Goal: Task Accomplishment & Management: Use online tool/utility

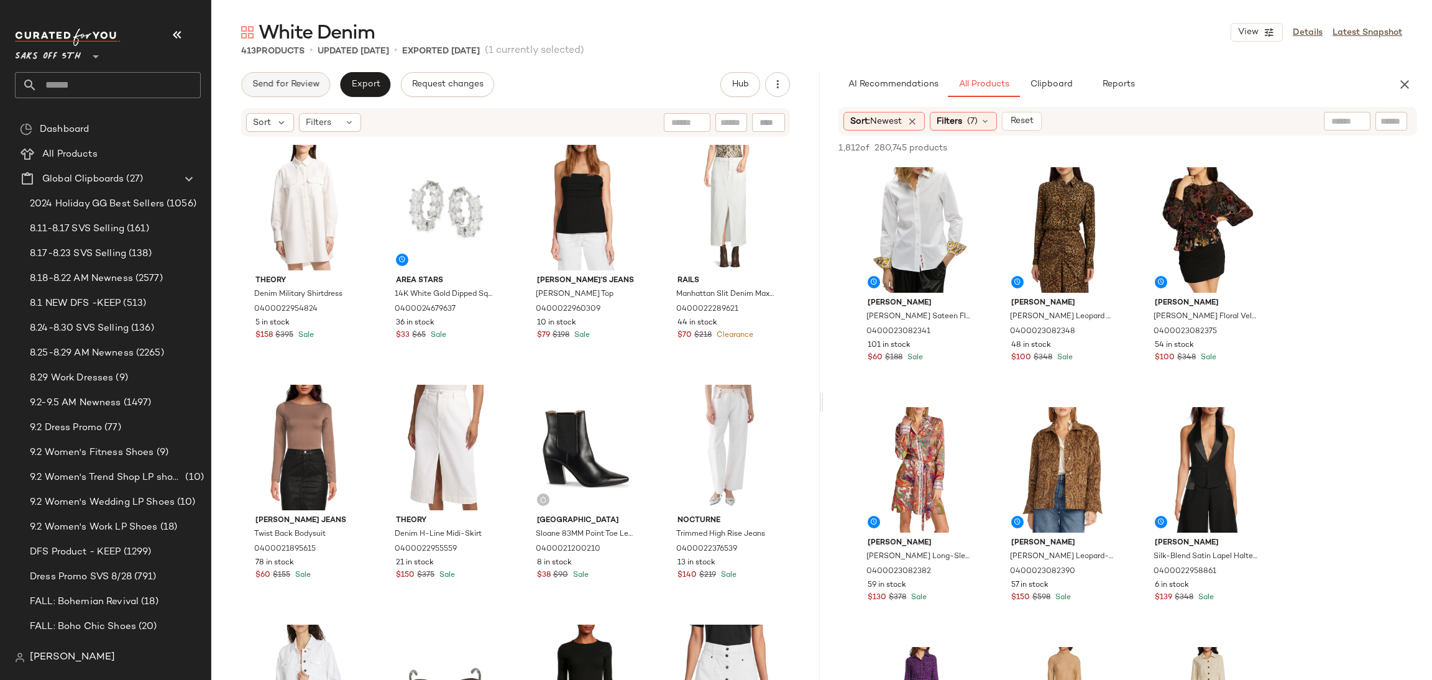
click at [313, 75] on button "Send for Review" at bounding box center [285, 84] width 89 height 25
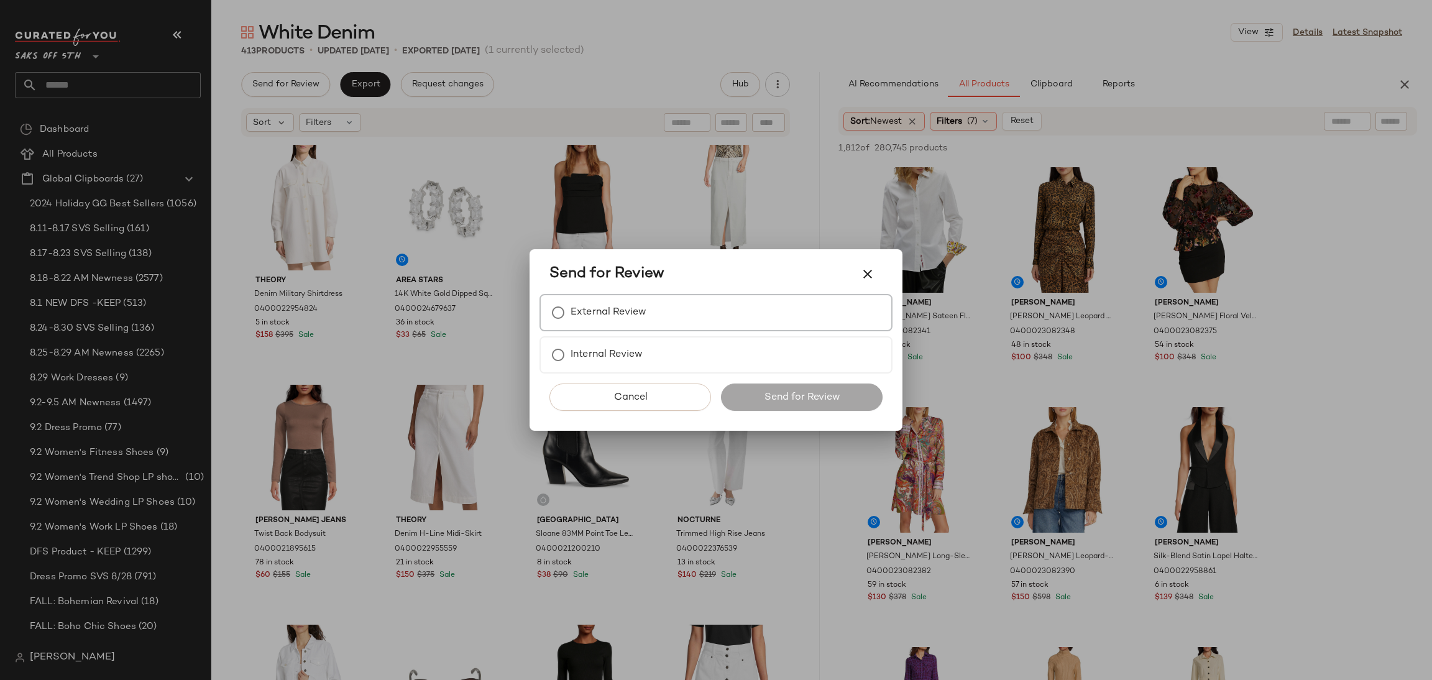
click at [592, 300] on label "External Review" at bounding box center [609, 312] width 76 height 25
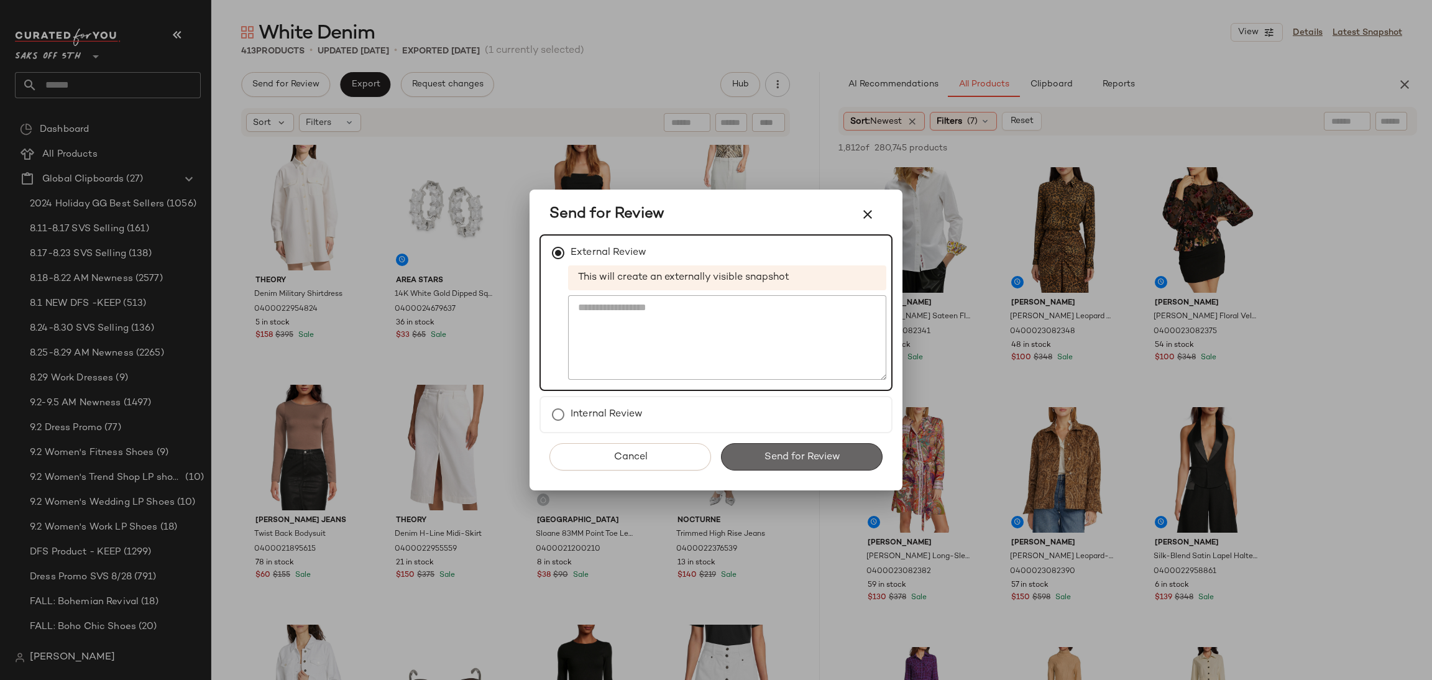
click at [776, 451] on span "Send for Review" at bounding box center [801, 457] width 76 height 12
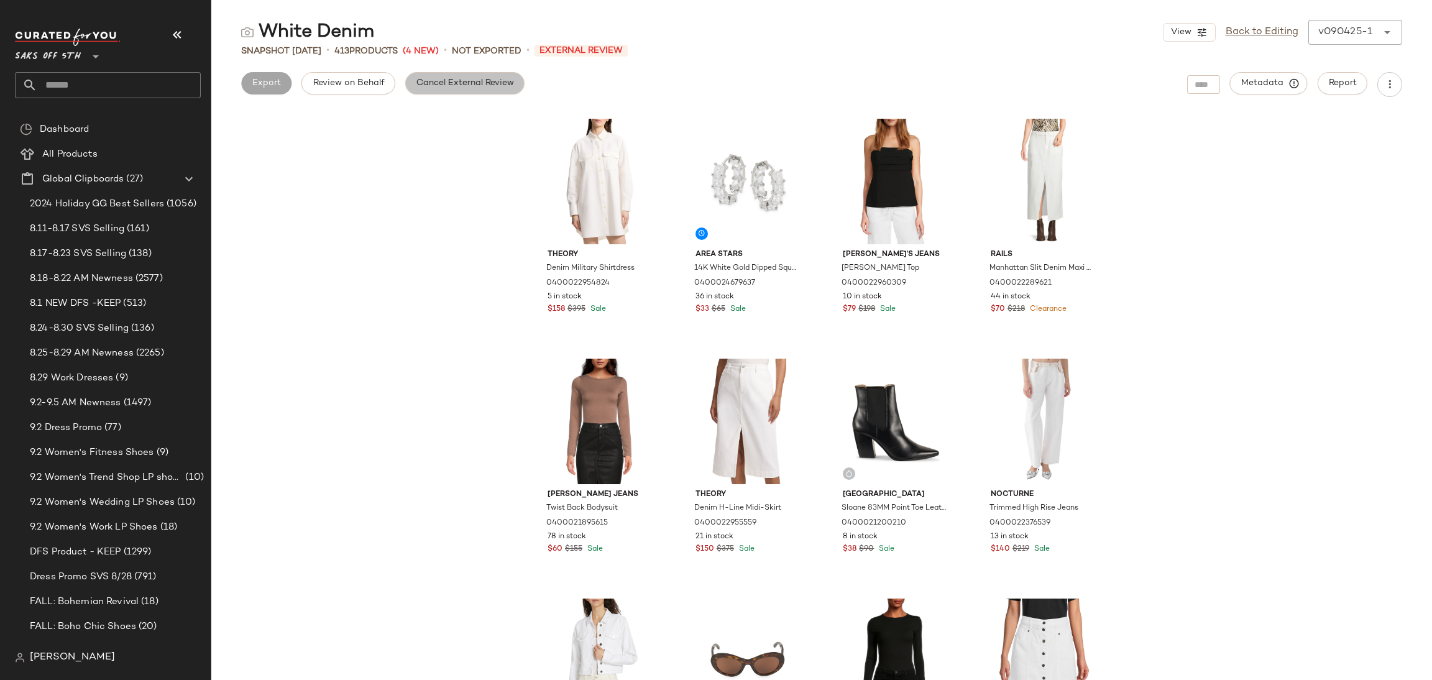
click at [445, 91] on button "Cancel External Review" at bounding box center [464, 83] width 119 height 22
click at [357, 80] on span "Export" at bounding box center [365, 83] width 29 height 10
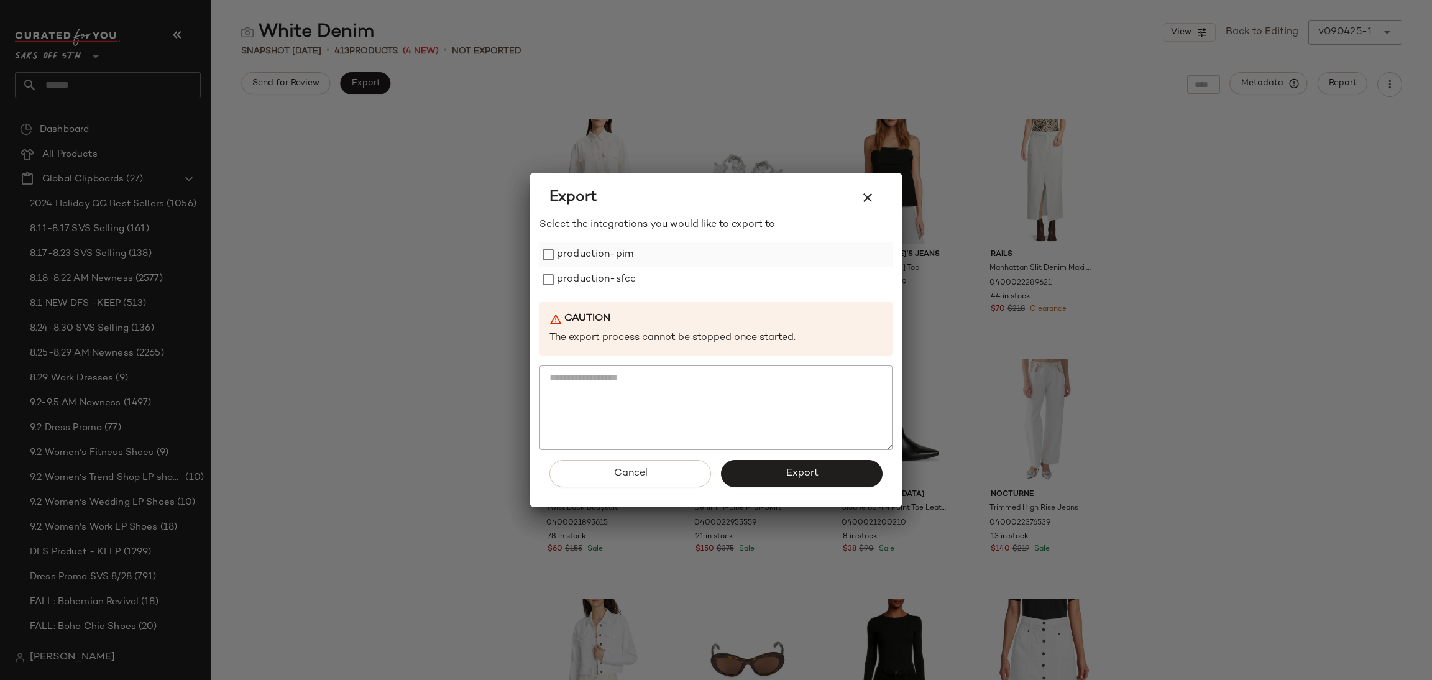
click at [564, 262] on label "production-pim" at bounding box center [595, 254] width 76 height 25
click at [565, 274] on label "production-sfcc" at bounding box center [596, 279] width 79 height 25
click at [771, 466] on button "Export" at bounding box center [802, 473] width 162 height 27
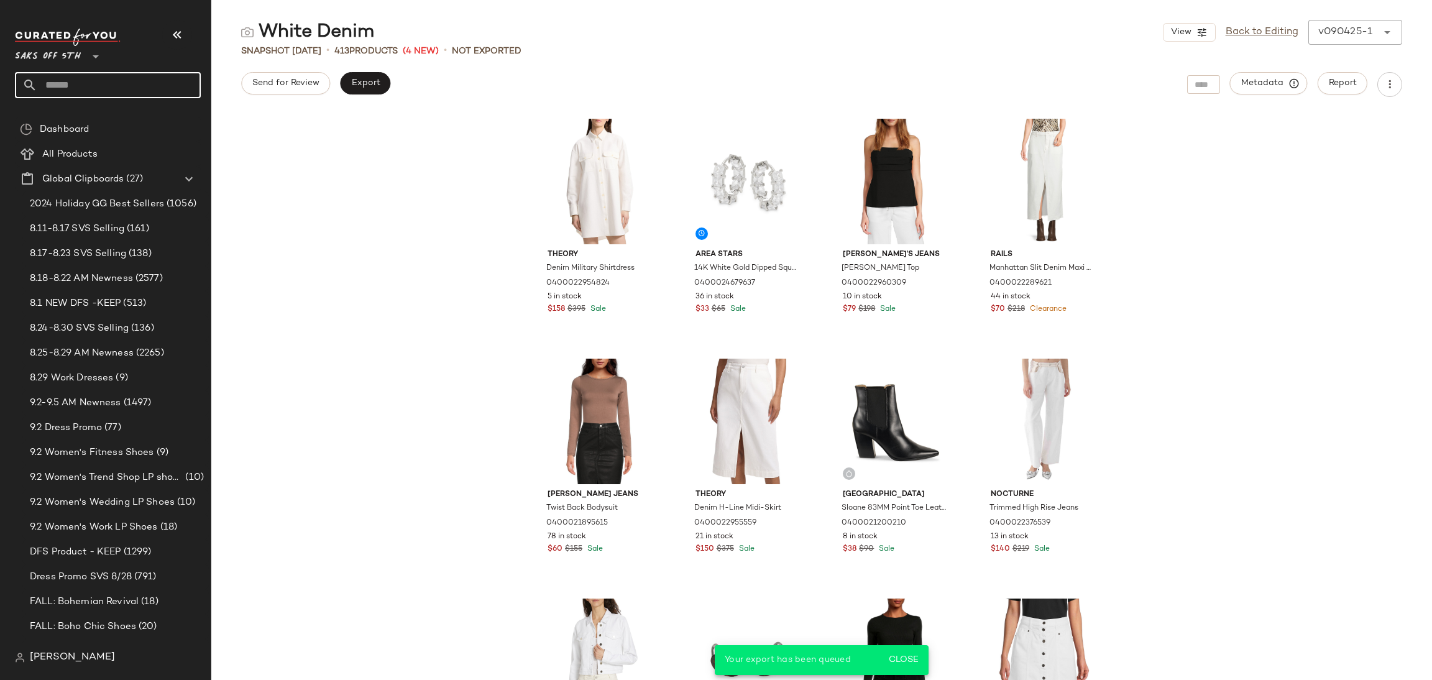
click at [126, 76] on input "text" at bounding box center [118, 85] width 163 height 26
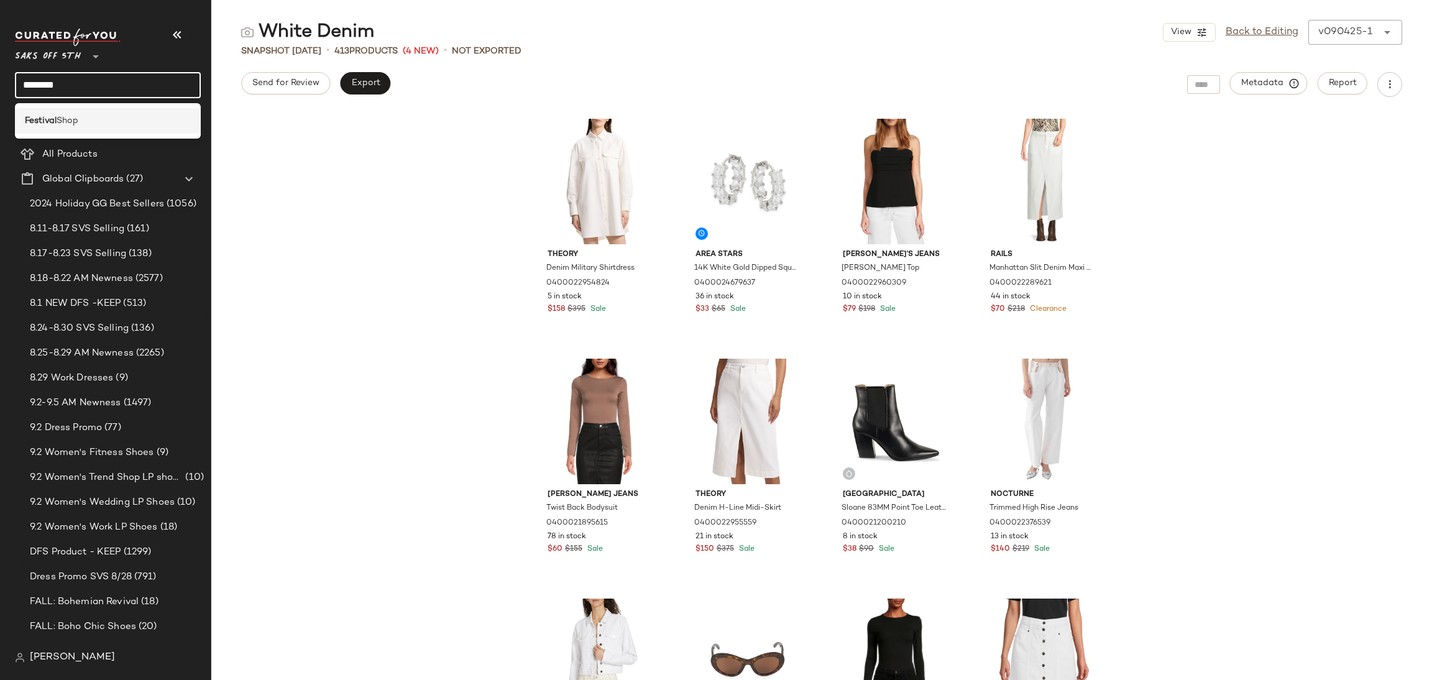
type input "********"
click at [91, 124] on div "Festival Shop" at bounding box center [108, 120] width 166 height 13
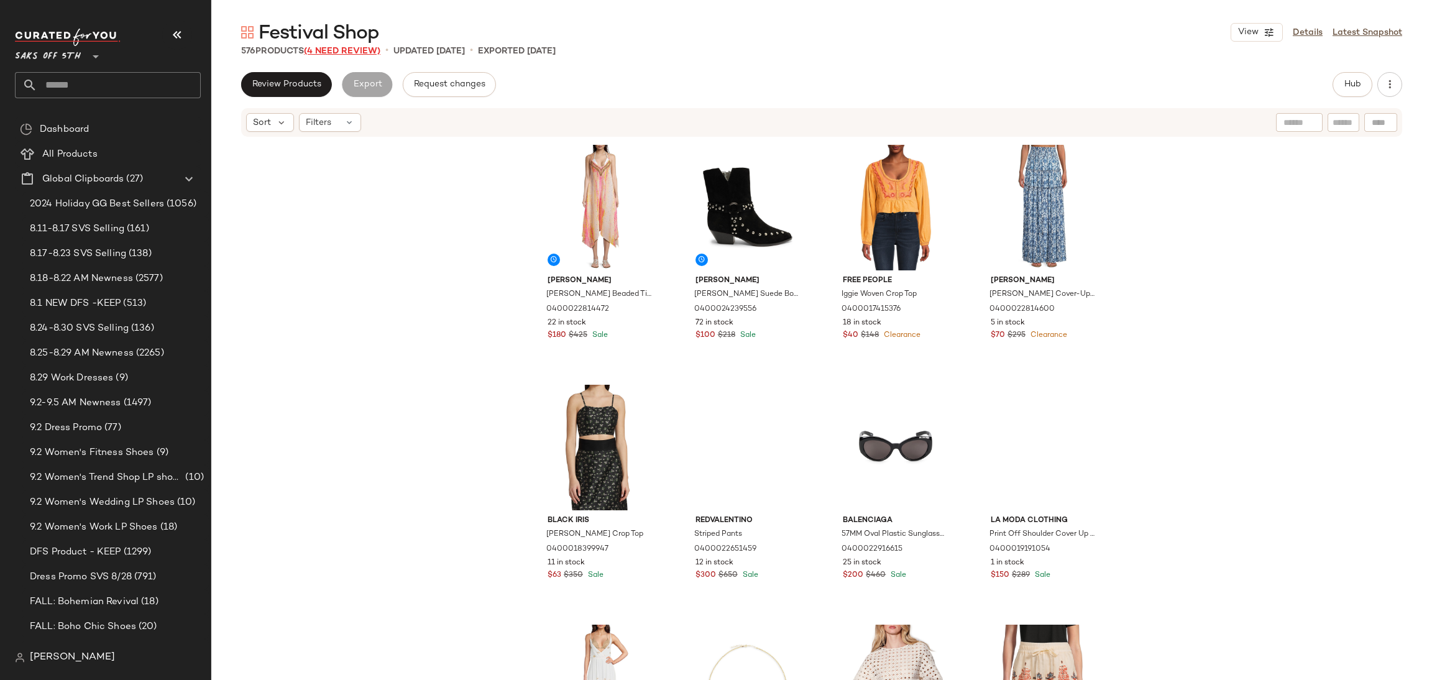
click at [355, 53] on span "(4 Need Review)" at bounding box center [342, 51] width 76 height 9
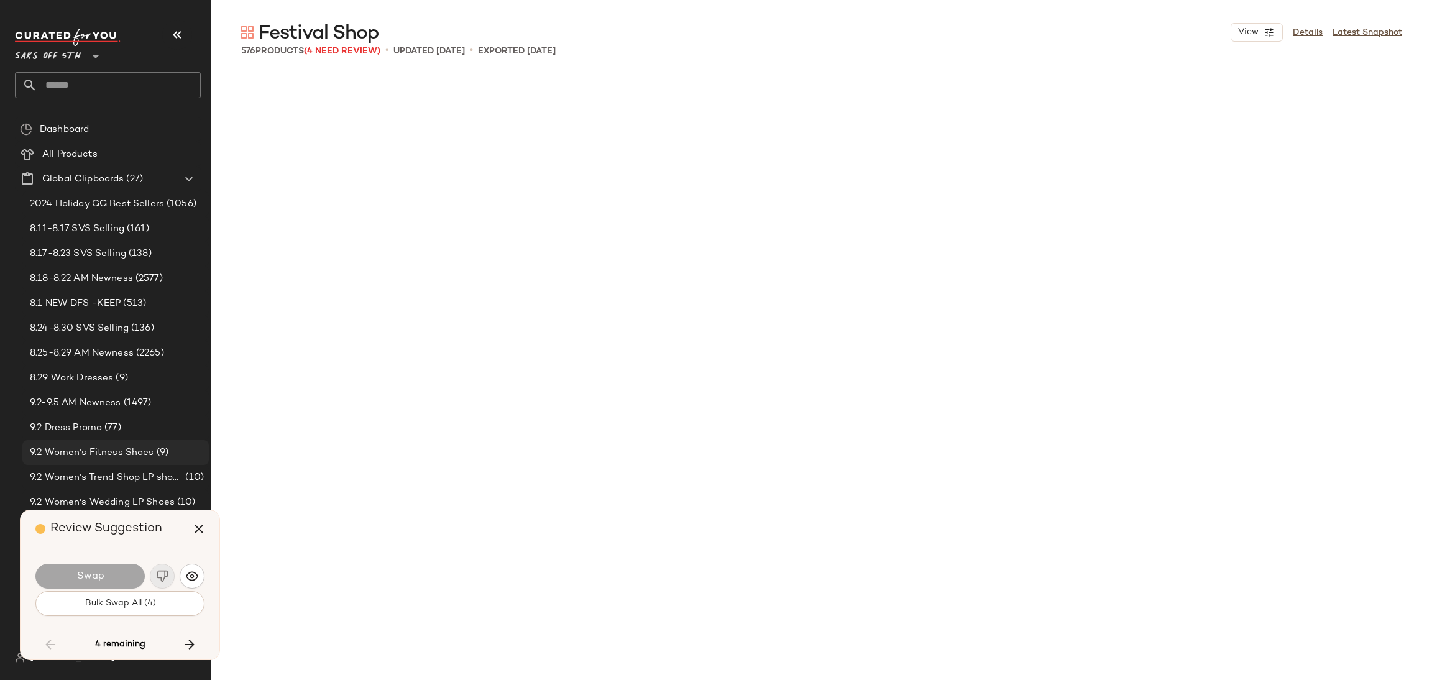
scroll to position [5999, 0]
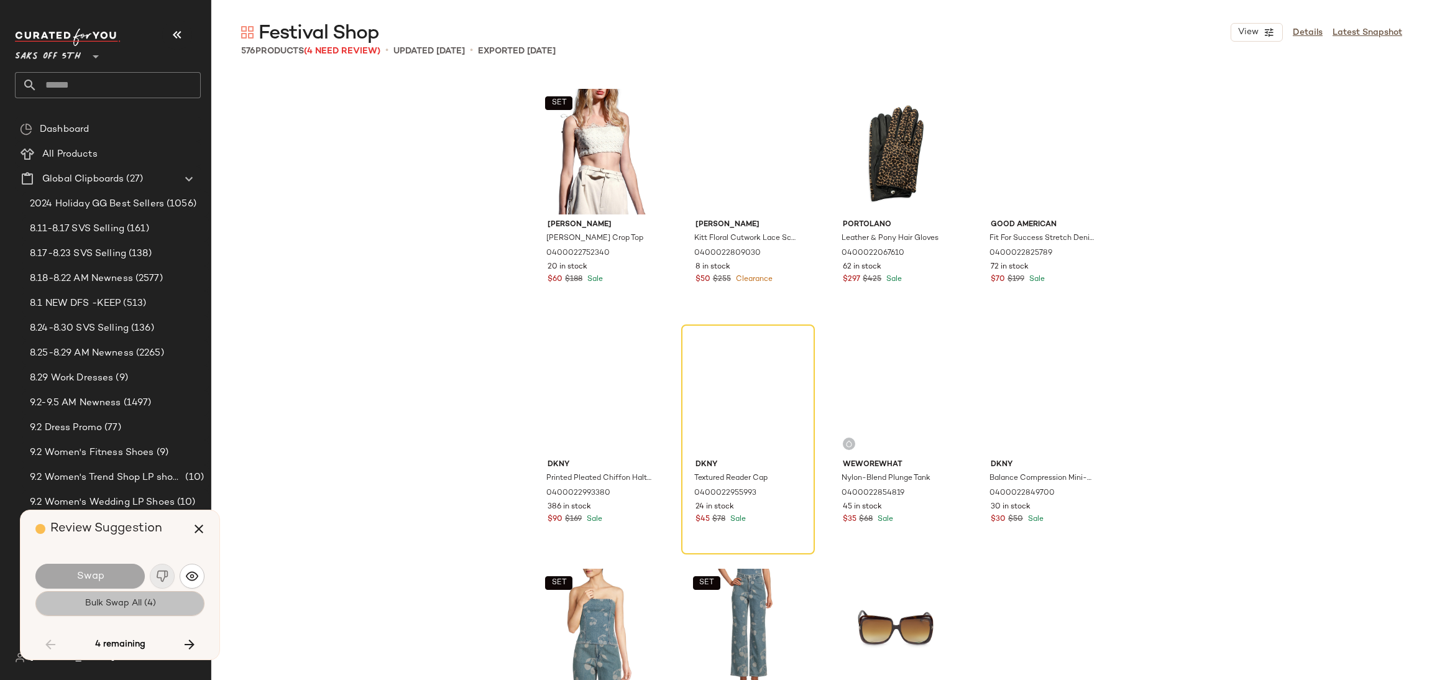
click at [136, 609] on span "Bulk Swap All (4)" at bounding box center [119, 604] width 71 height 10
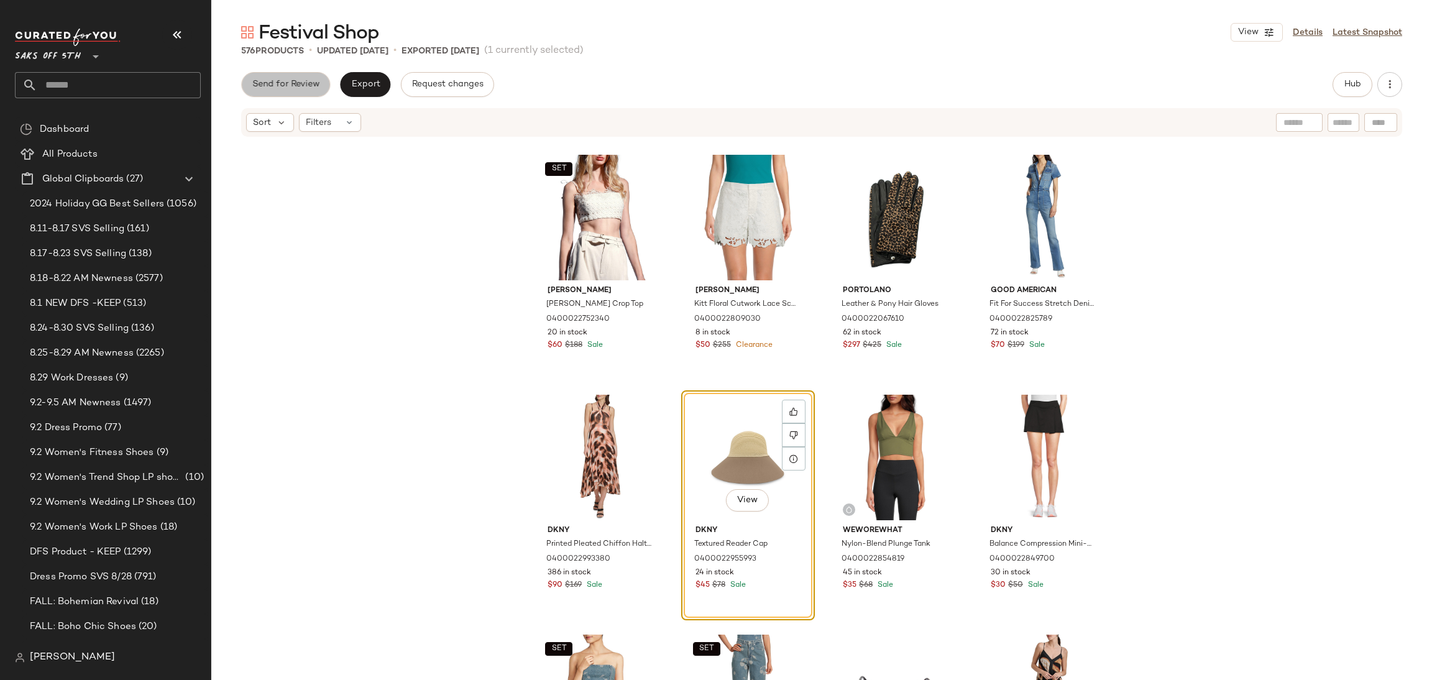
click at [284, 78] on button "Send for Review" at bounding box center [285, 84] width 89 height 25
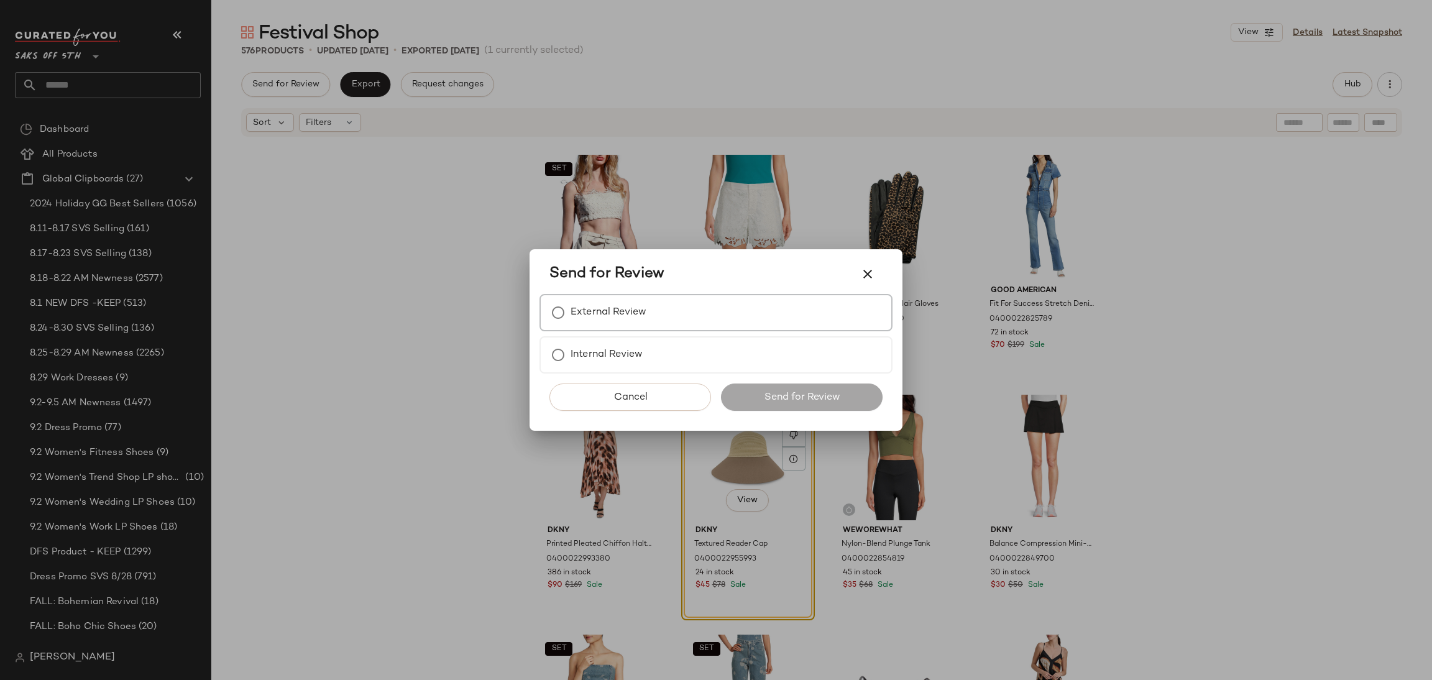
click at [632, 302] on label "External Review" at bounding box center [609, 312] width 76 height 25
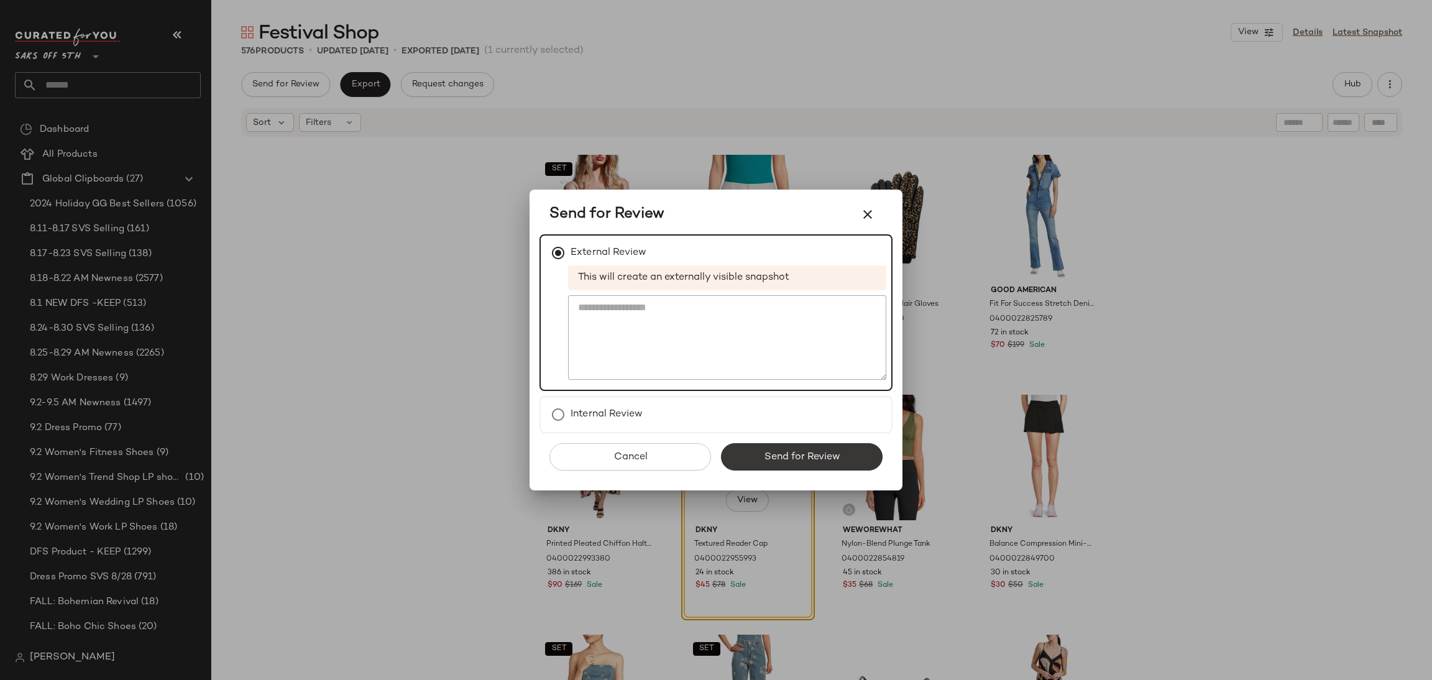
click at [754, 448] on button "Send for Review" at bounding box center [802, 456] width 162 height 27
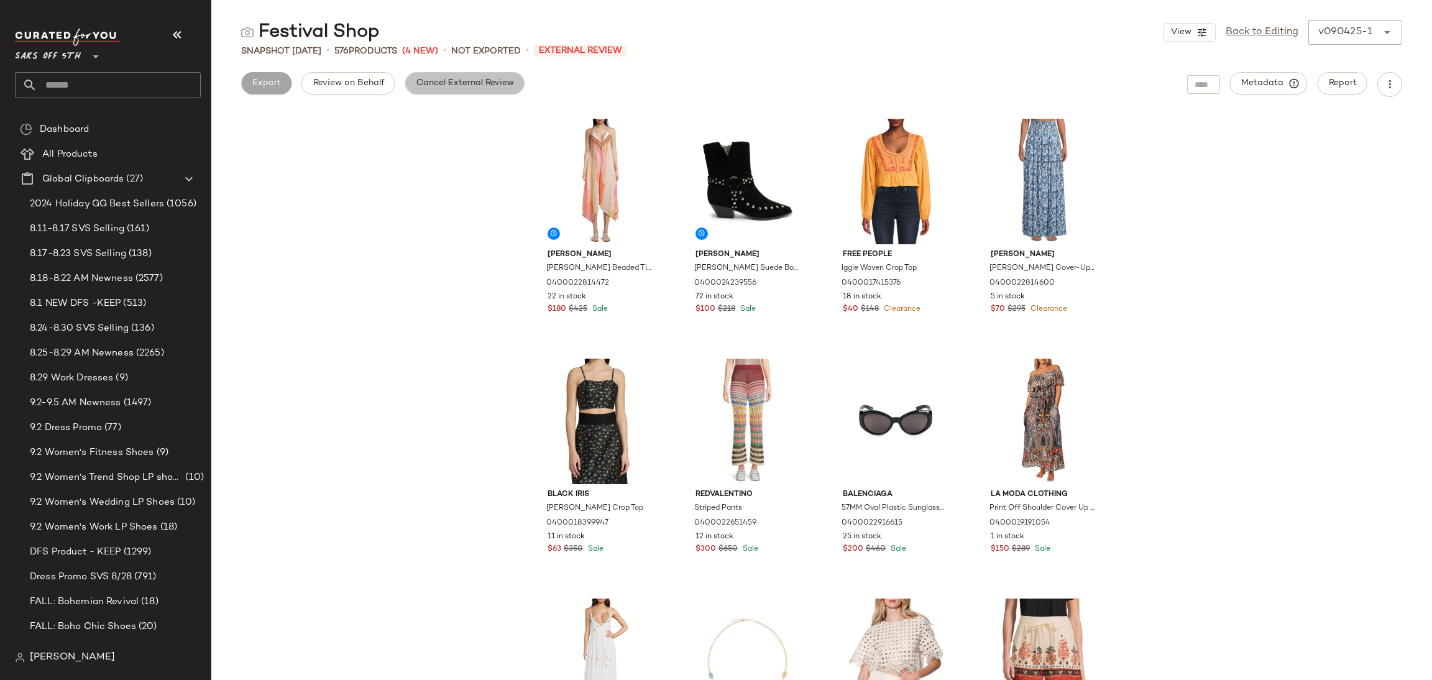
click at [464, 88] on span "Cancel External Review" at bounding box center [465, 83] width 98 height 10
click at [371, 90] on button "Export" at bounding box center [365, 83] width 50 height 22
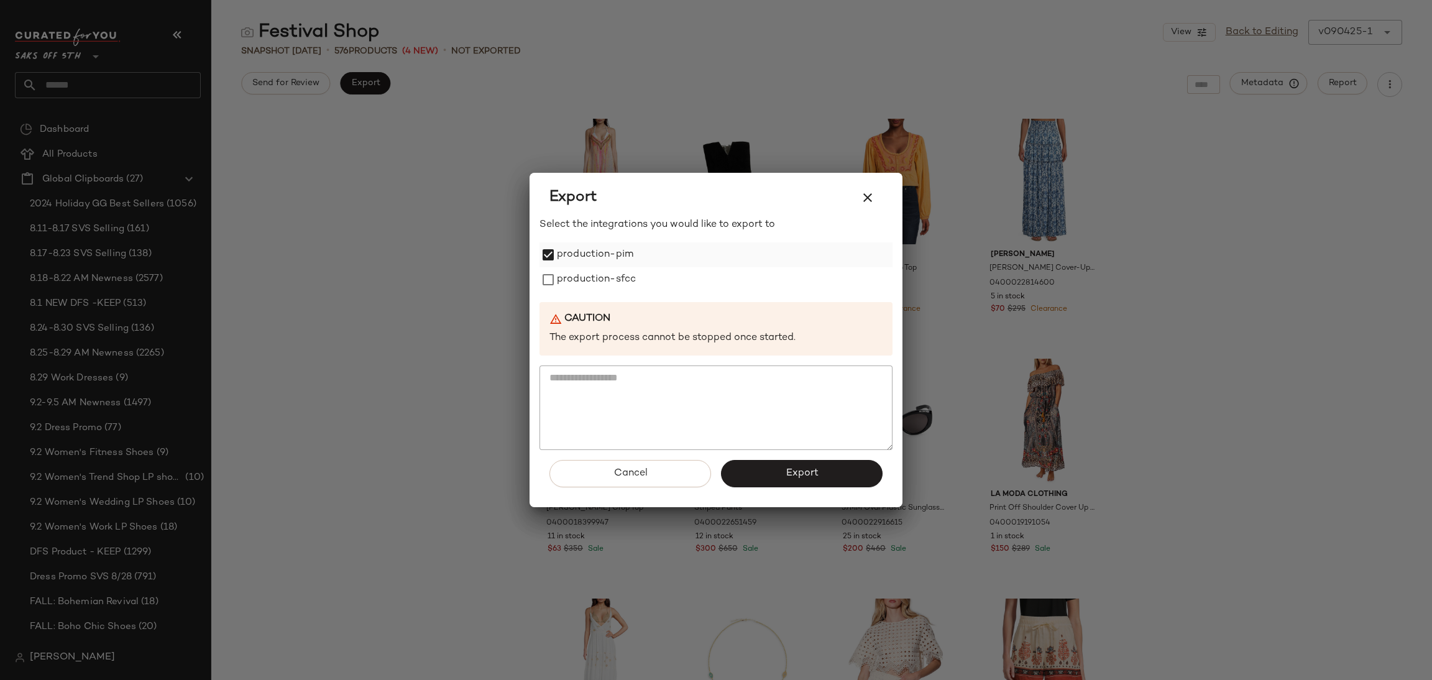
click at [558, 261] on label "production-pim" at bounding box center [595, 254] width 76 height 25
click at [558, 279] on label "production-sfcc" at bounding box center [596, 279] width 79 height 25
click at [763, 474] on button "Export" at bounding box center [802, 473] width 162 height 27
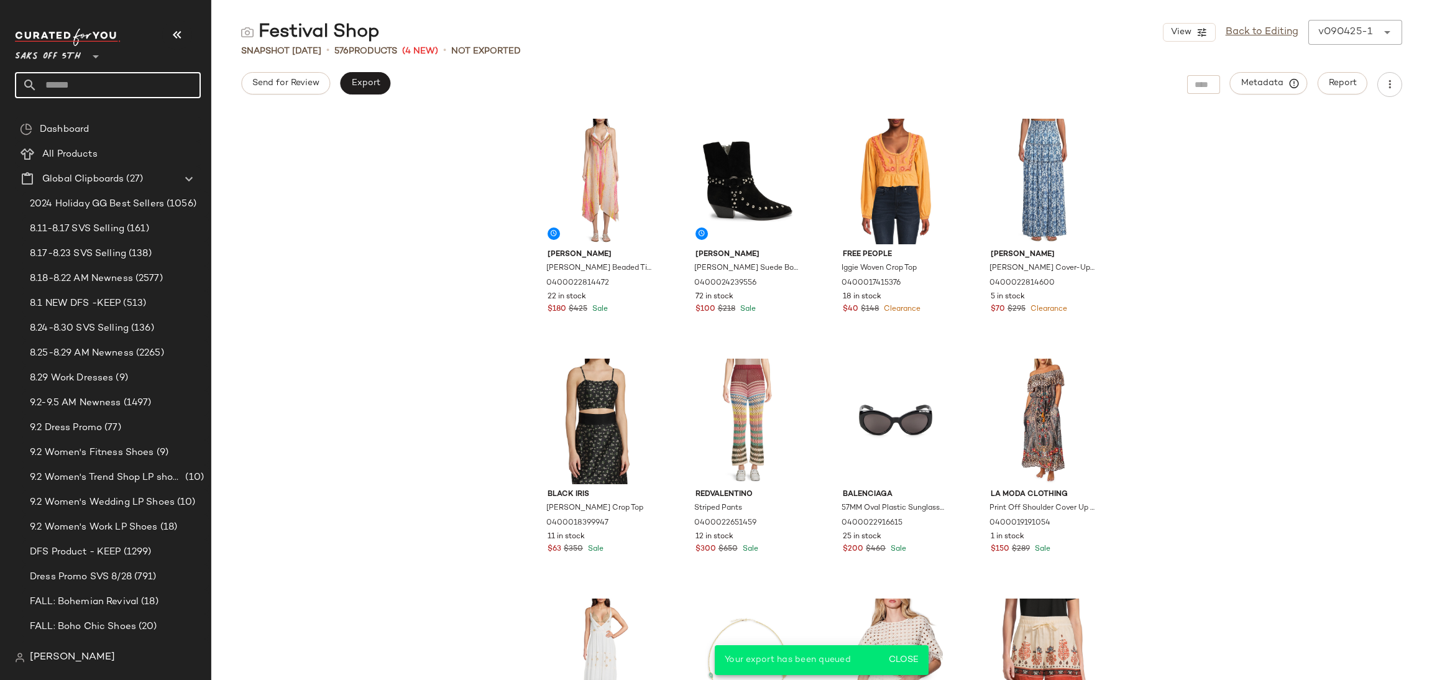
click at [184, 80] on input "text" at bounding box center [118, 85] width 163 height 26
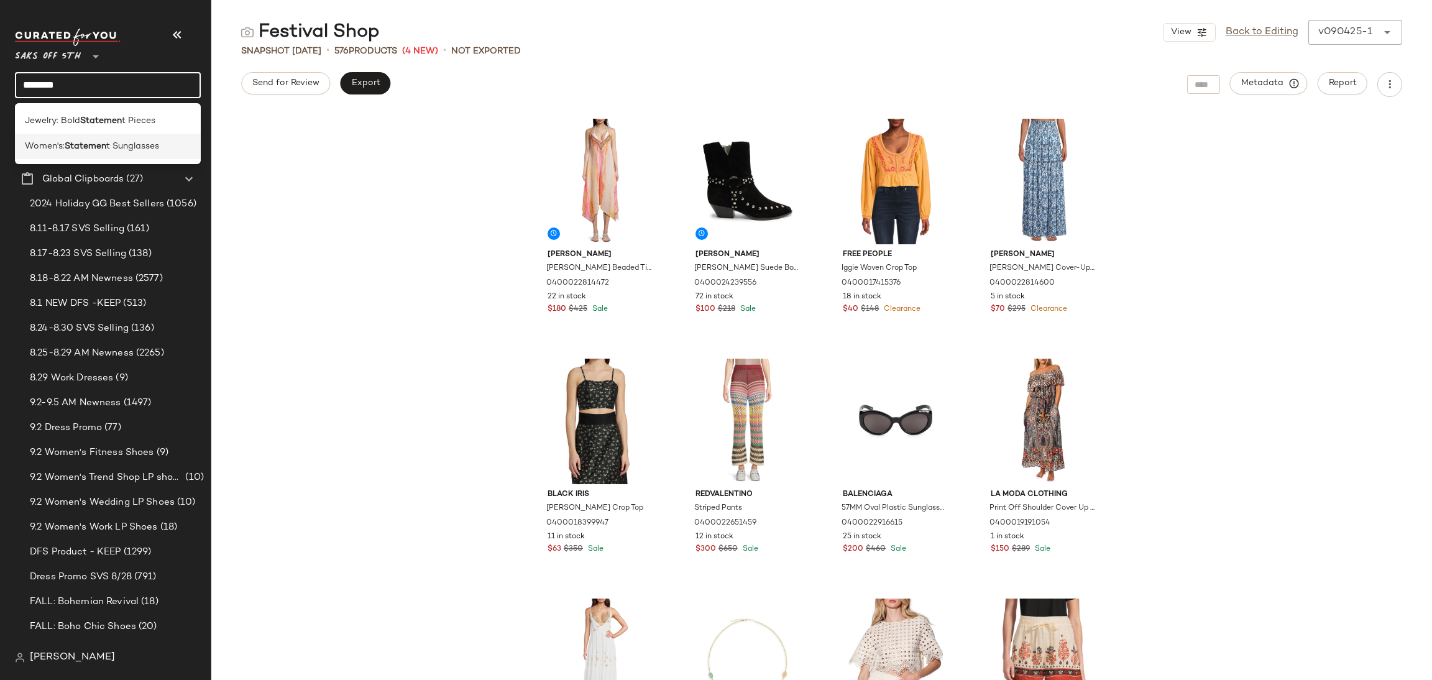
type input "********"
click at [50, 142] on span "Women's:" at bounding box center [45, 146] width 40 height 13
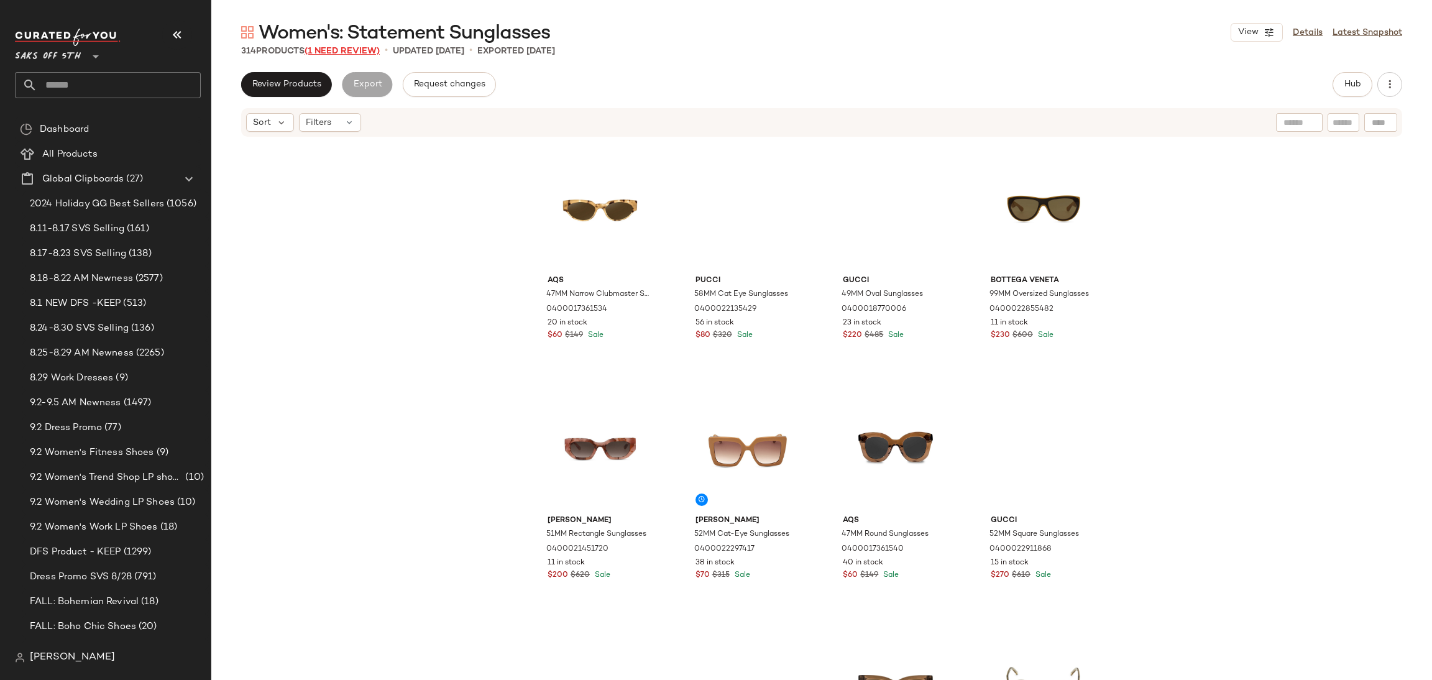
click at [361, 50] on span "(1 Need Review)" at bounding box center [342, 51] width 75 height 9
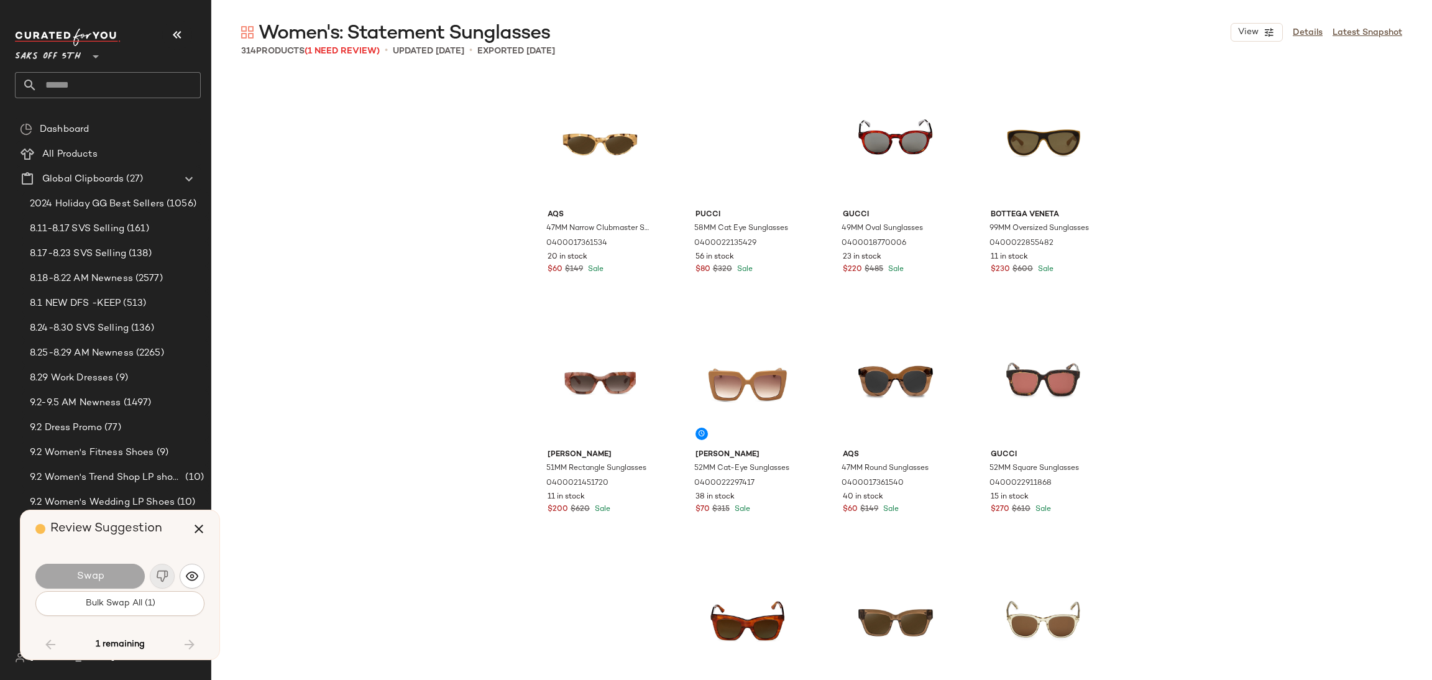
scroll to position [17277, 0]
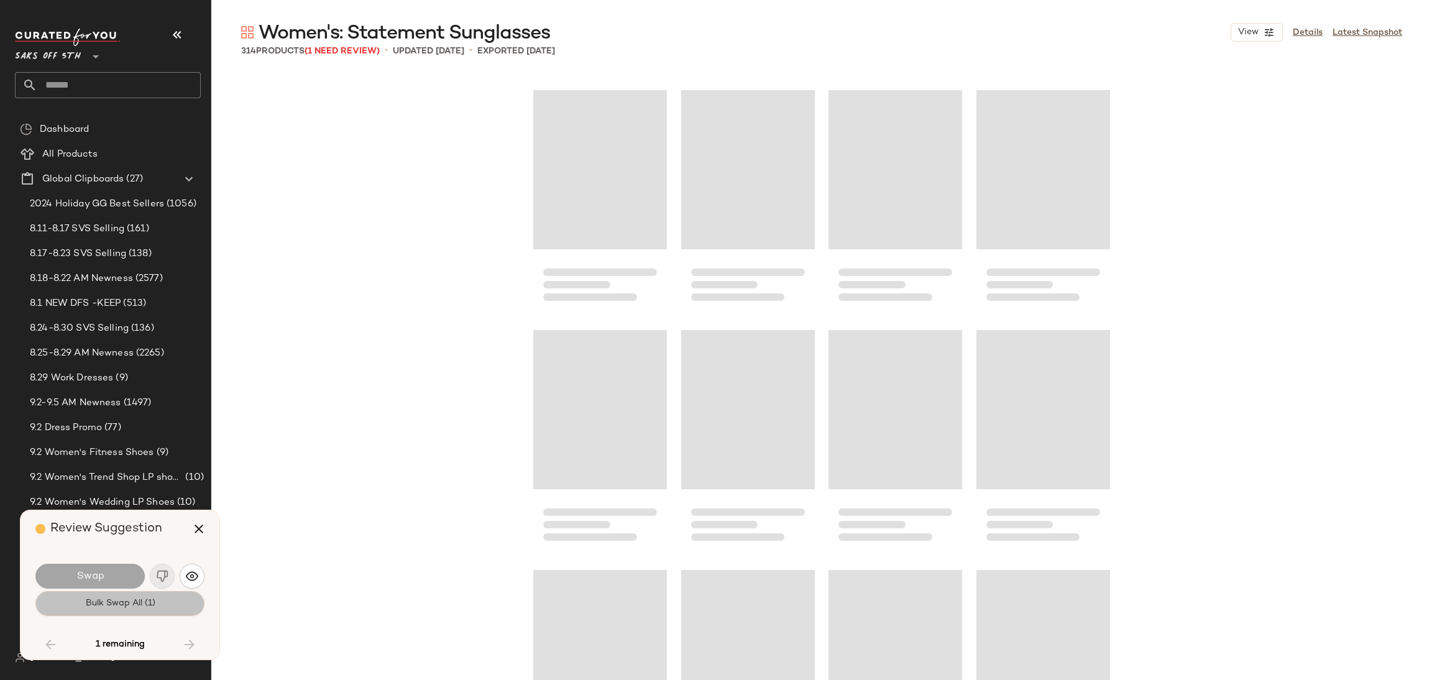
click at [170, 610] on button "Bulk Swap All (1)" at bounding box center [119, 603] width 169 height 25
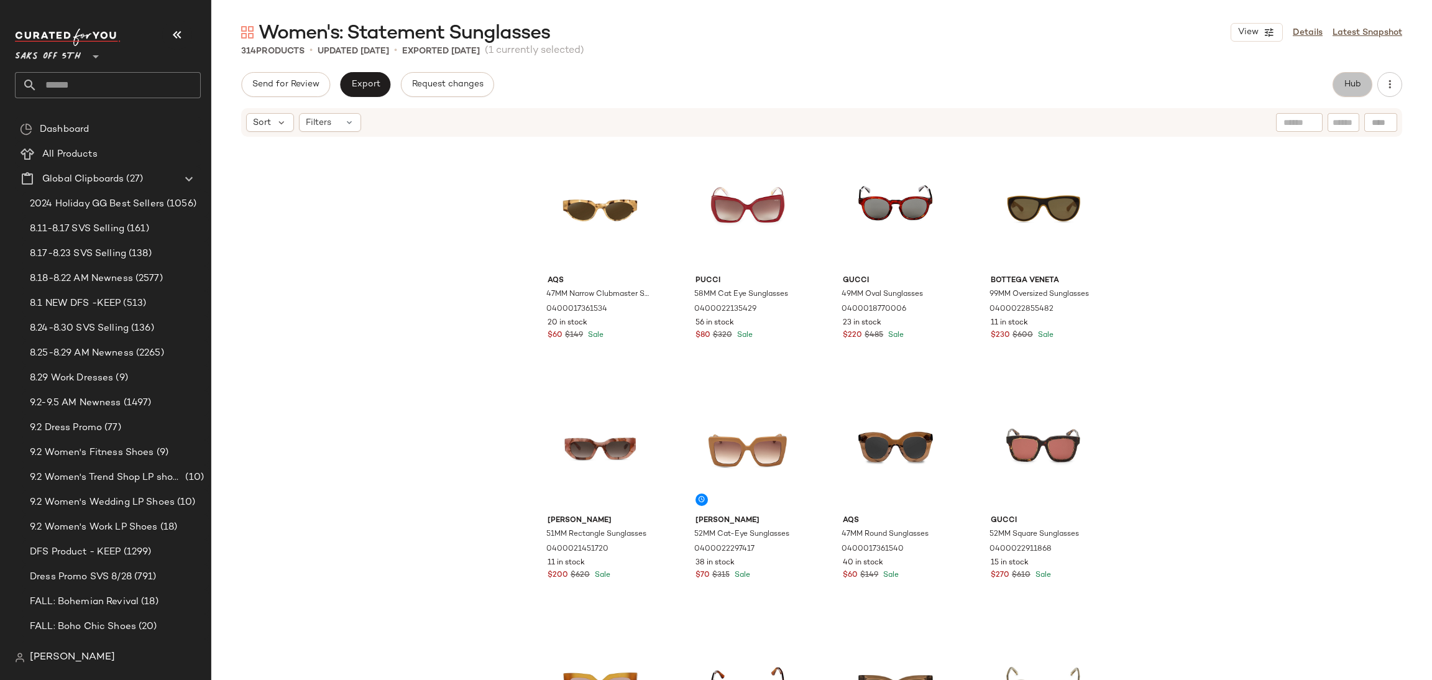
click at [1353, 83] on span "Hub" at bounding box center [1352, 85] width 17 height 10
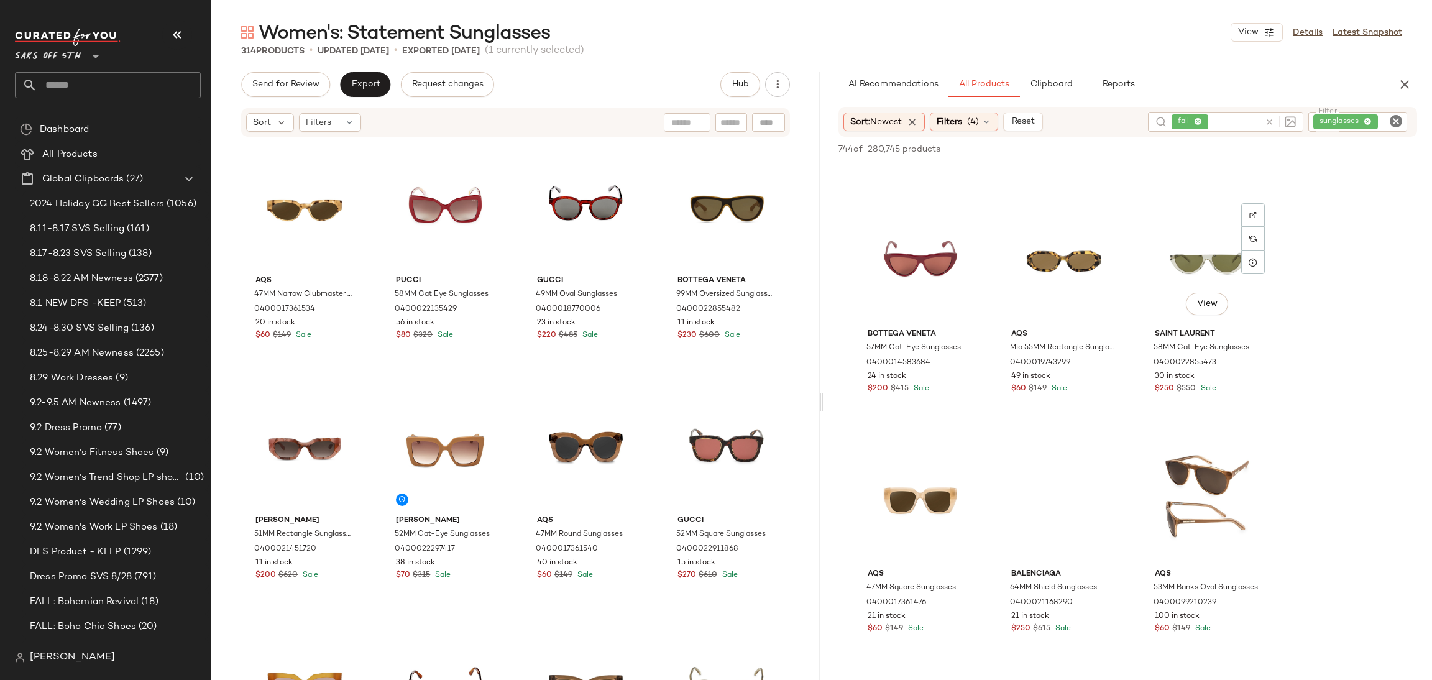
scroll to position [451, 0]
click at [885, 272] on div "View" at bounding box center [920, 261] width 125 height 126
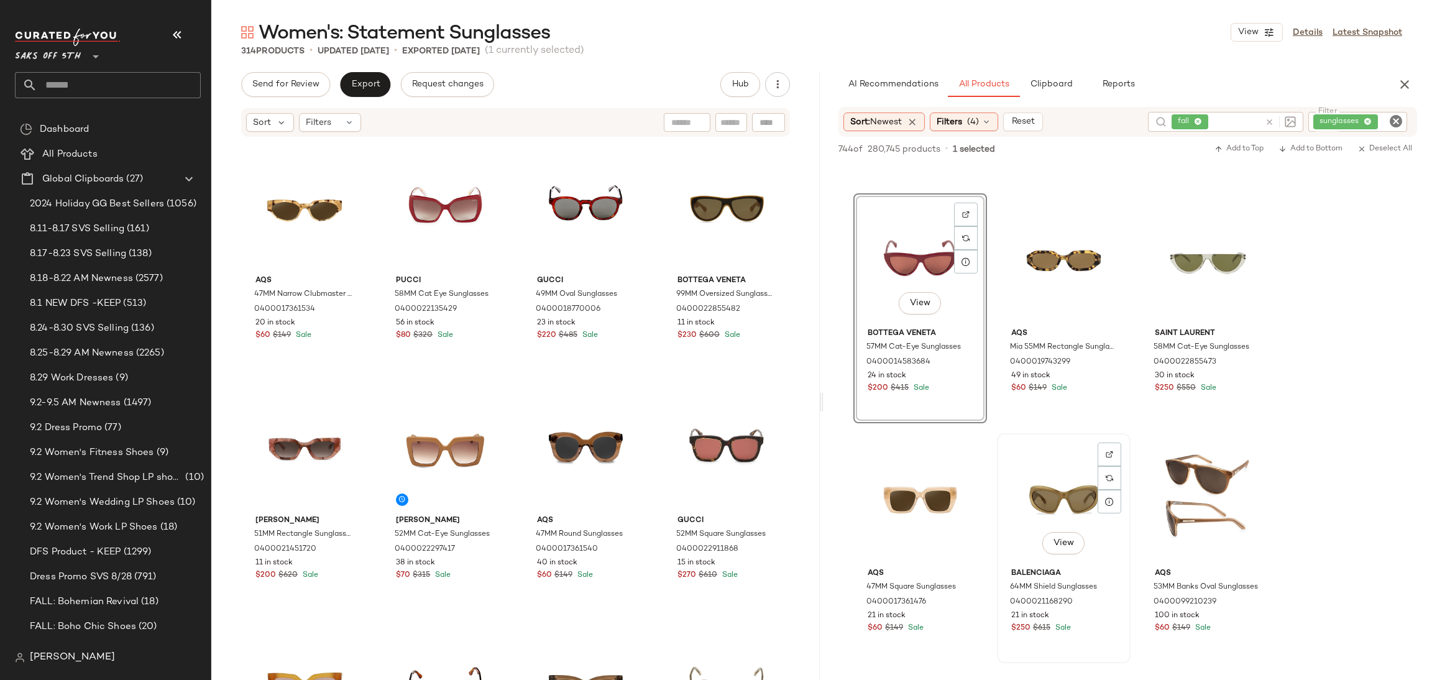
click at [1050, 472] on div "View" at bounding box center [1064, 501] width 125 height 126
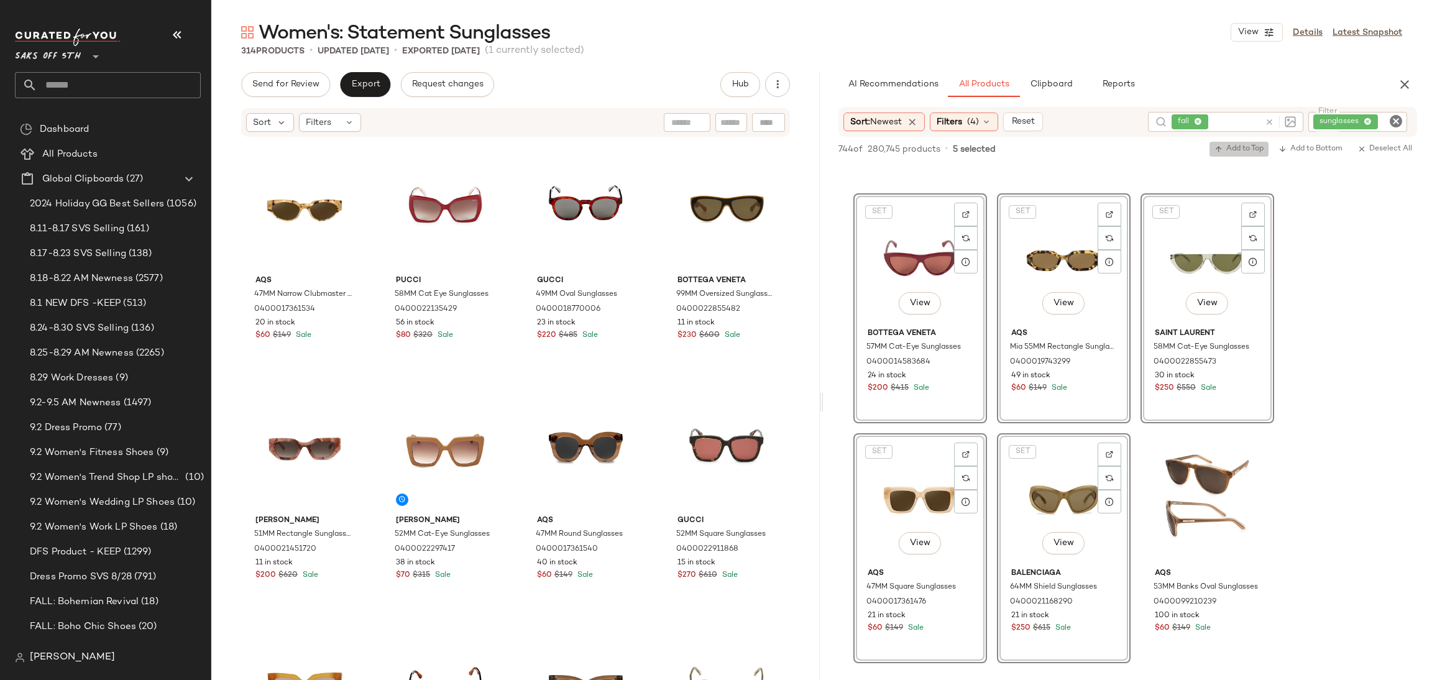
click at [1254, 146] on span "Add to Top" at bounding box center [1239, 149] width 49 height 9
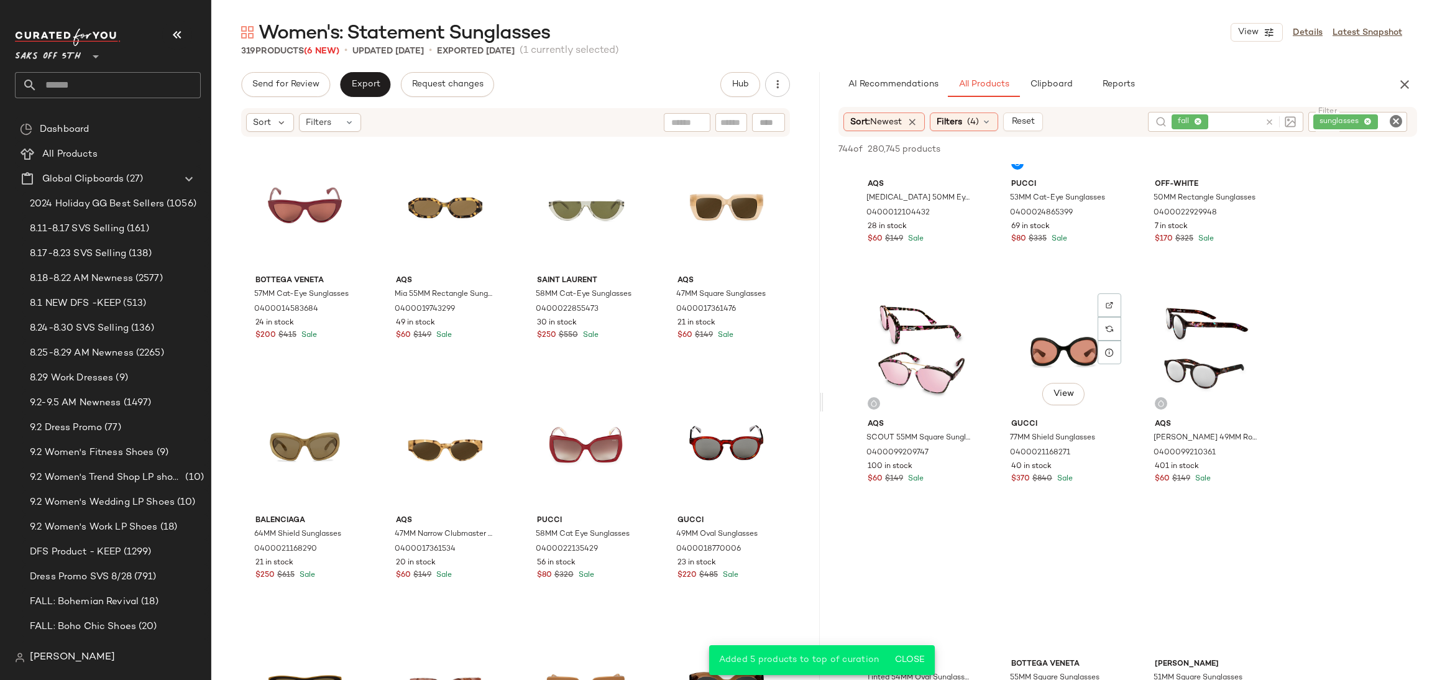
scroll to position [1081, 0]
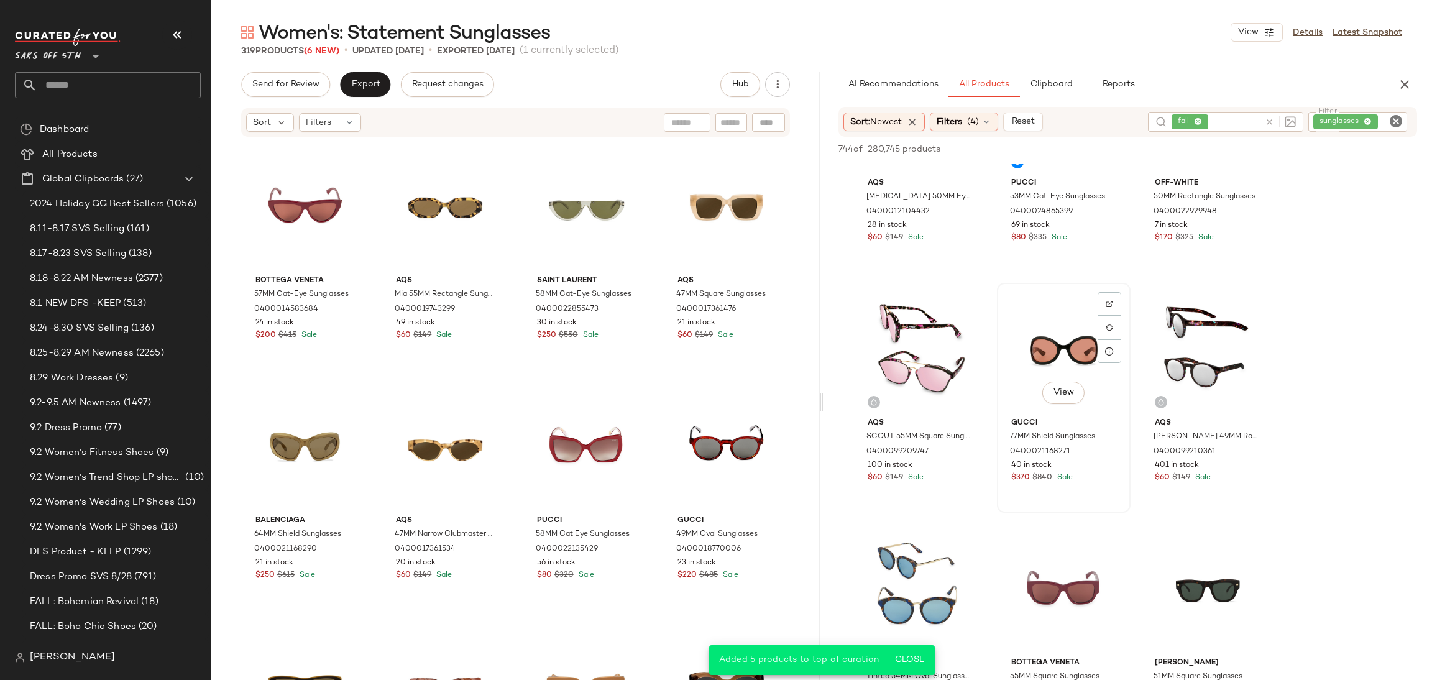
click at [1054, 329] on div "View" at bounding box center [1064, 350] width 125 height 126
click at [1237, 147] on span "Add to Top" at bounding box center [1239, 149] width 49 height 9
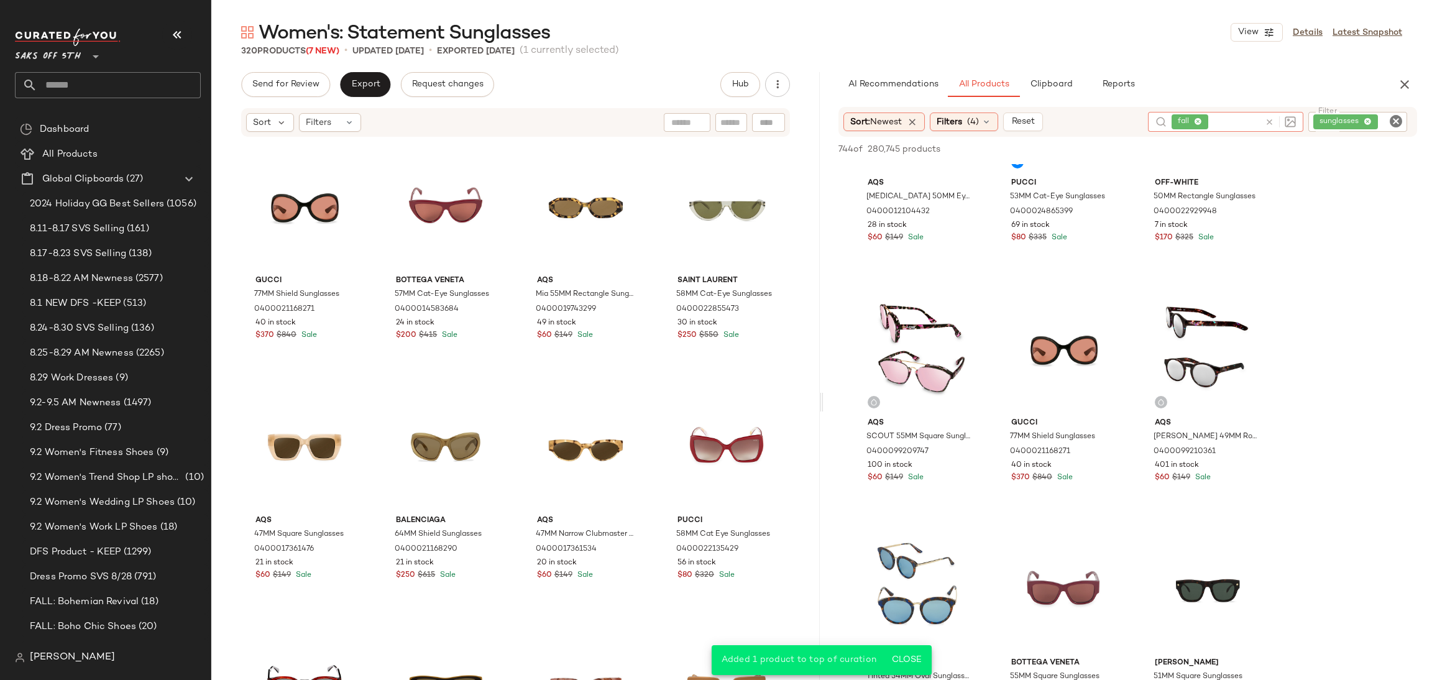
click at [1228, 117] on input "text" at bounding box center [1235, 122] width 49 height 13
type input "*********"
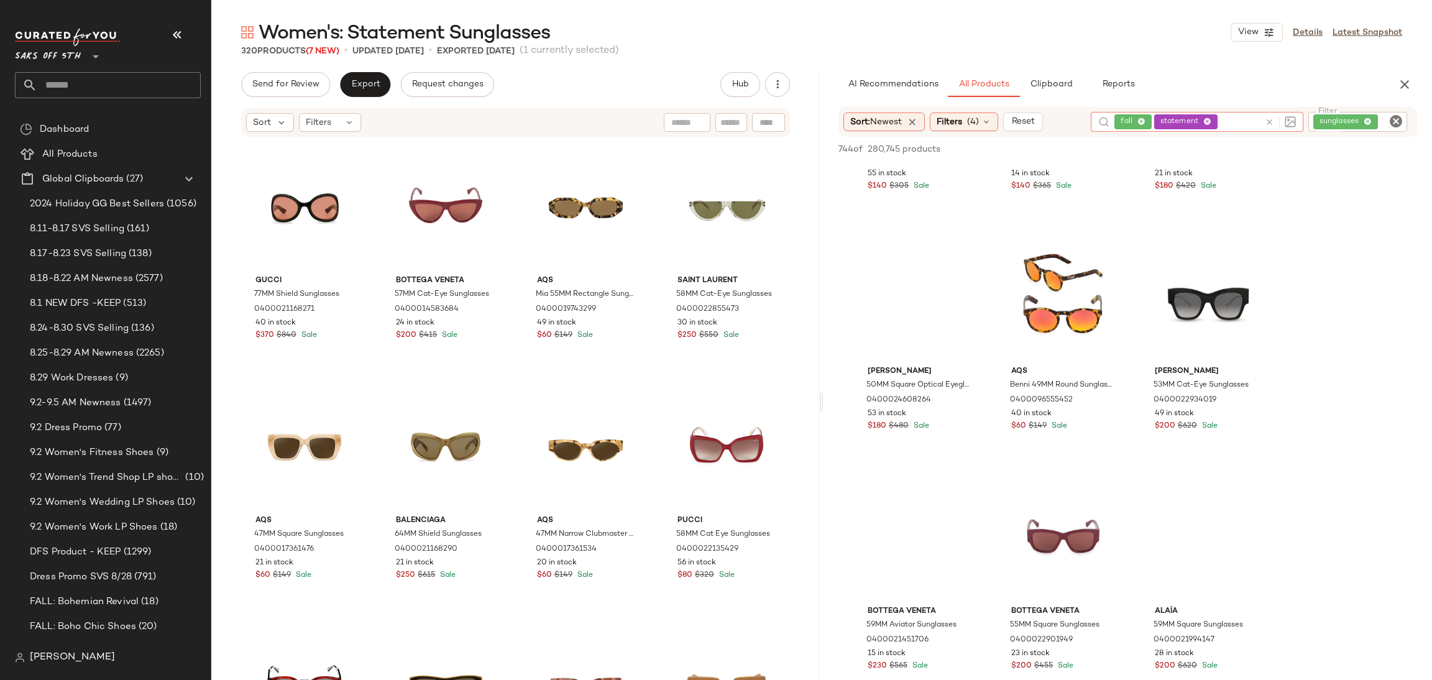
scroll to position [1856, 0]
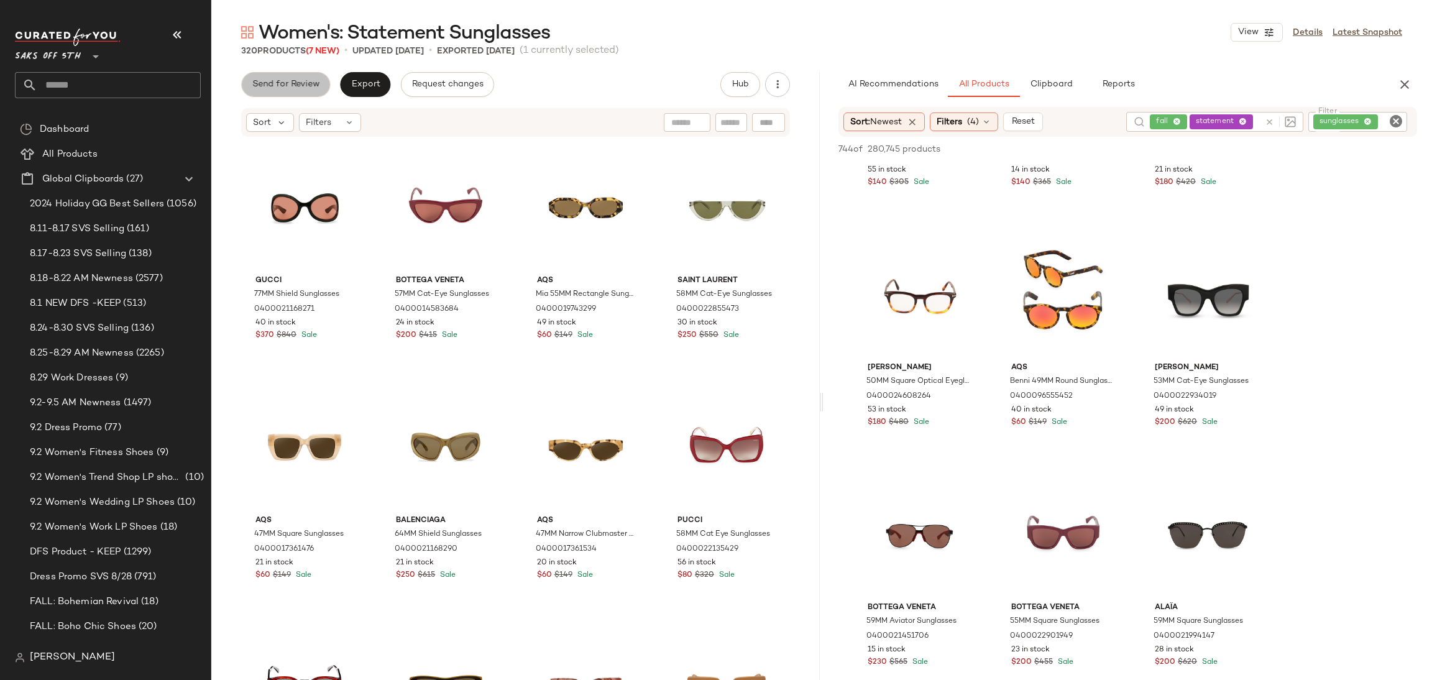
click at [274, 86] on span "Send for Review" at bounding box center [286, 85] width 68 height 10
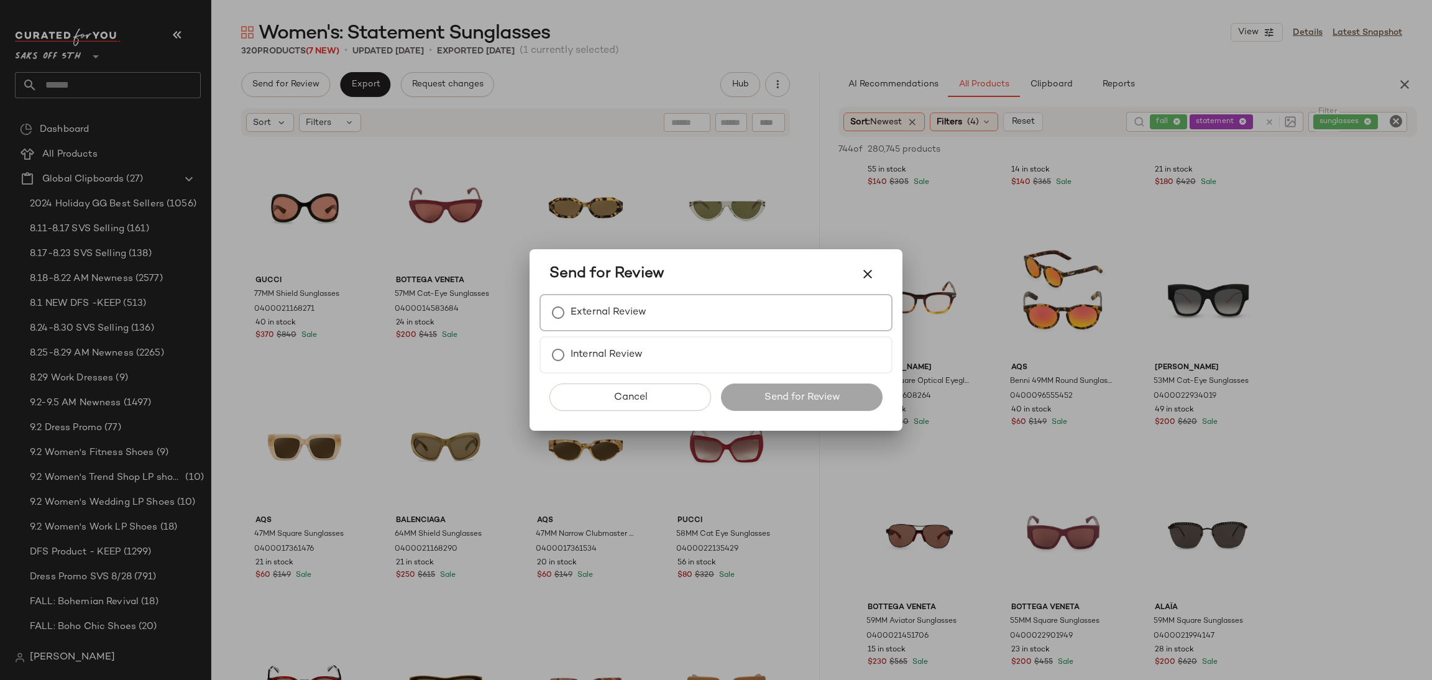
click at [609, 311] on label "External Review" at bounding box center [609, 312] width 76 height 25
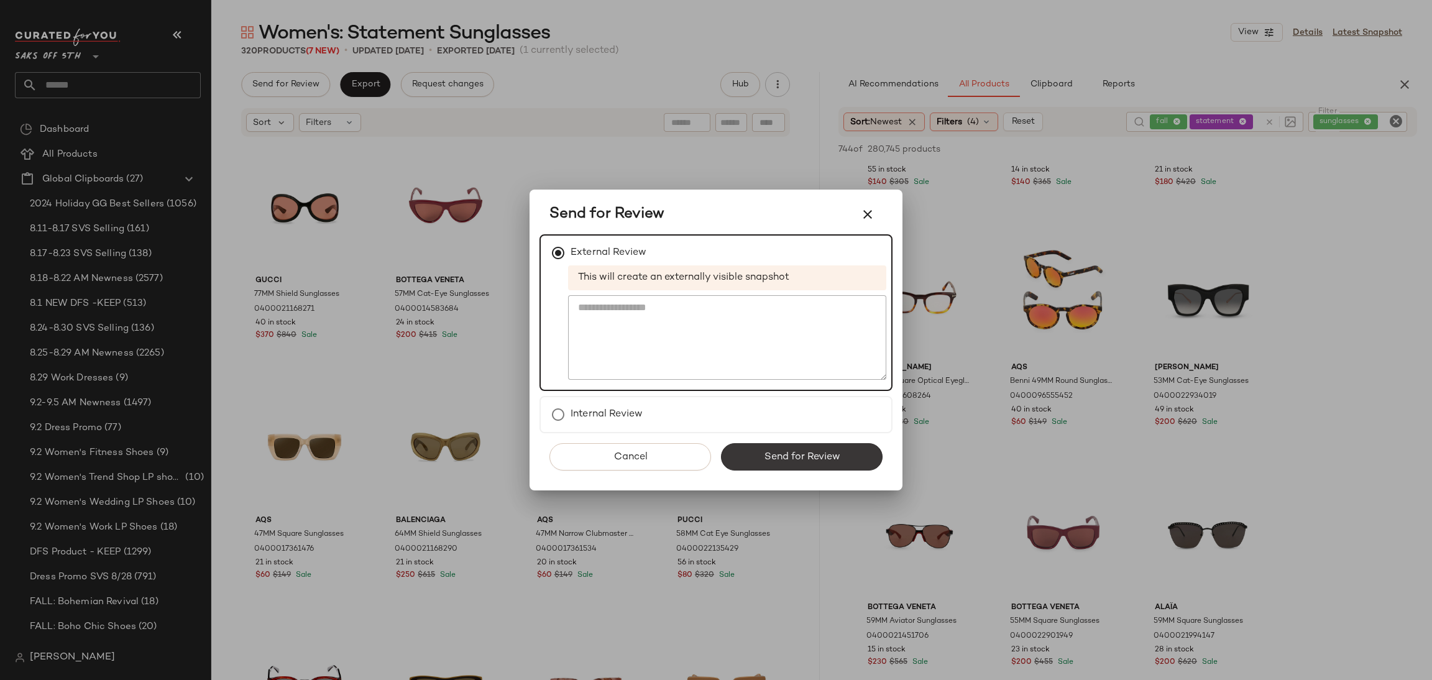
click at [766, 451] on span "Send for Review" at bounding box center [801, 457] width 76 height 12
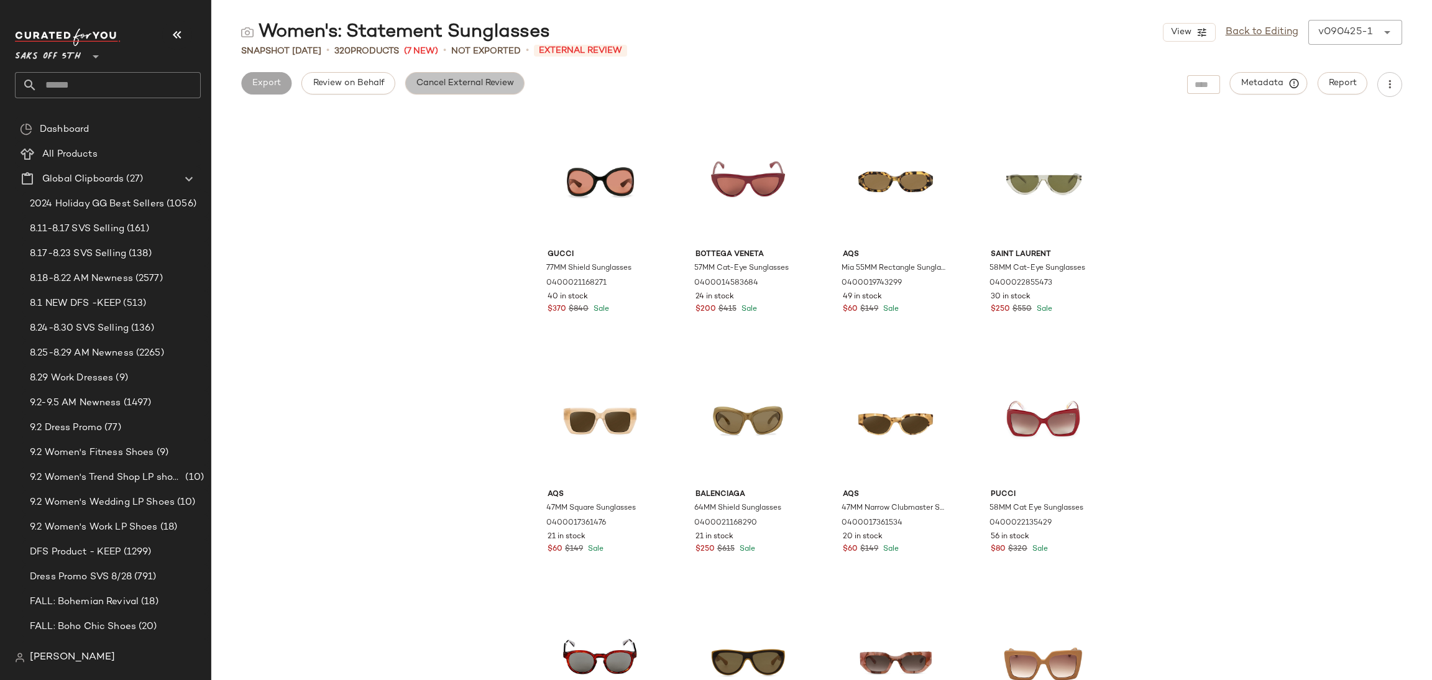
click at [487, 87] on span "Cancel External Review" at bounding box center [465, 83] width 98 height 10
click at [374, 83] on span "Export" at bounding box center [365, 83] width 29 height 10
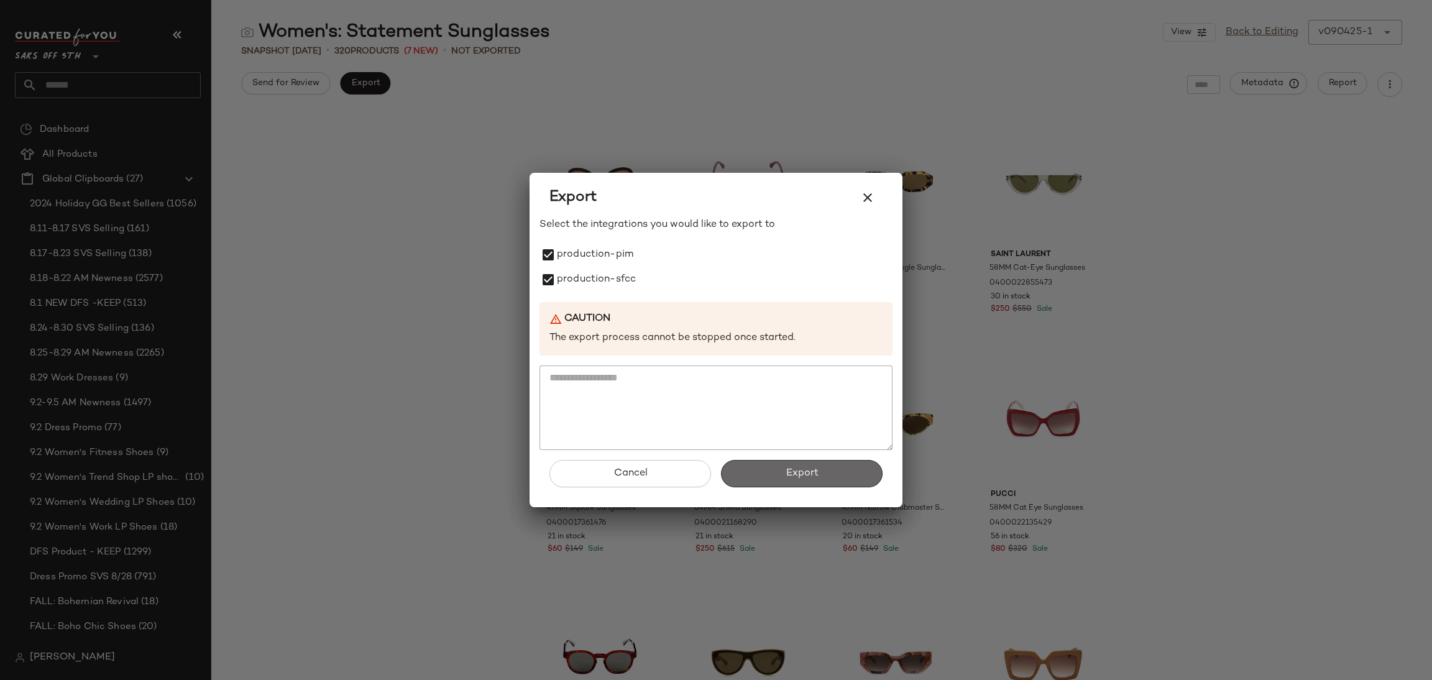
click at [763, 475] on button "Export" at bounding box center [802, 473] width 162 height 27
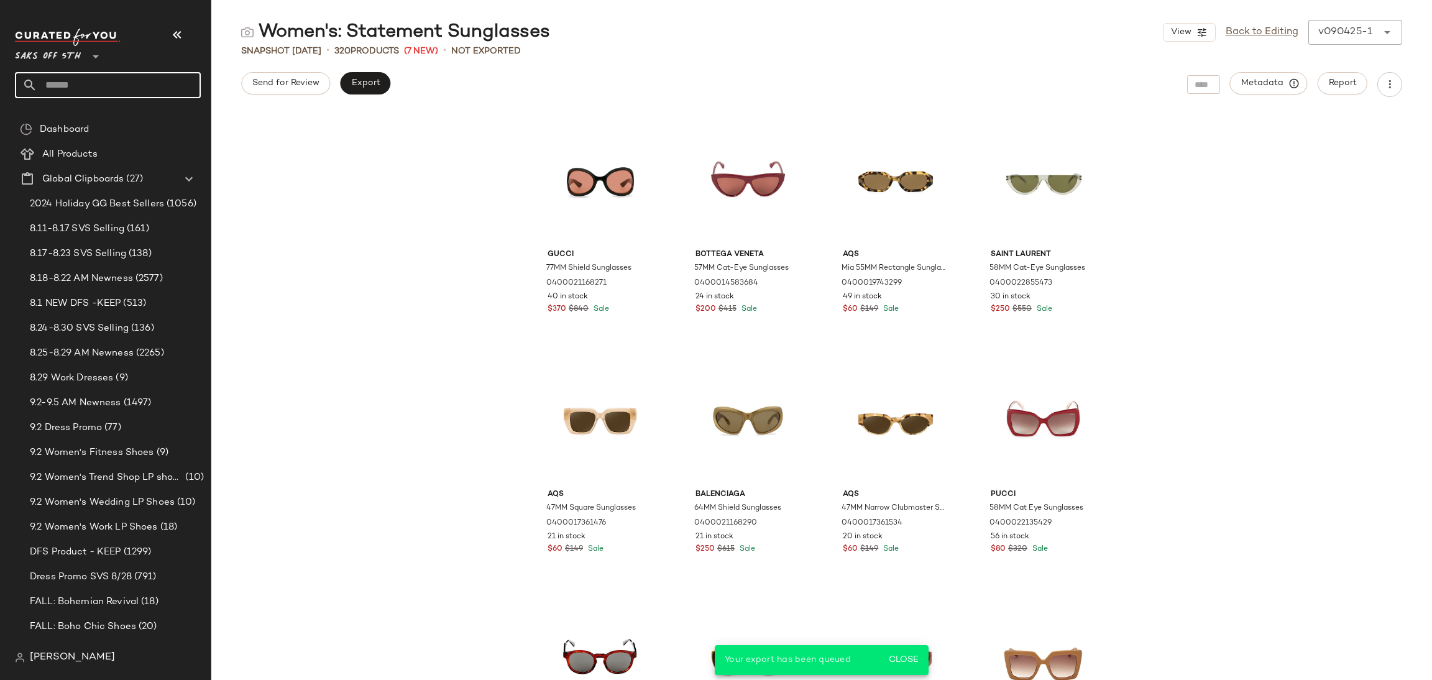
click at [58, 75] on input "text" at bounding box center [118, 85] width 163 height 26
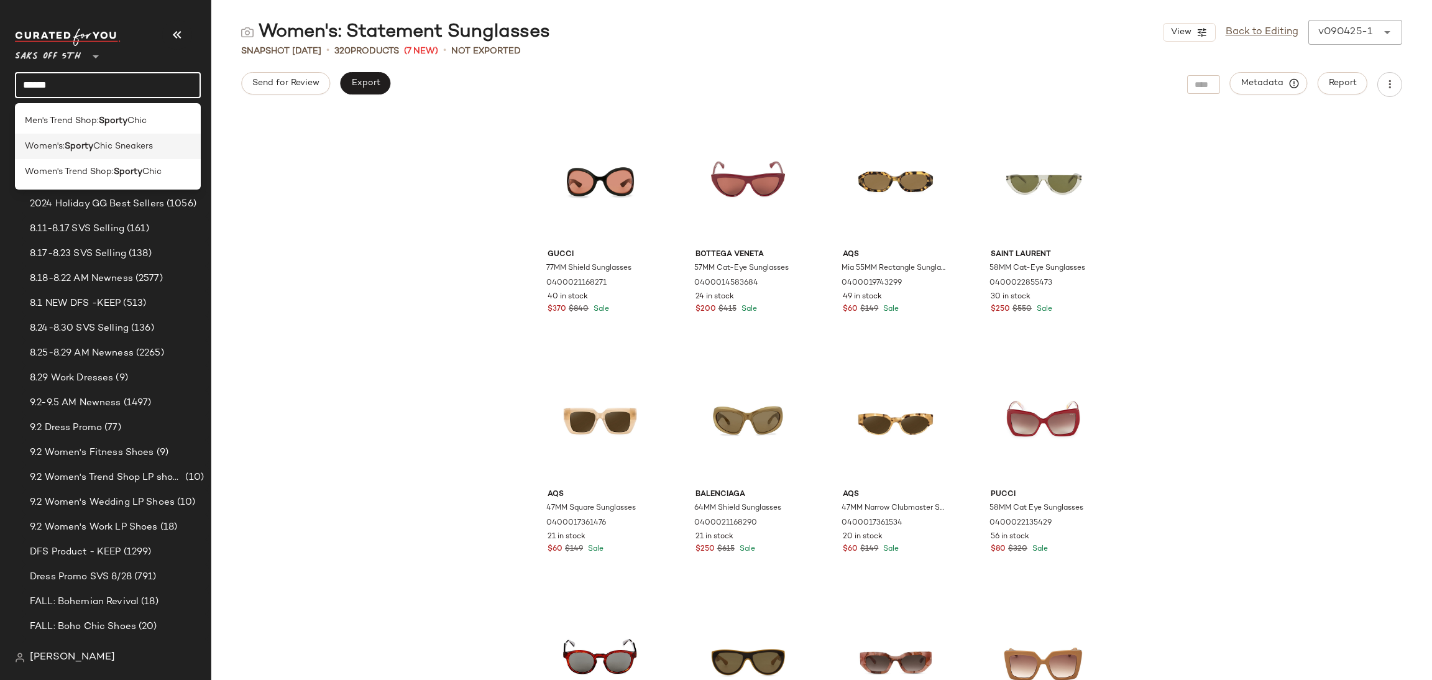
type input "******"
click at [66, 145] on b "Sporty" at bounding box center [79, 146] width 29 height 13
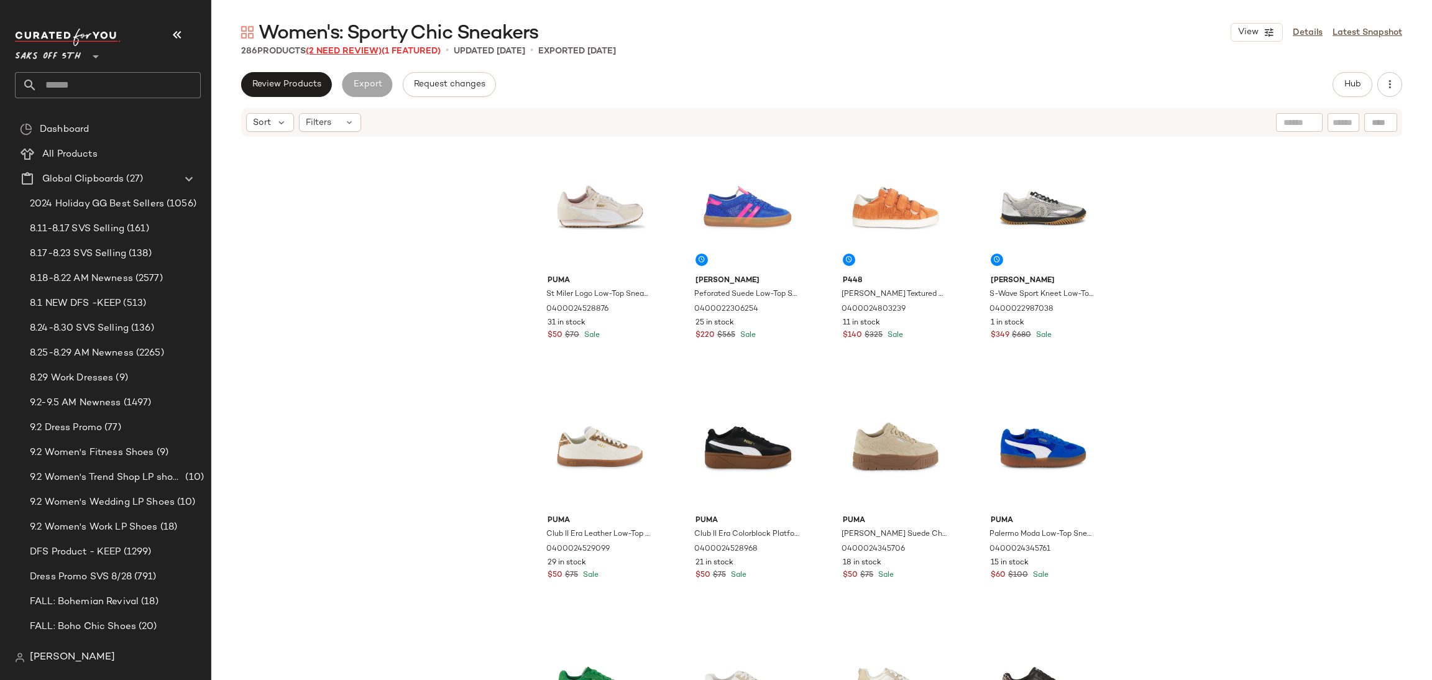
click at [360, 49] on span "(2 Need Review)" at bounding box center [344, 51] width 76 height 9
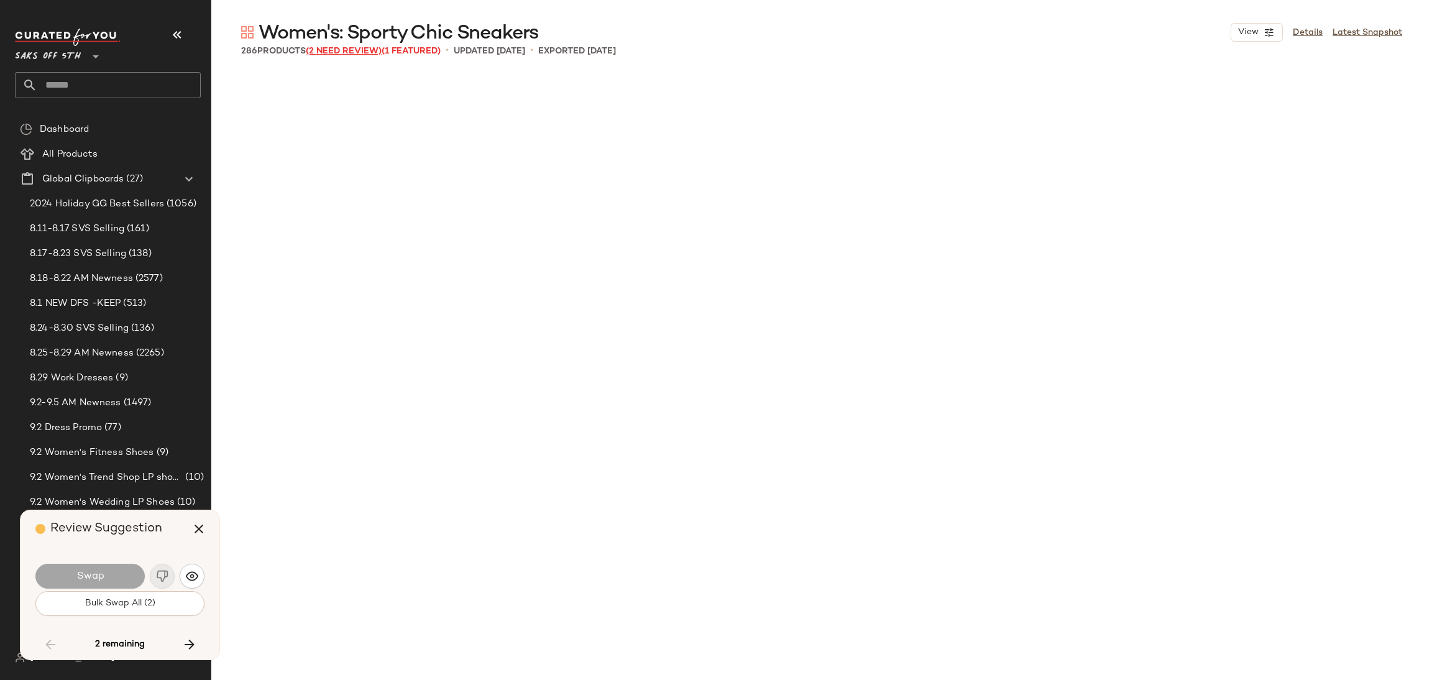
scroll to position [12957, 0]
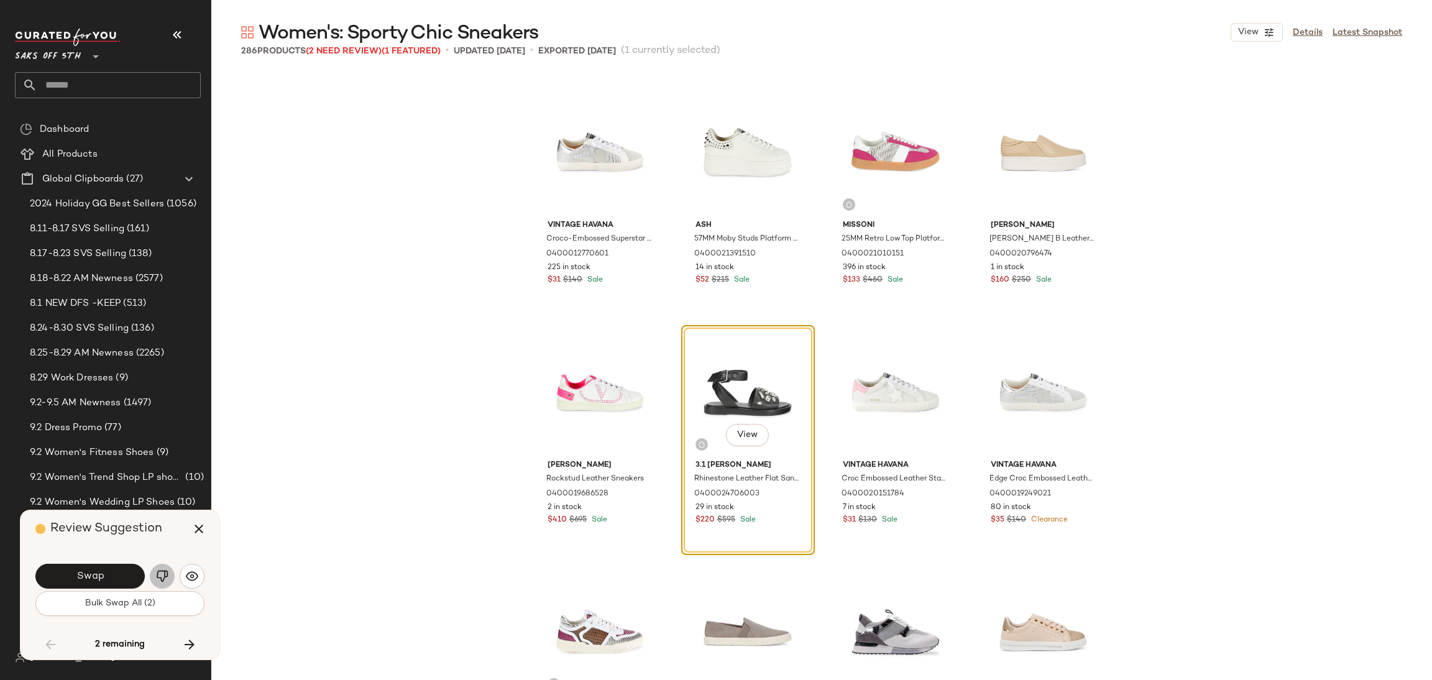
click at [160, 575] on img "button" at bounding box center [162, 576] width 12 height 12
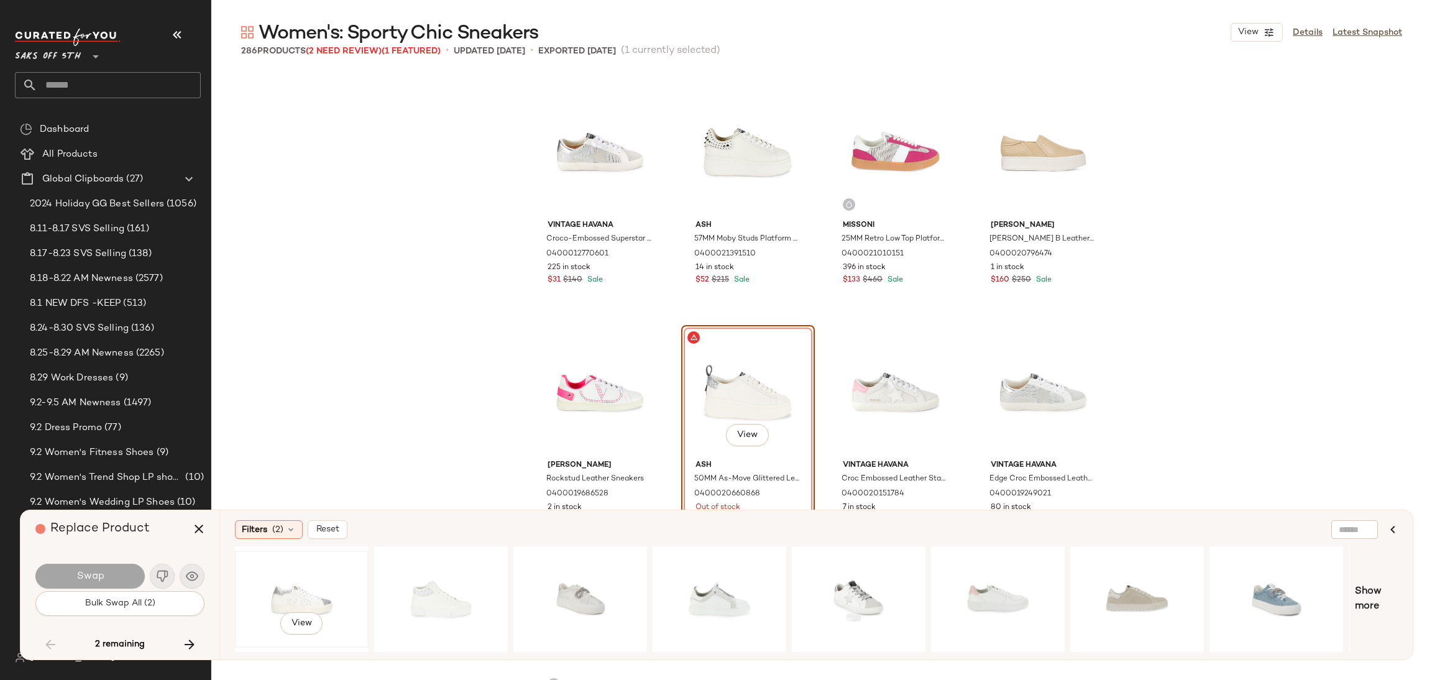
click at [278, 586] on div "View" at bounding box center [301, 599] width 125 height 88
click at [105, 569] on button "Swap" at bounding box center [89, 576] width 109 height 25
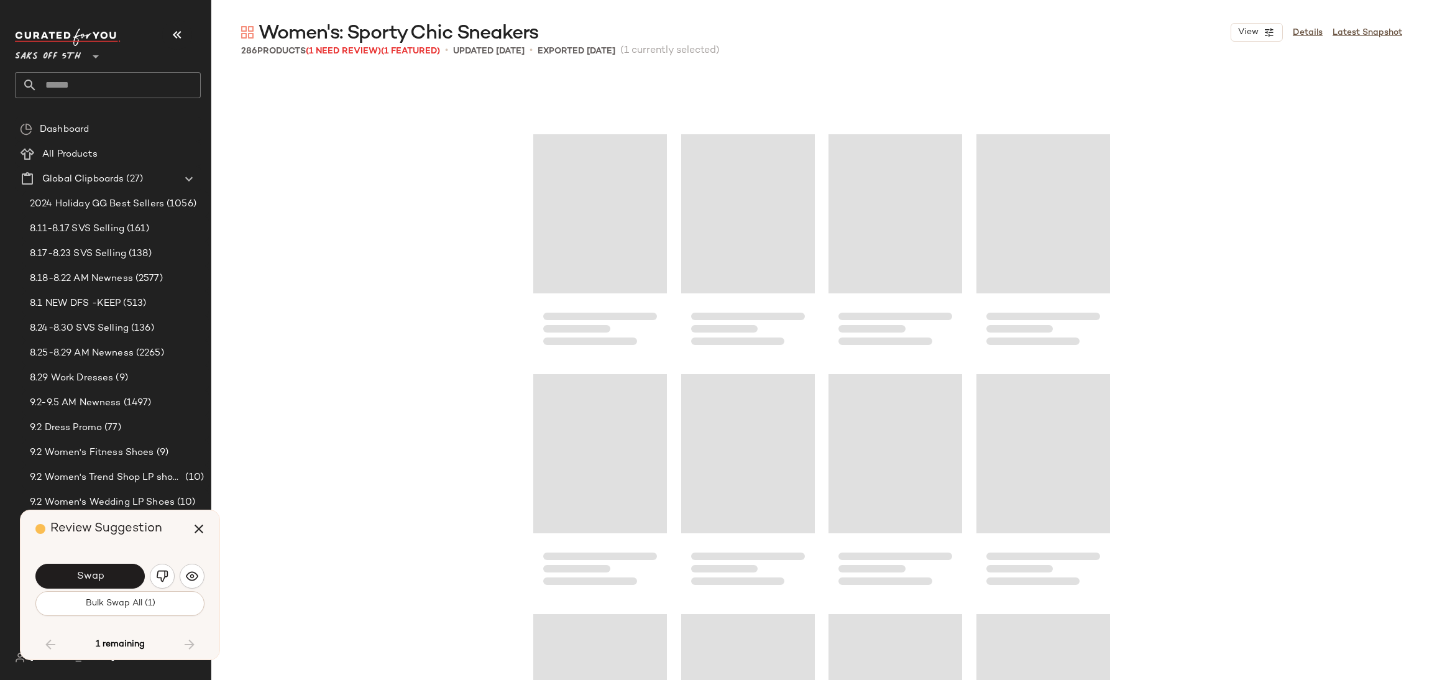
scroll to position [11281, 0]
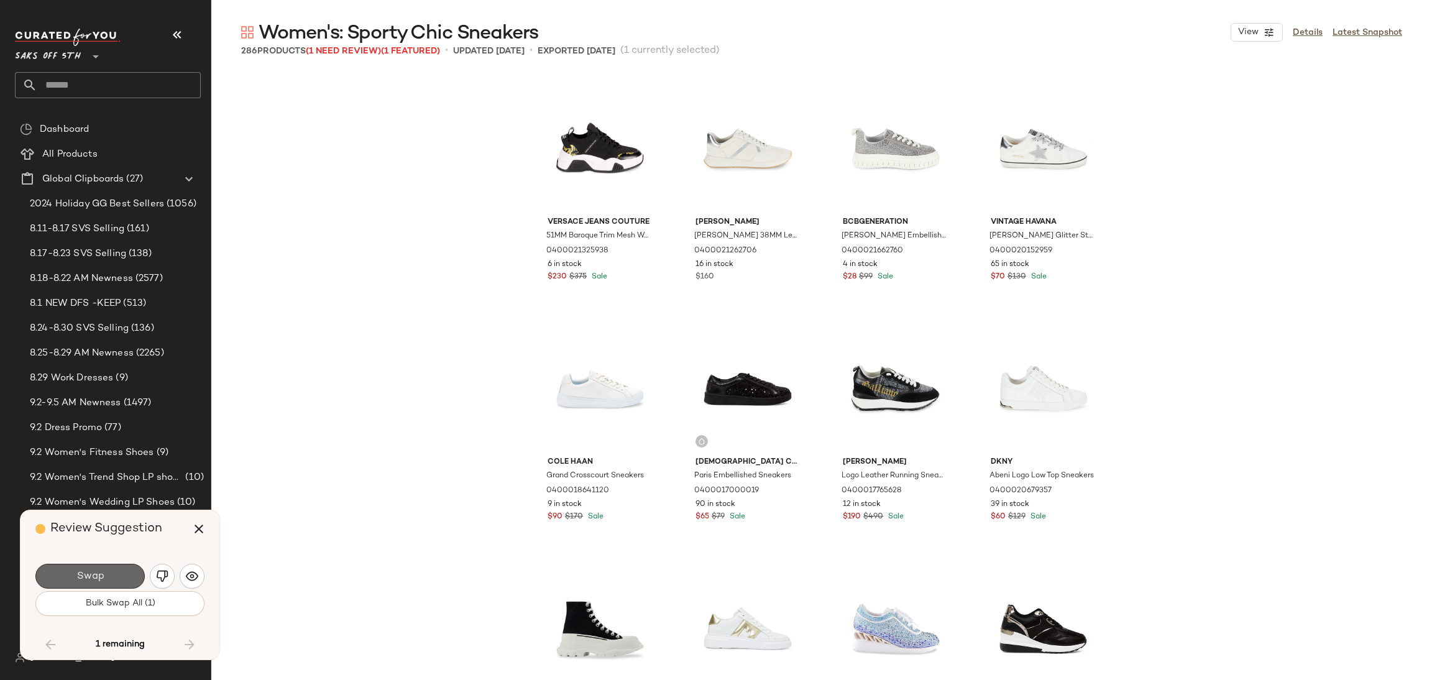
click at [117, 576] on button "Swap" at bounding box center [89, 576] width 109 height 25
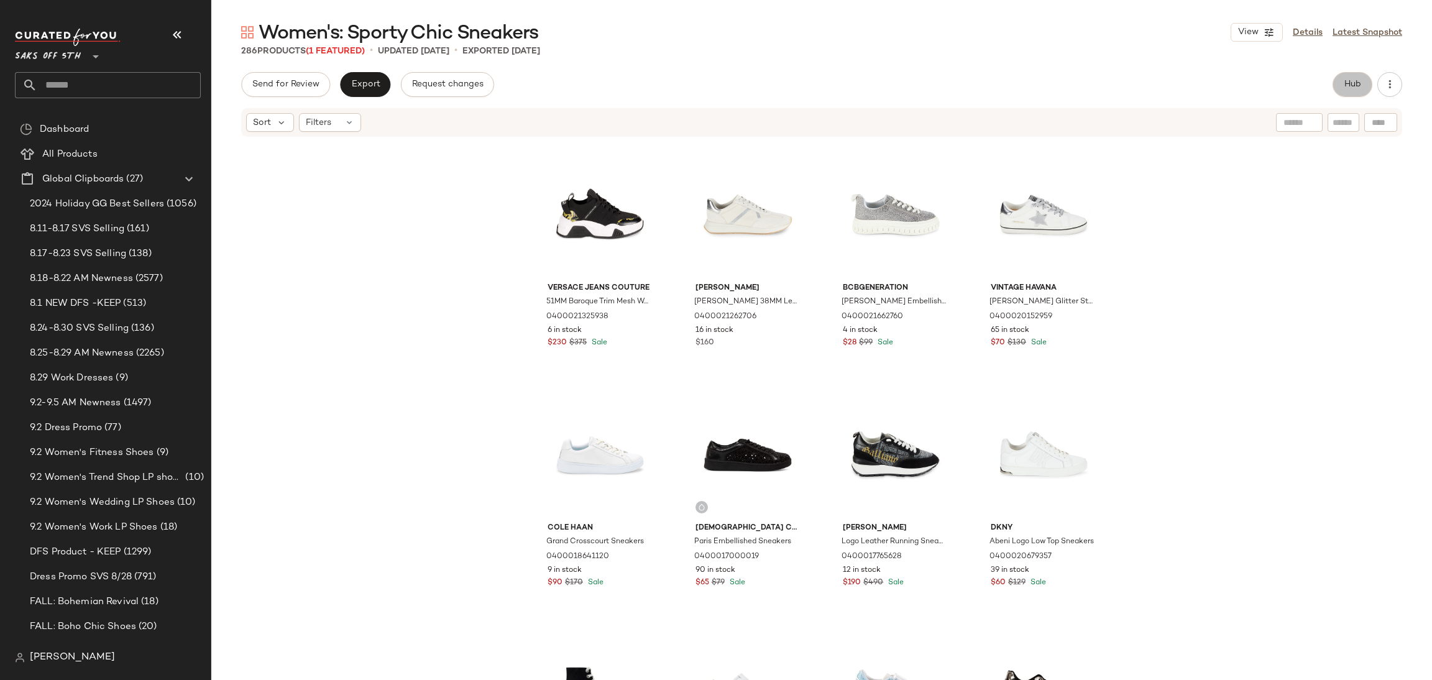
click at [1362, 83] on button "Hub" at bounding box center [1353, 84] width 40 height 25
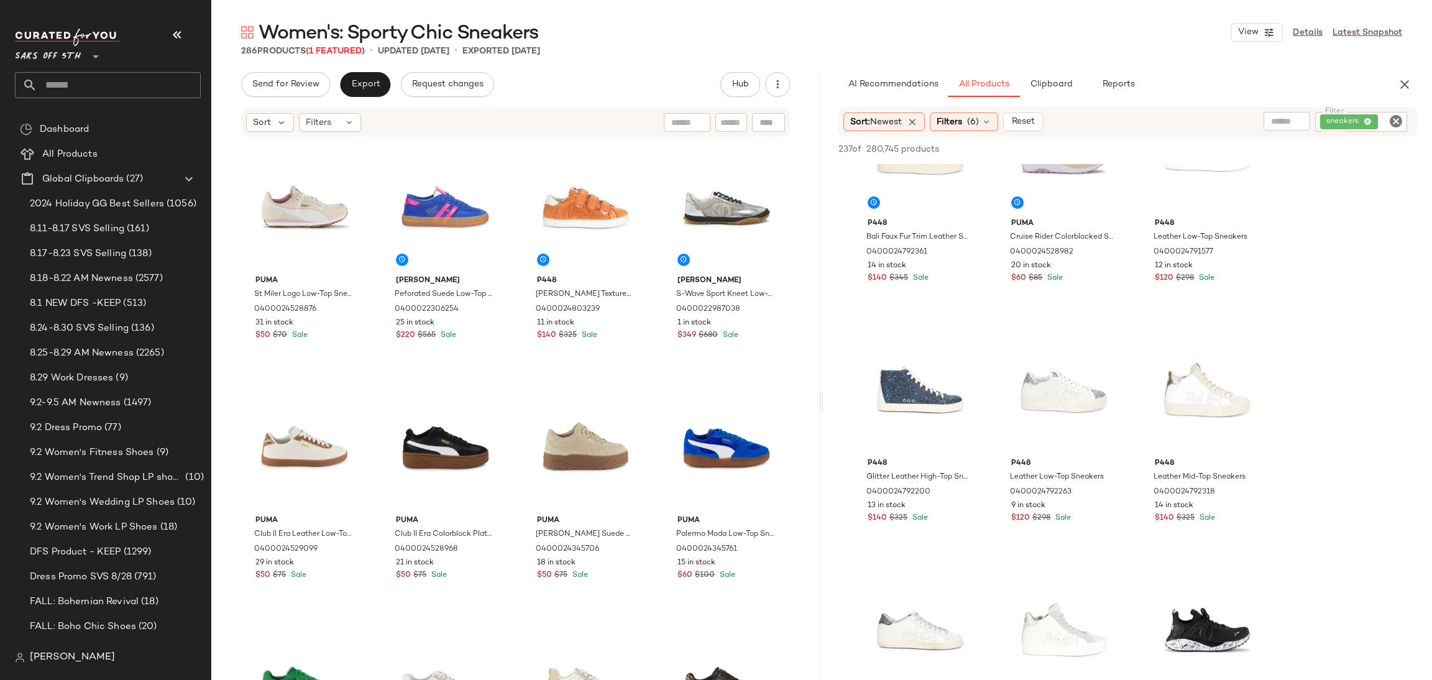
scroll to position [133, 0]
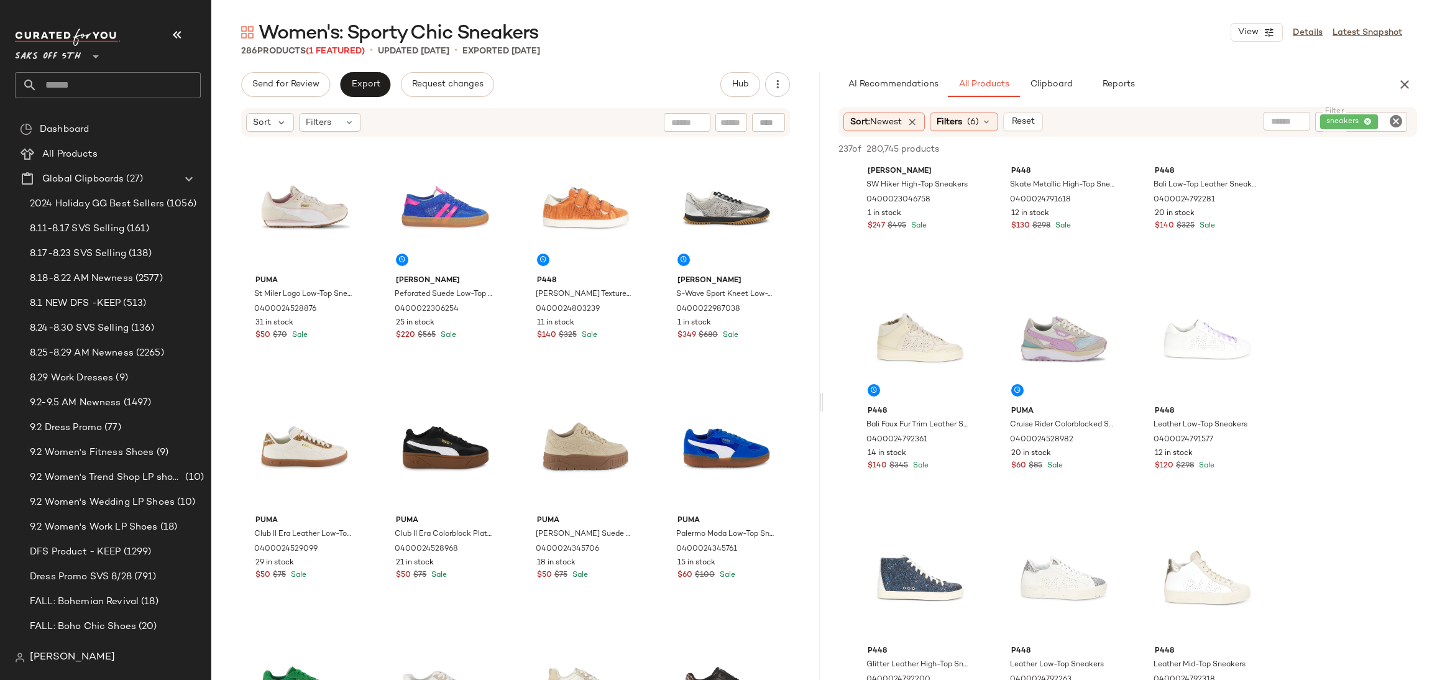
click at [1295, 121] on div at bounding box center [1287, 121] width 47 height 19
type input "****"
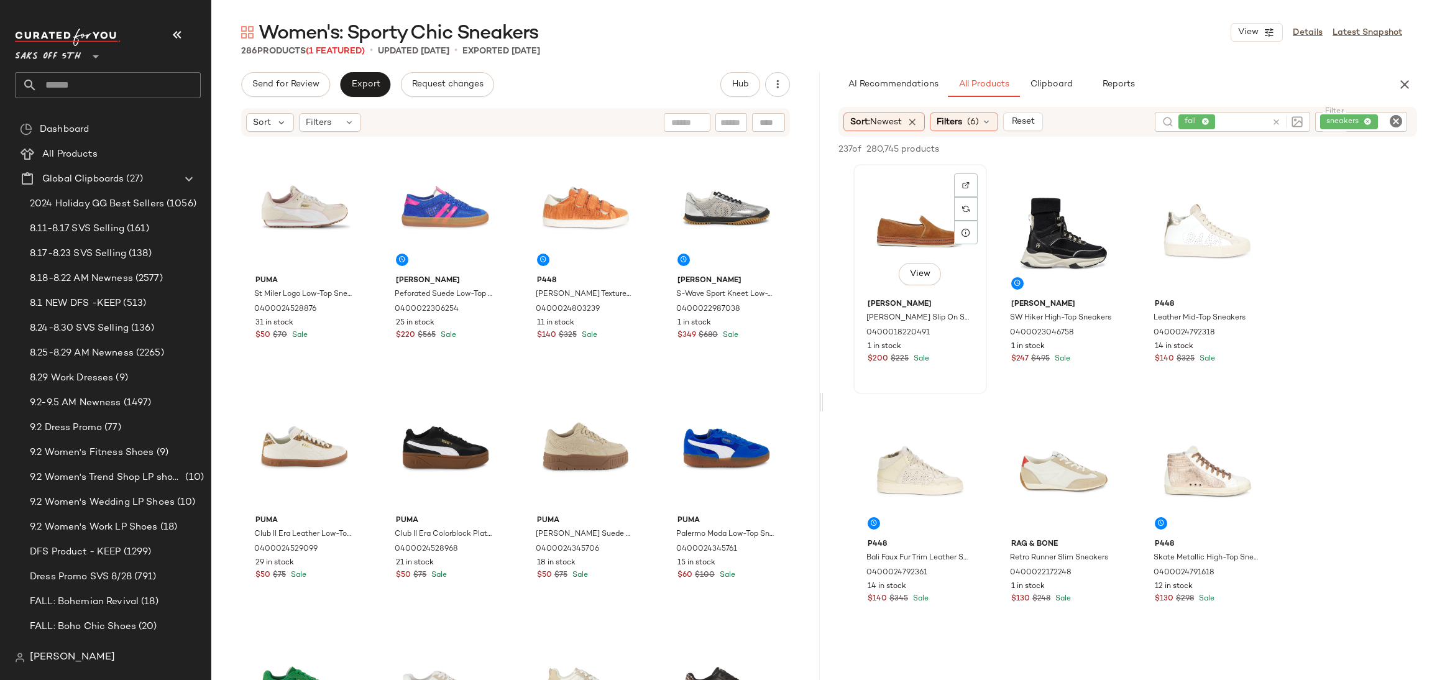
click at [917, 225] on div "View" at bounding box center [920, 231] width 125 height 126
click at [1062, 443] on div "View" at bounding box center [1064, 471] width 125 height 126
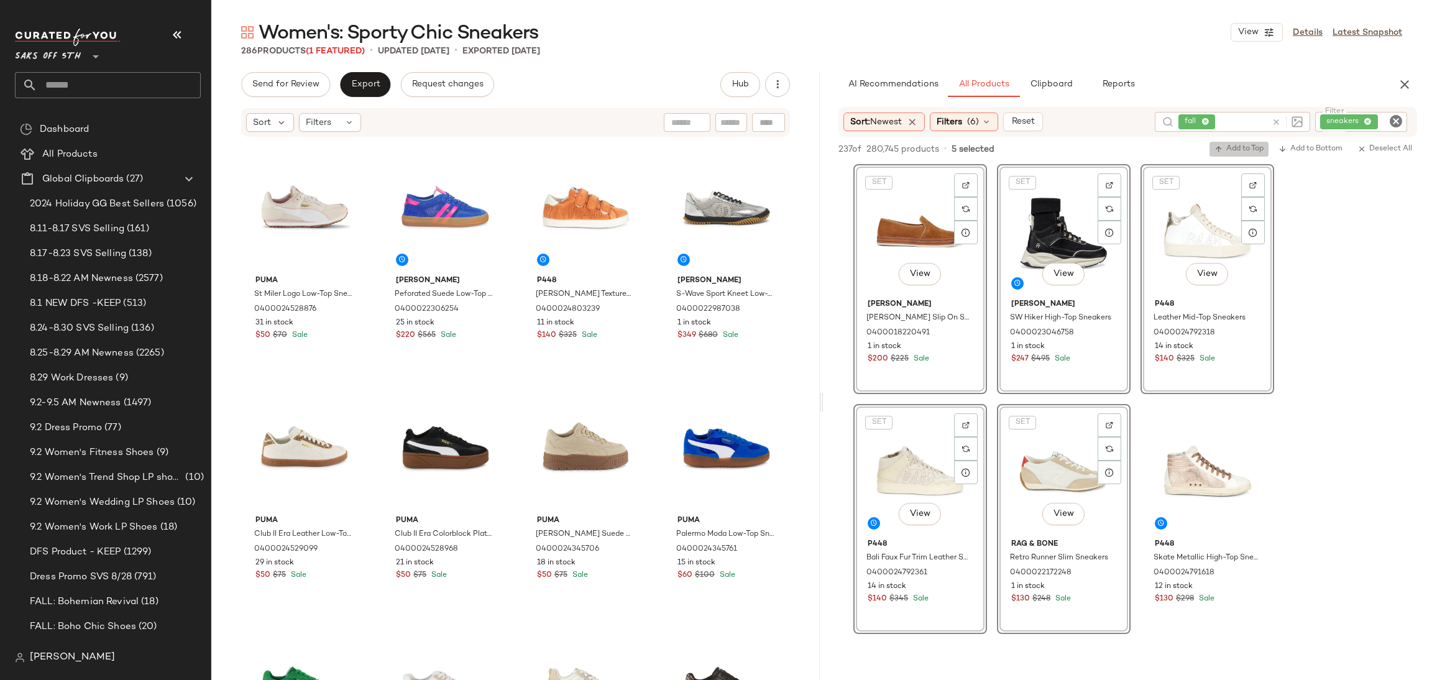
click at [1224, 149] on span "Add to Top" at bounding box center [1239, 149] width 49 height 9
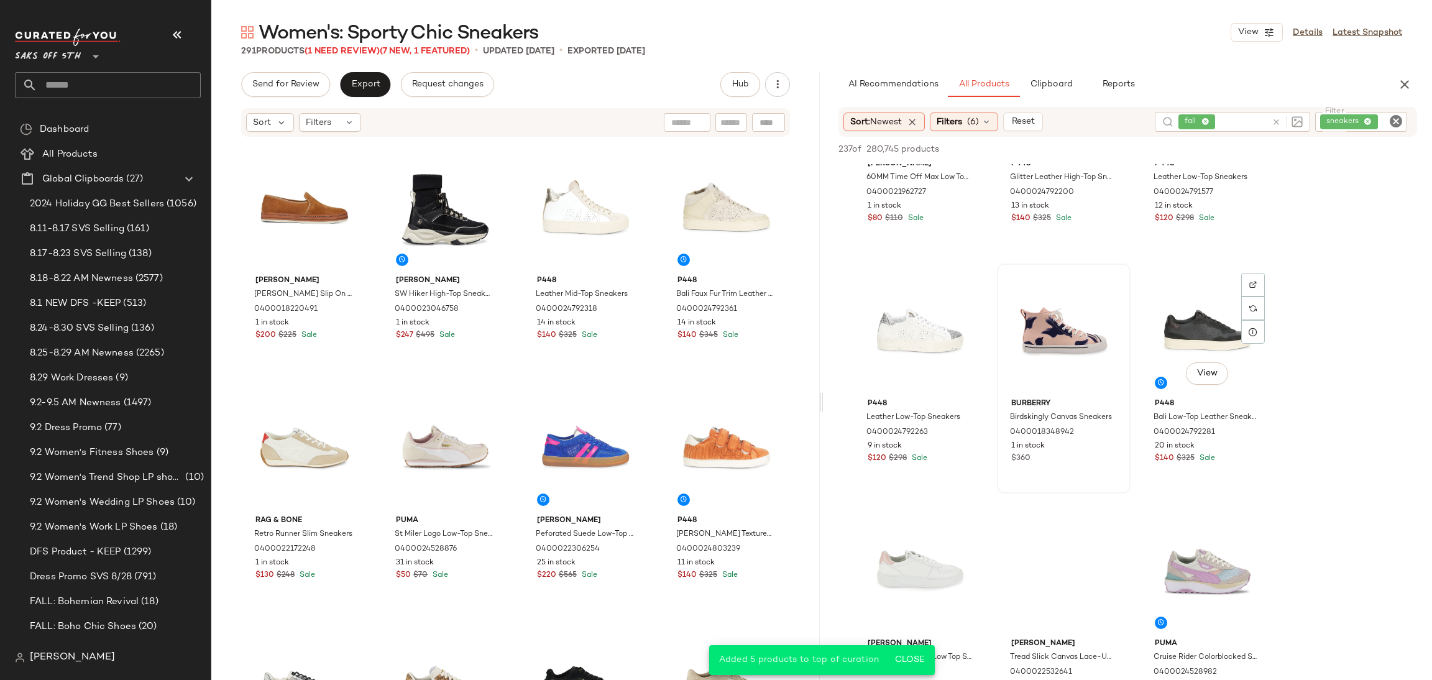
scroll to position [864, 0]
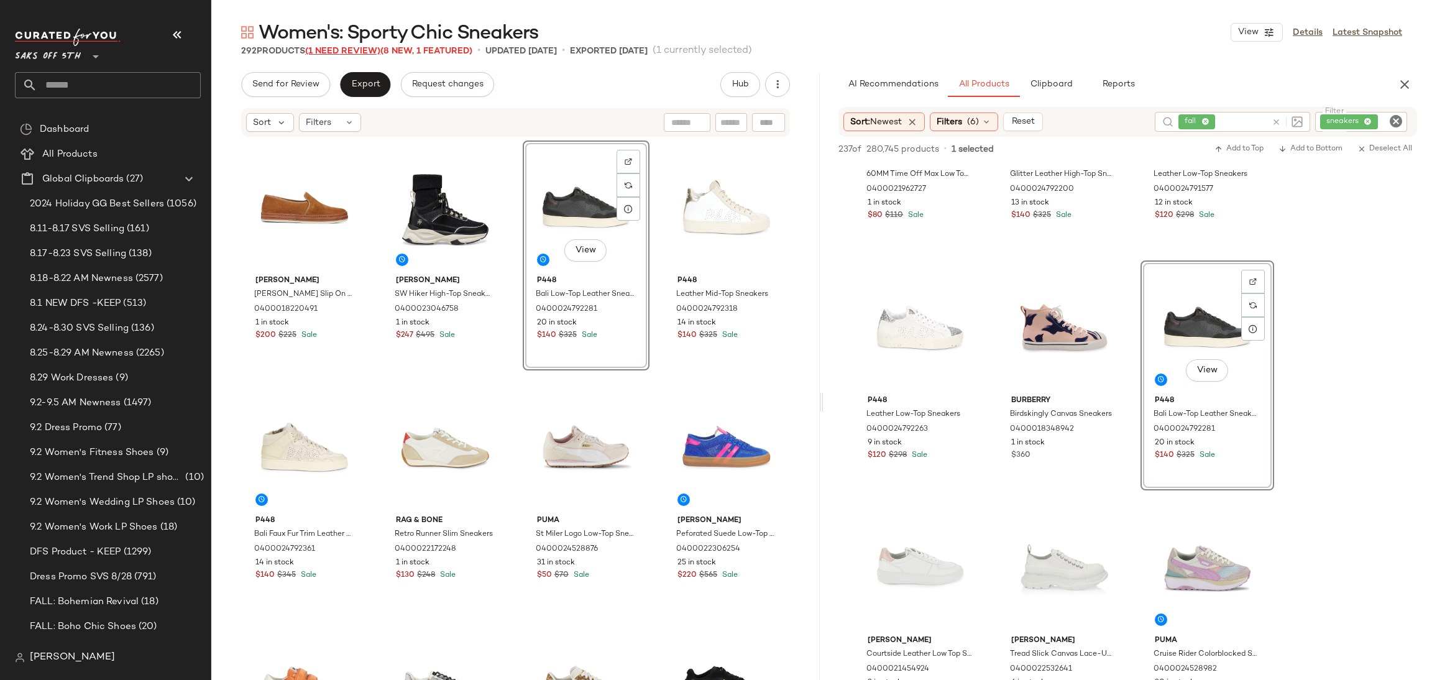
click at [351, 50] on span "(1 Need Review)" at bounding box center [342, 51] width 75 height 9
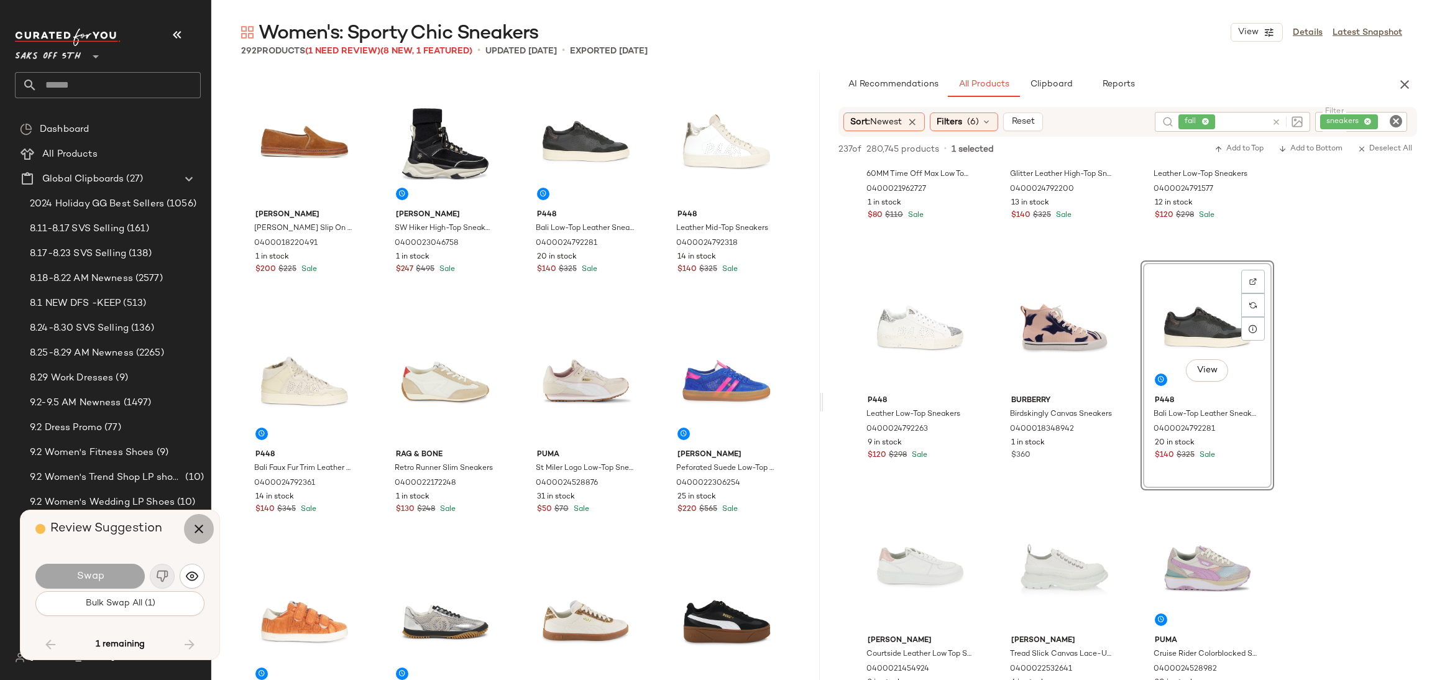
click at [206, 535] on button "button" at bounding box center [199, 529] width 30 height 30
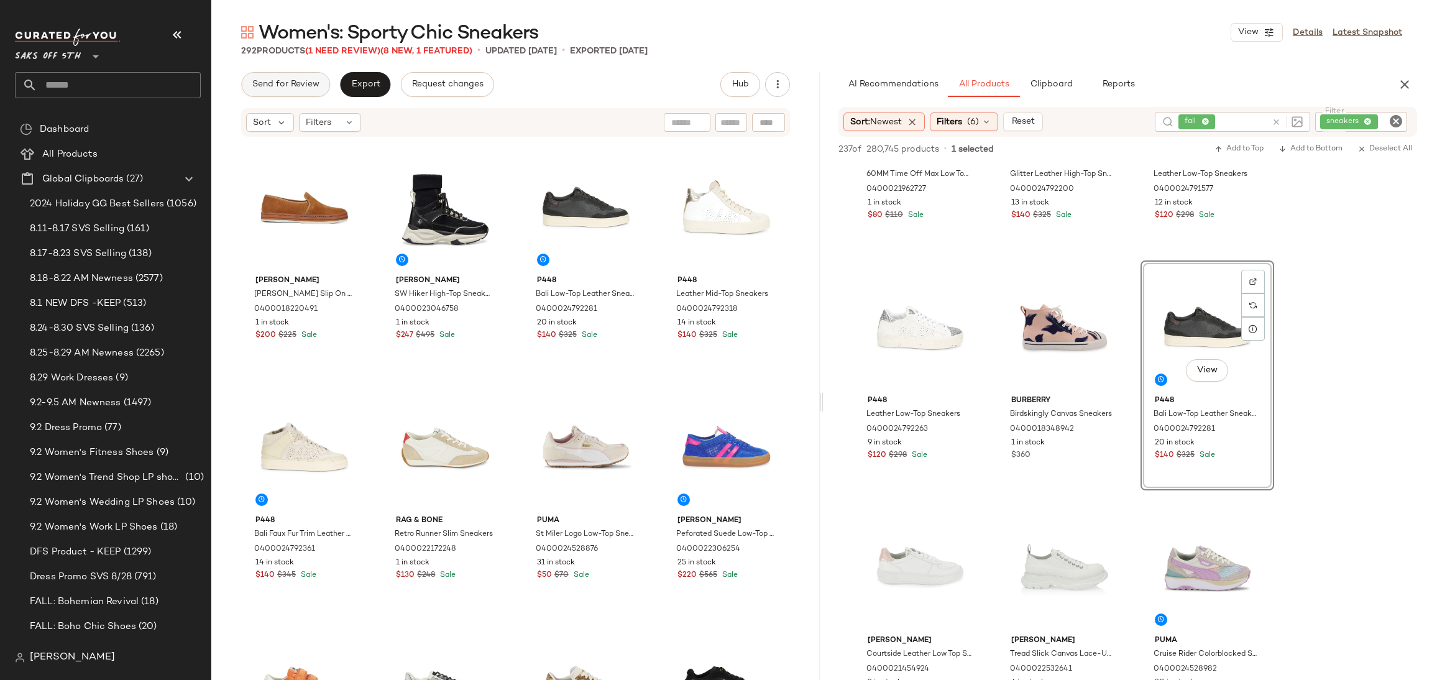
click at [303, 80] on span "Send for Review" at bounding box center [286, 85] width 68 height 10
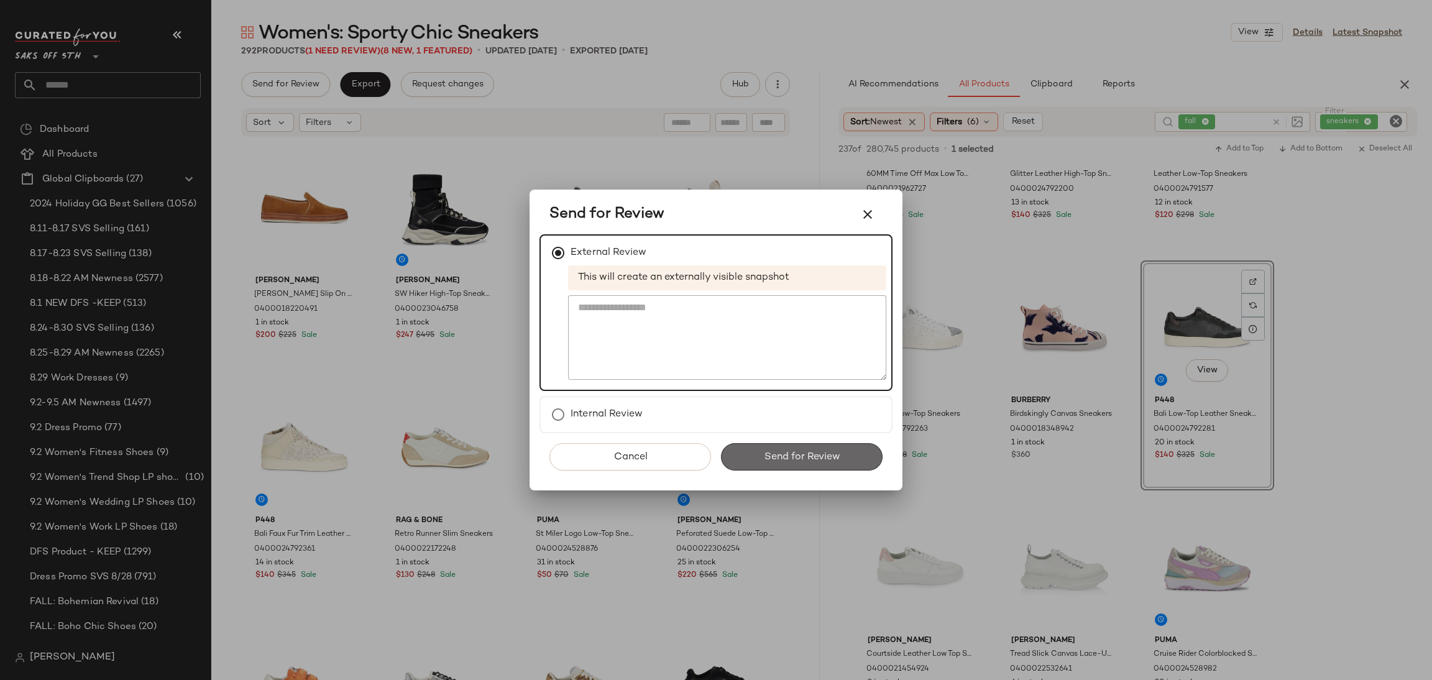
click at [785, 451] on span "Send for Review" at bounding box center [801, 457] width 76 height 12
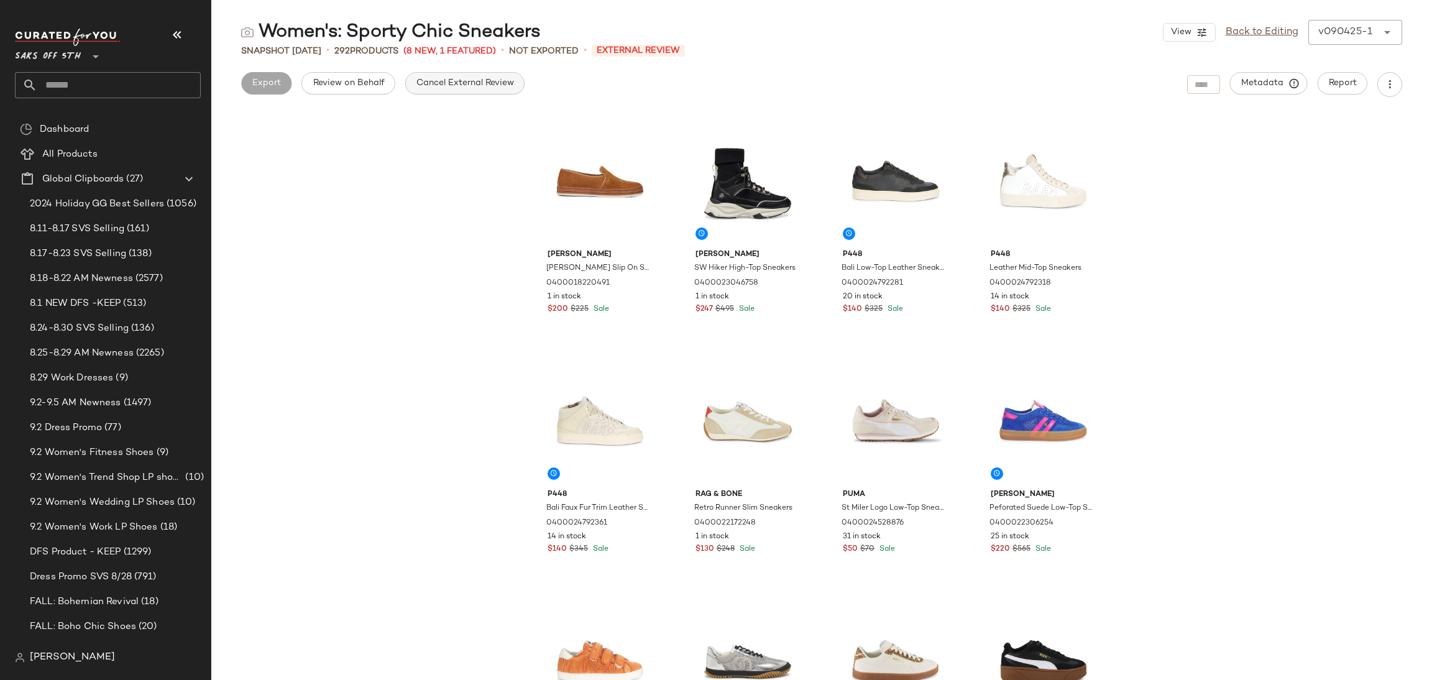
click at [480, 78] on span "Cancel External Review" at bounding box center [465, 83] width 98 height 10
click at [372, 86] on span "Export" at bounding box center [365, 83] width 29 height 10
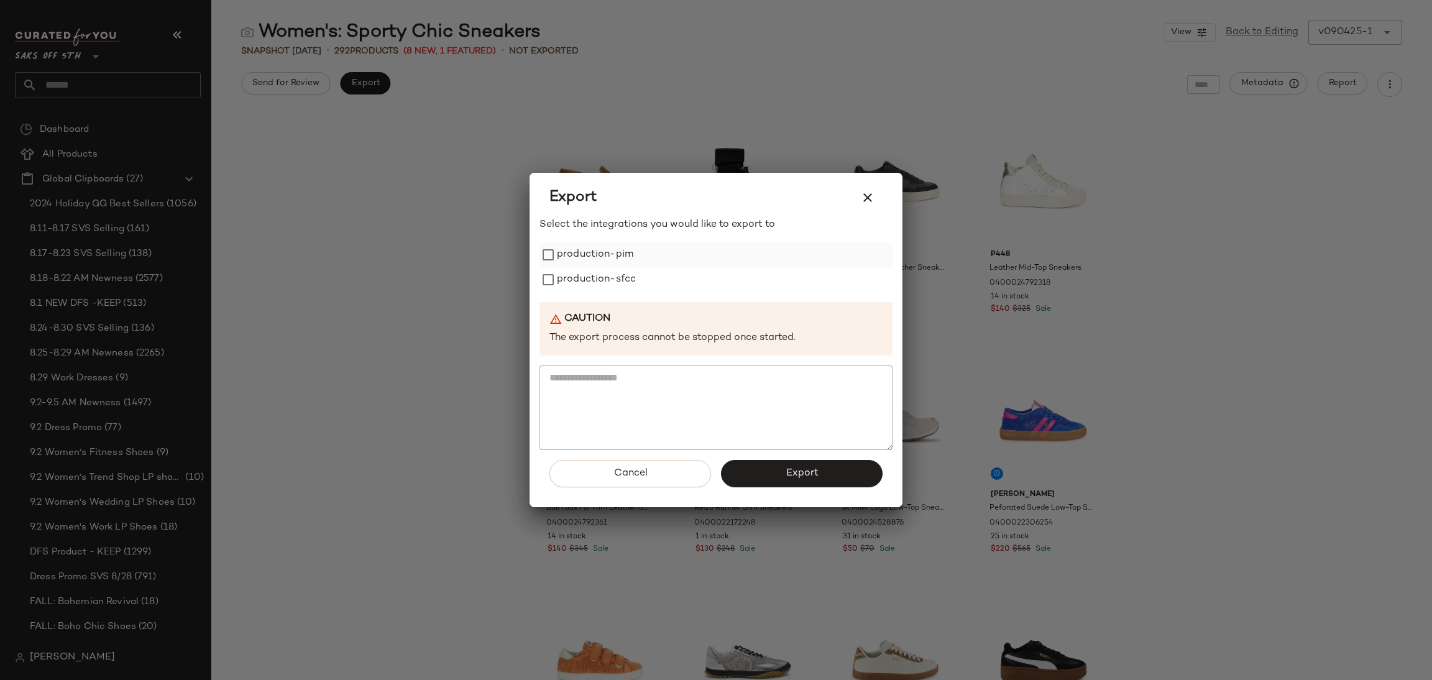
click at [560, 257] on label "production-pim" at bounding box center [595, 254] width 76 height 25
click at [564, 280] on label "production-sfcc" at bounding box center [596, 279] width 79 height 25
click at [735, 477] on button "Export" at bounding box center [802, 473] width 162 height 27
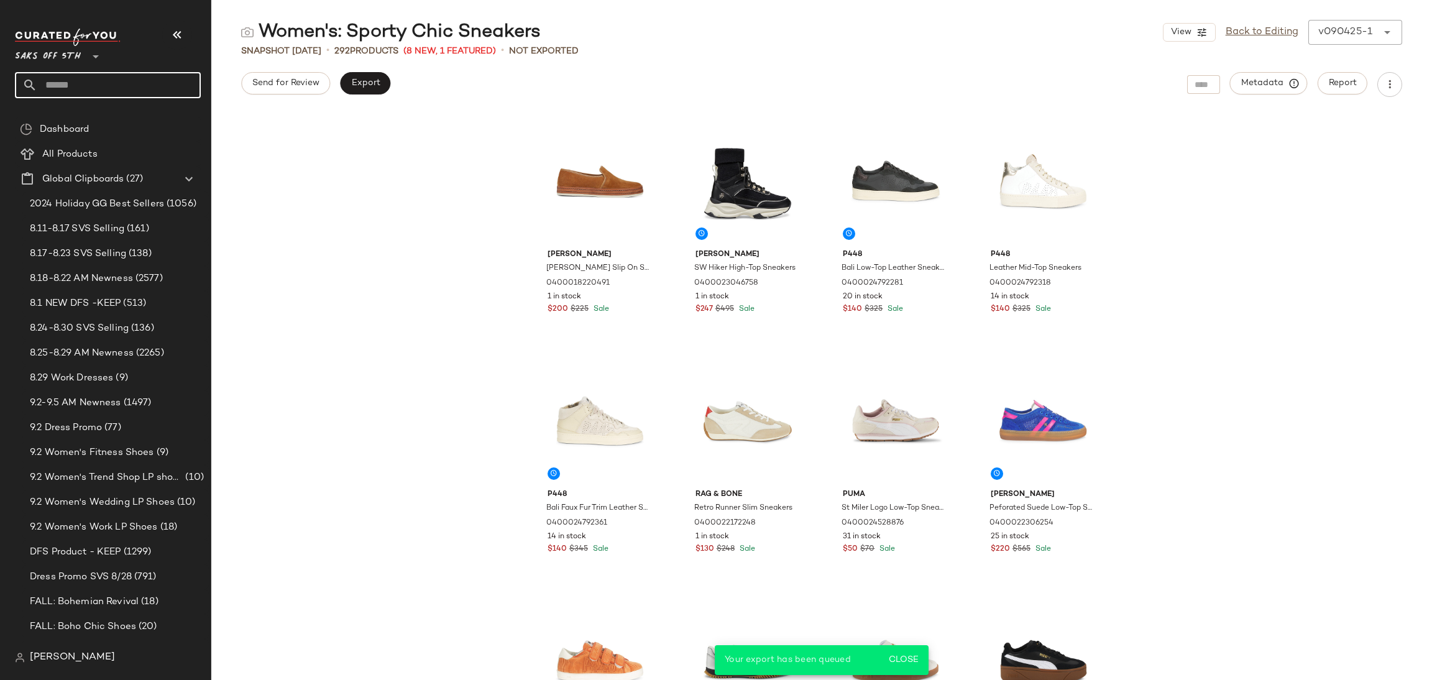
click at [57, 78] on input "text" at bounding box center [118, 85] width 163 height 26
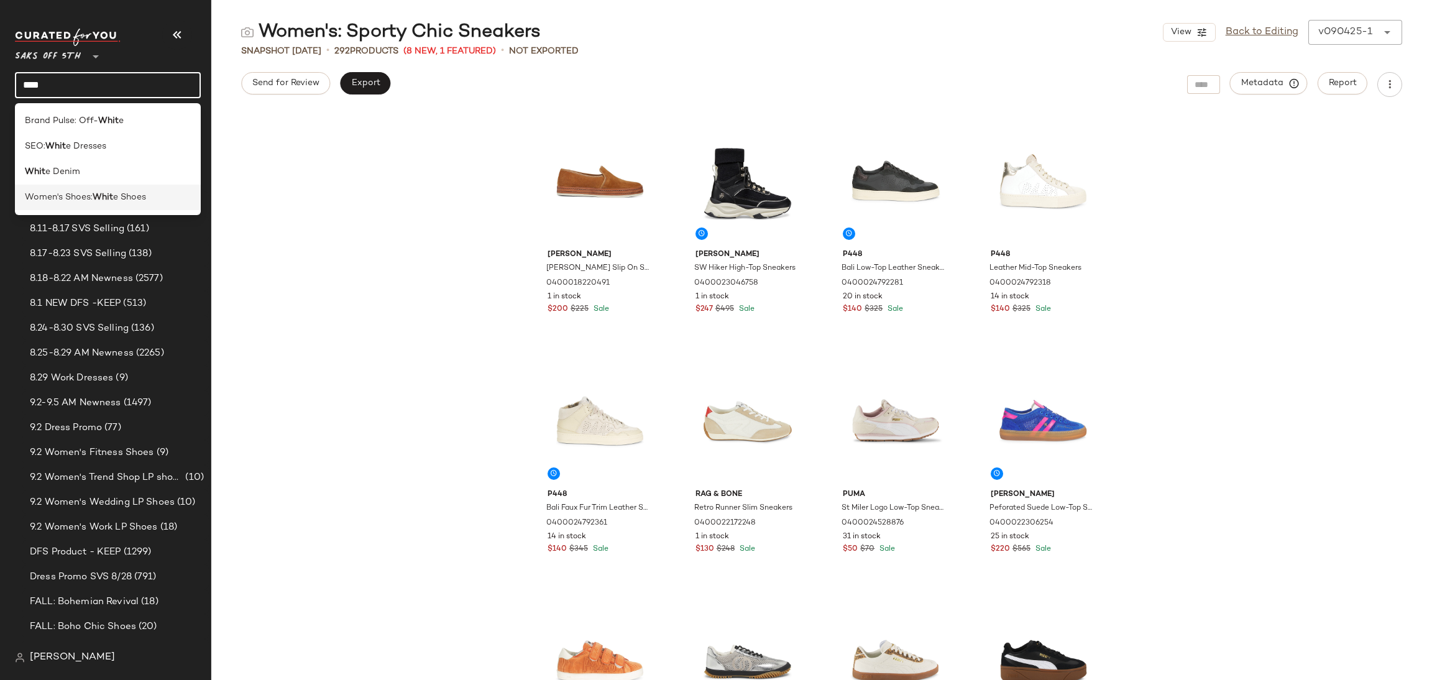
type input "****"
click at [71, 191] on span "Women's Shoes:" at bounding box center [59, 197] width 68 height 13
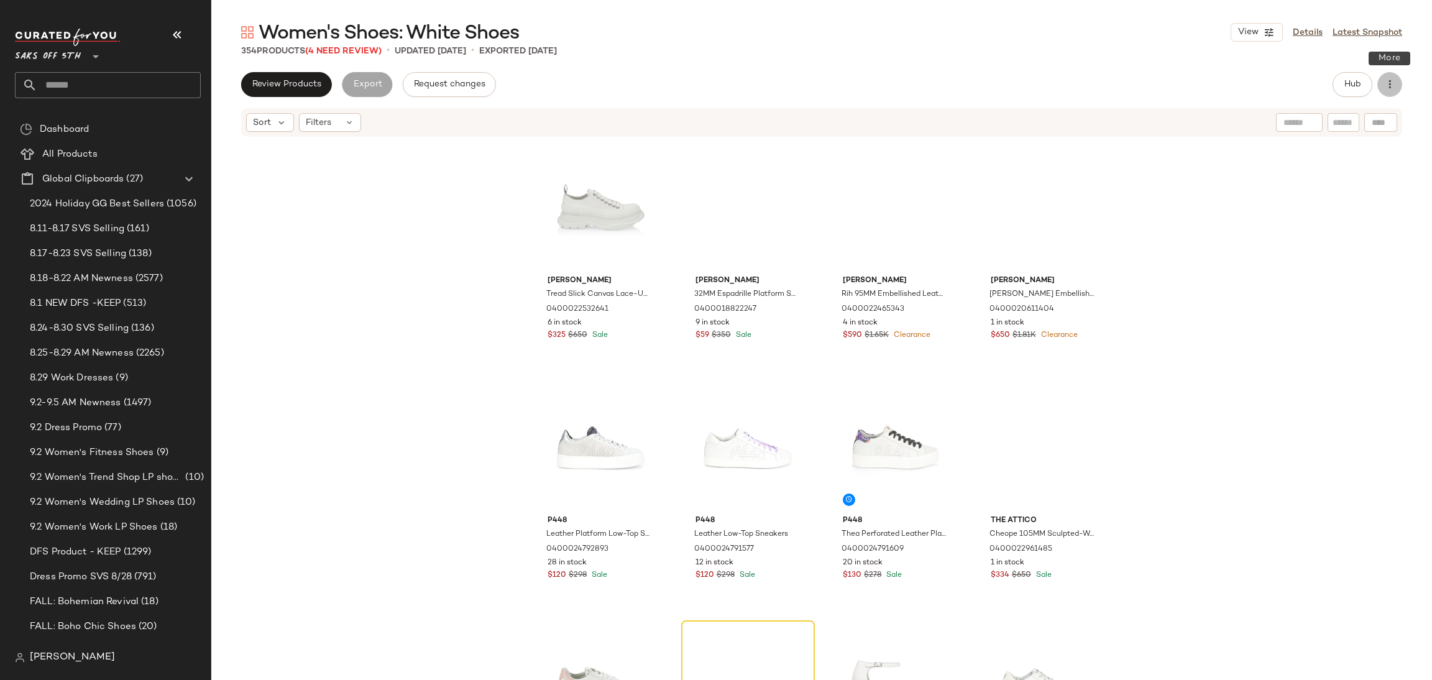
click at [1384, 83] on icon "button" at bounding box center [1390, 84] width 12 height 12
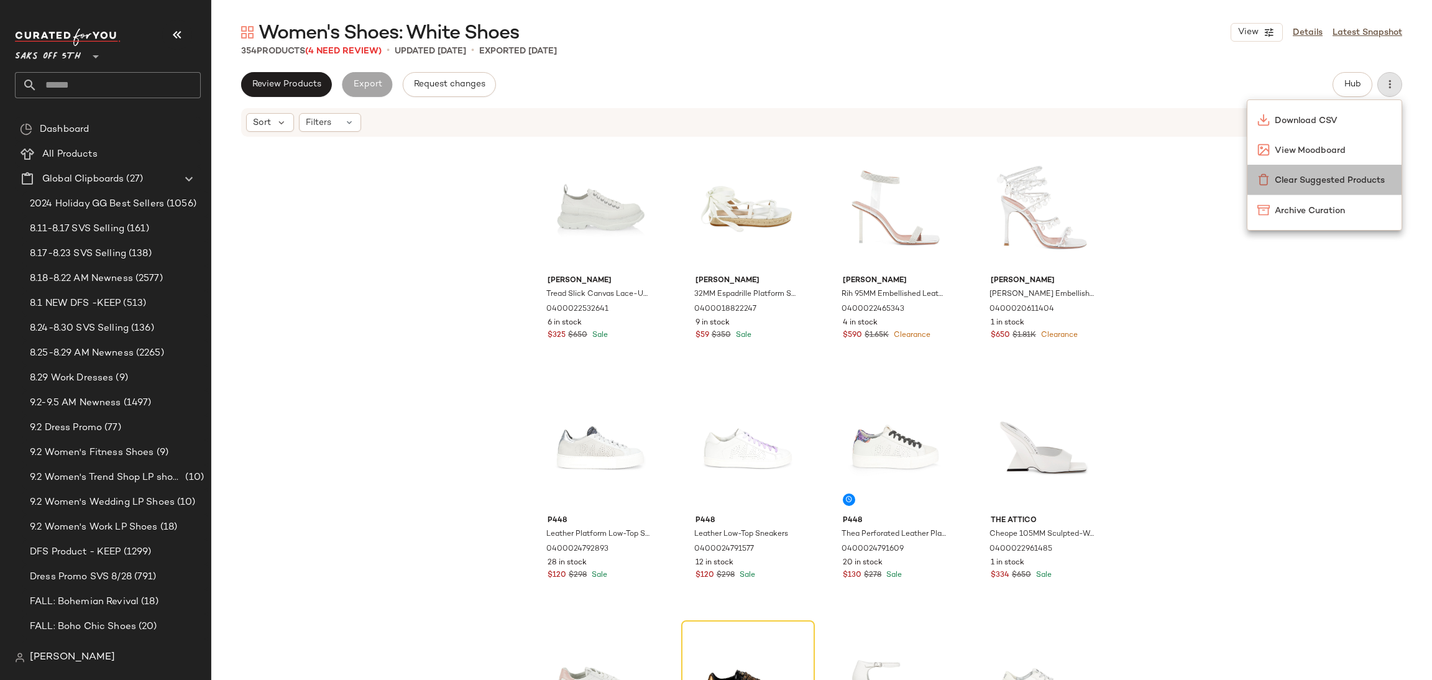
click at [1289, 178] on span "Clear Suggested Products" at bounding box center [1333, 180] width 117 height 13
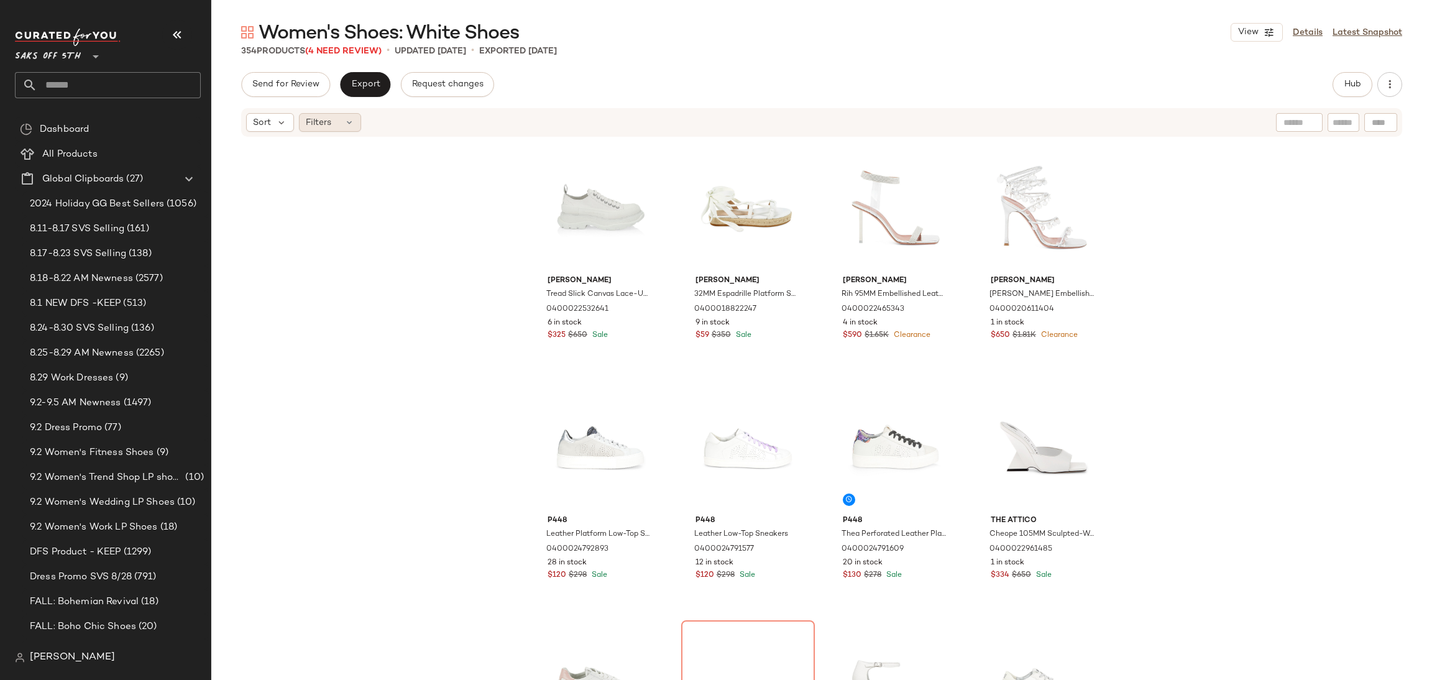
click at [348, 123] on icon at bounding box center [349, 122] width 10 height 10
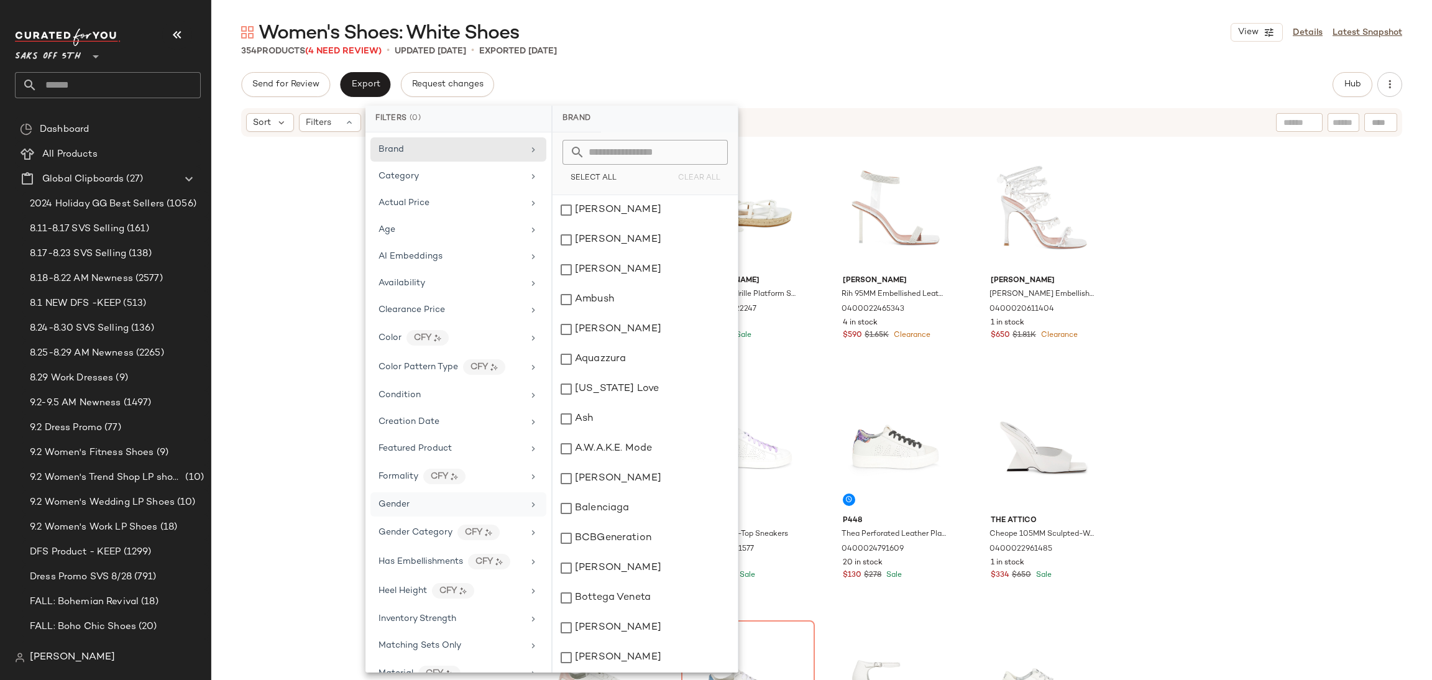
scroll to position [340, 0]
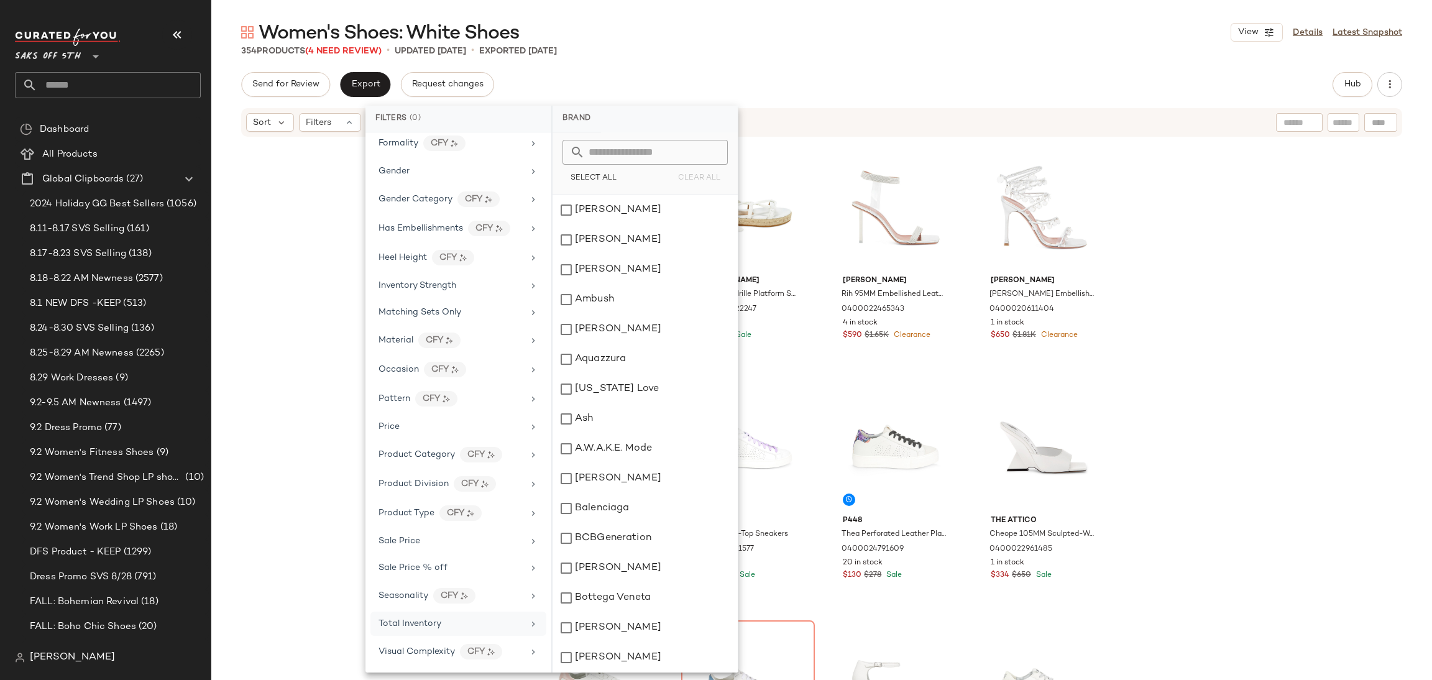
click at [423, 619] on span "Total Inventory" at bounding box center [410, 623] width 63 height 9
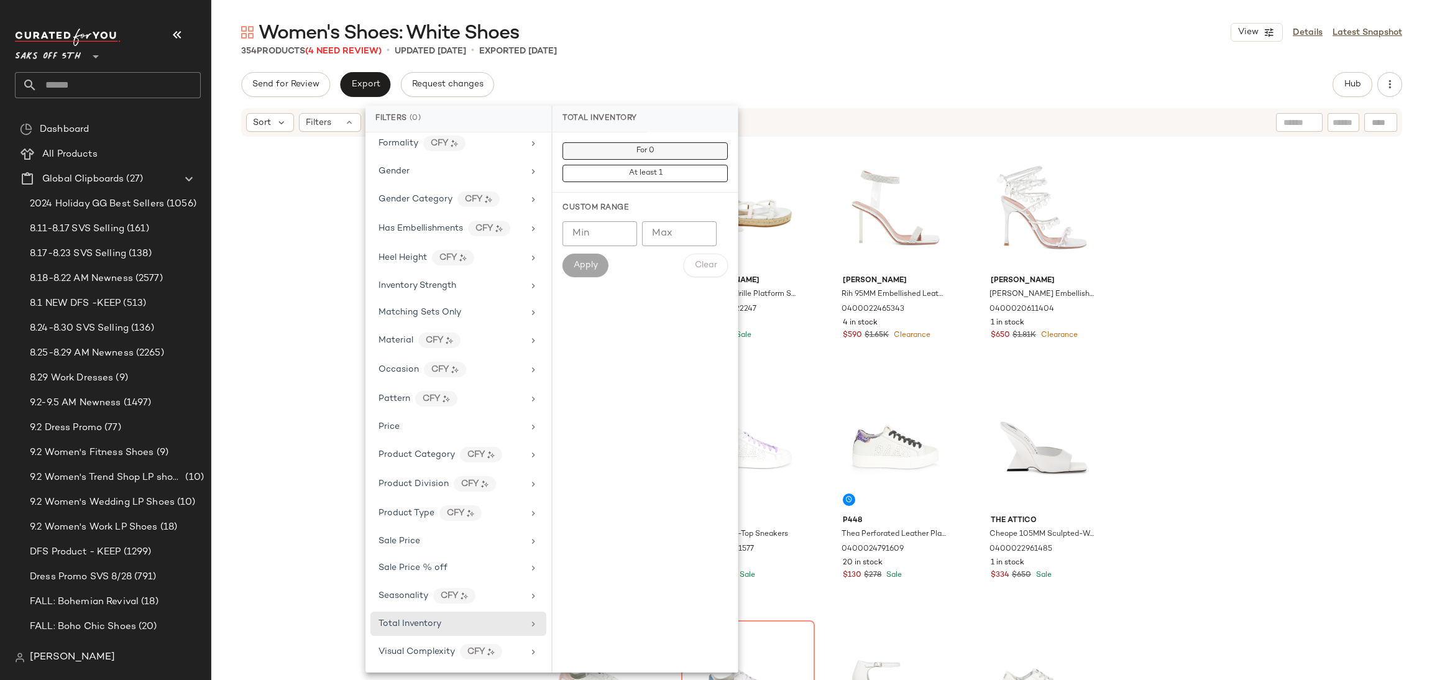
click at [655, 153] on button "For 0" at bounding box center [645, 150] width 165 height 17
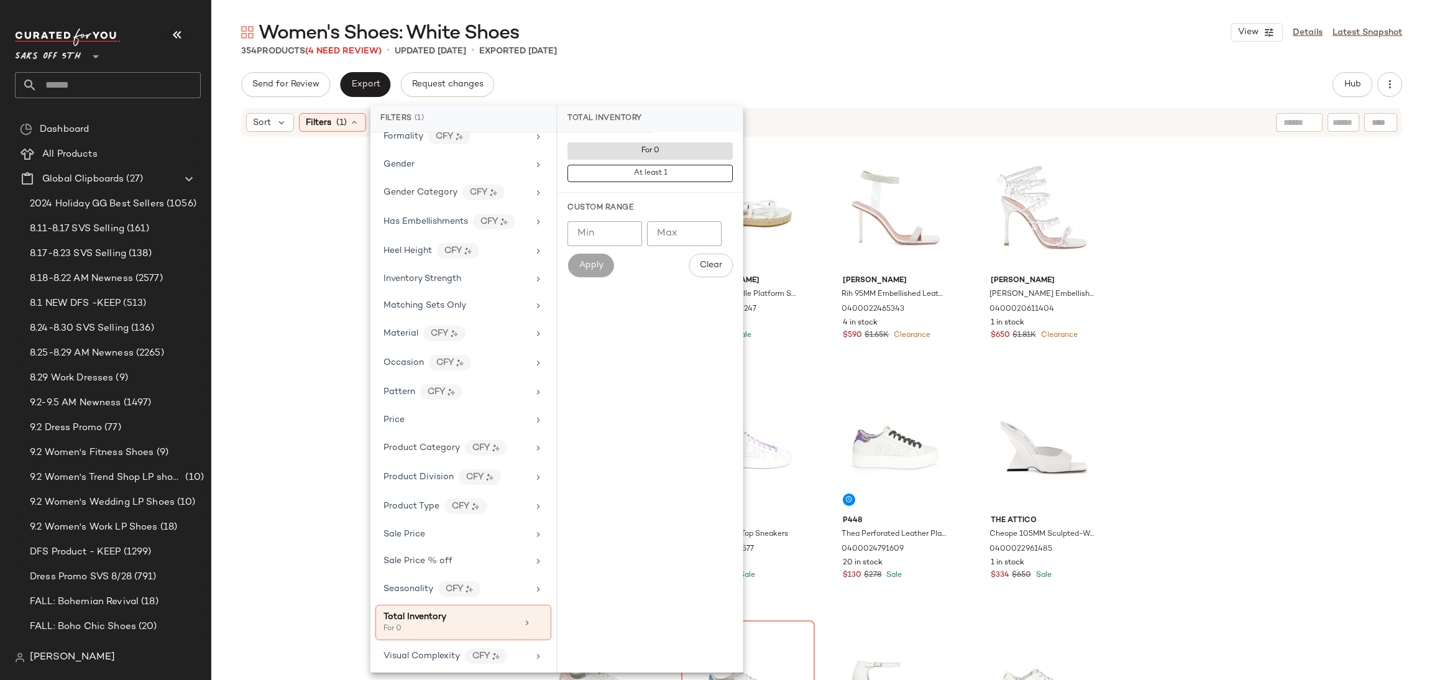
click at [708, 73] on div "Send for Review Export Request changes Hub" at bounding box center [821, 84] width 1161 height 25
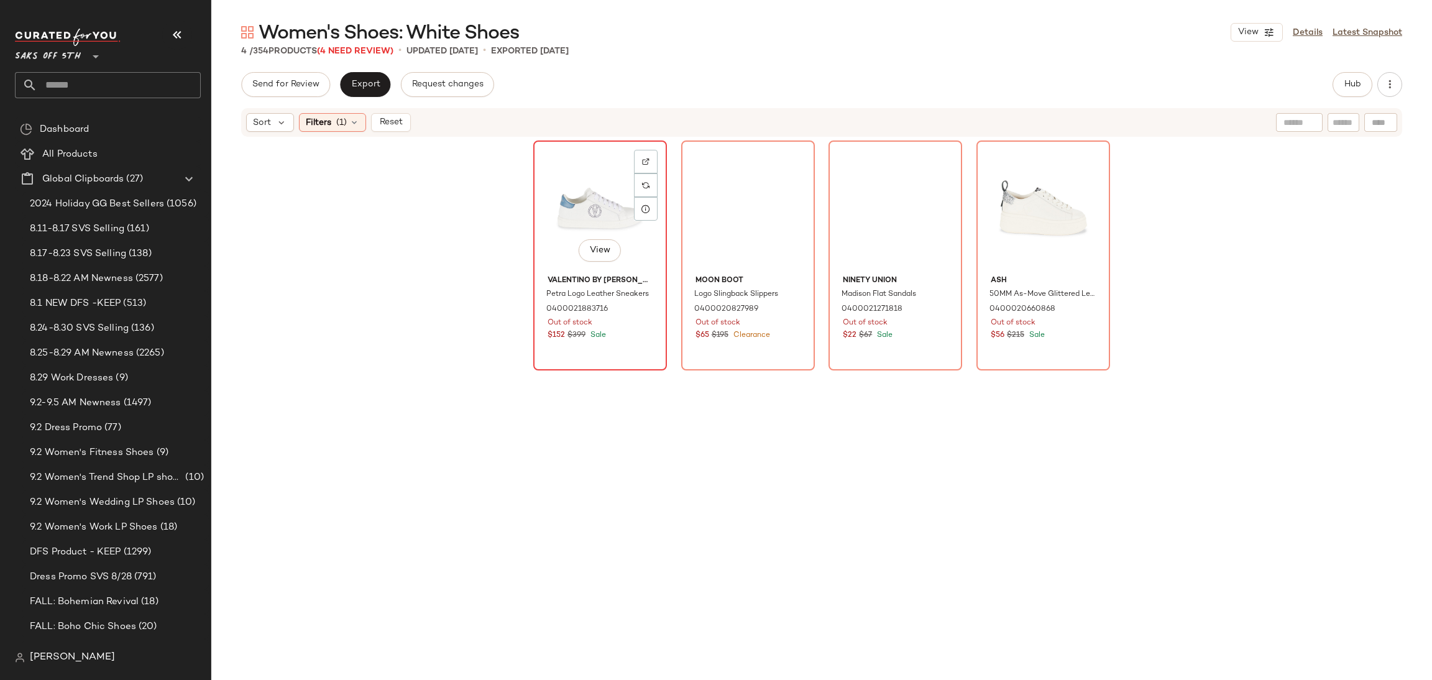
click at [614, 177] on div "View" at bounding box center [600, 208] width 125 height 126
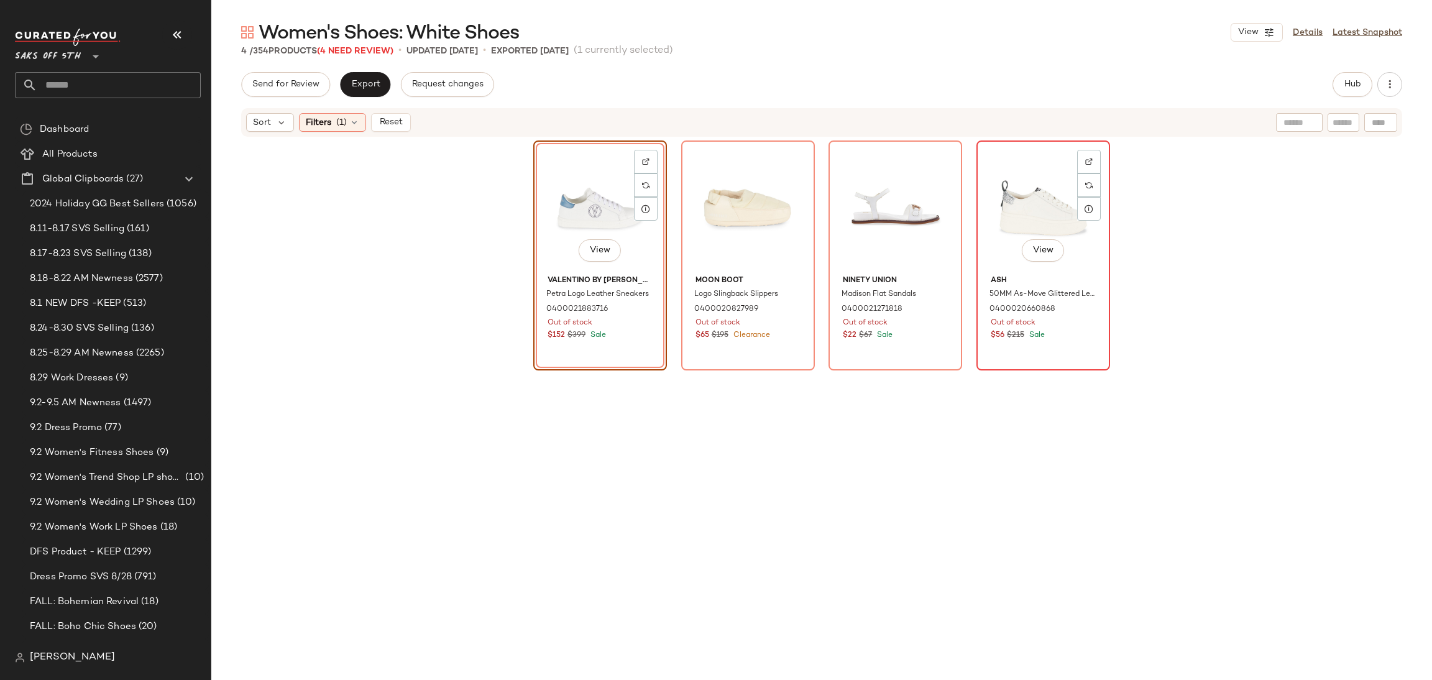
click at [981, 153] on div "View" at bounding box center [1043, 208] width 125 height 126
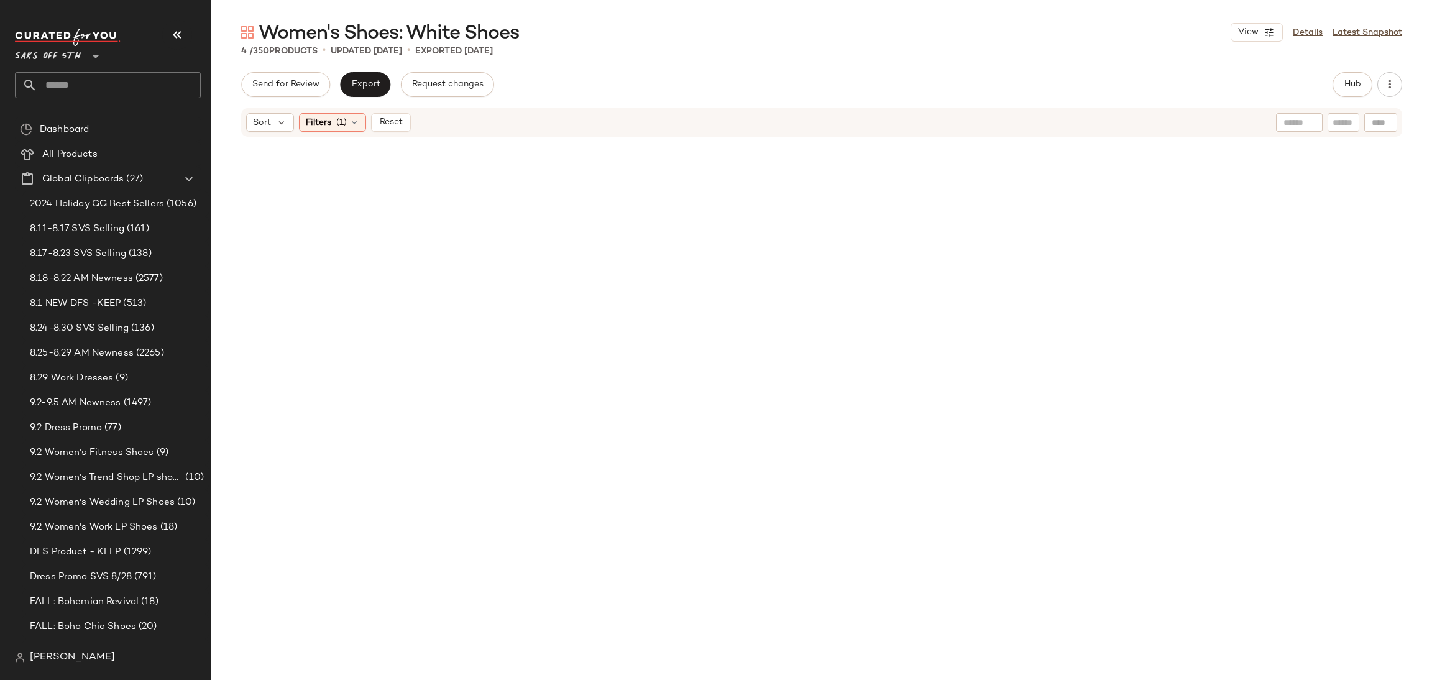
click at [329, 131] on div "Filters (1)" at bounding box center [332, 122] width 67 height 19
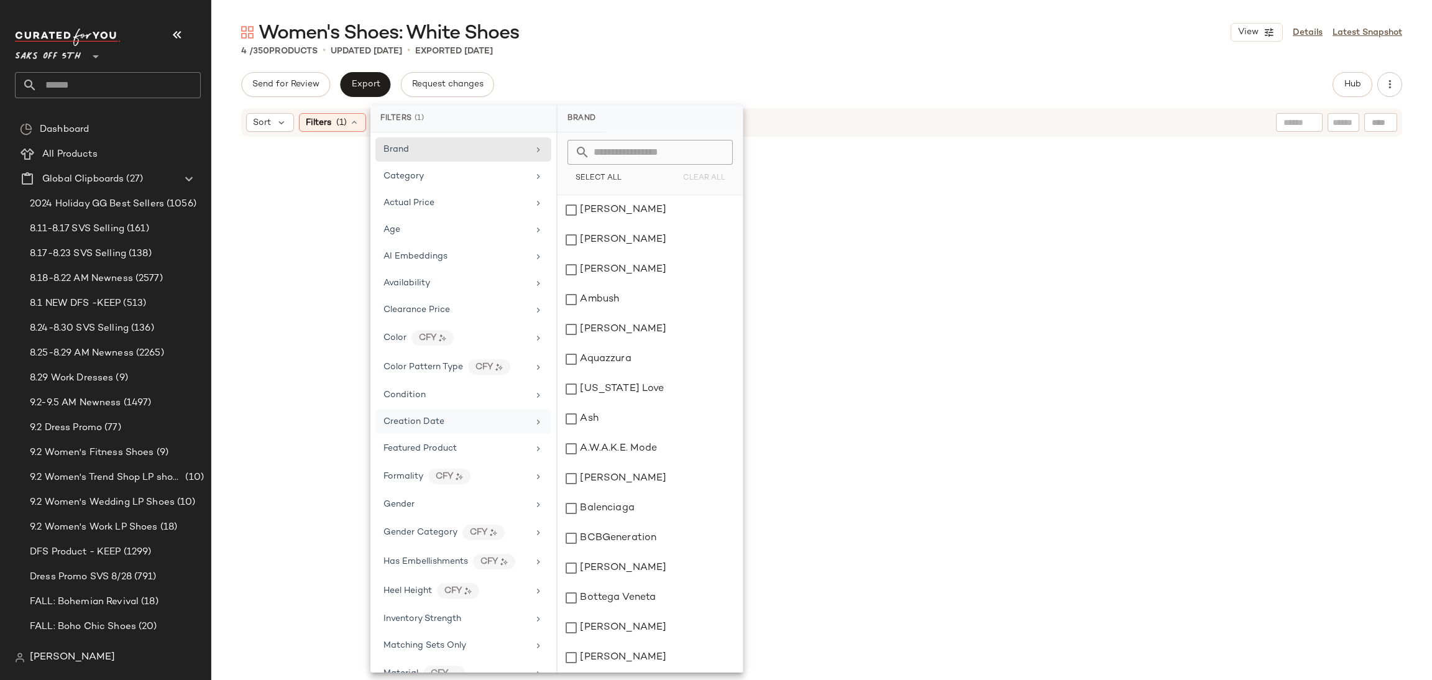
scroll to position [351, 0]
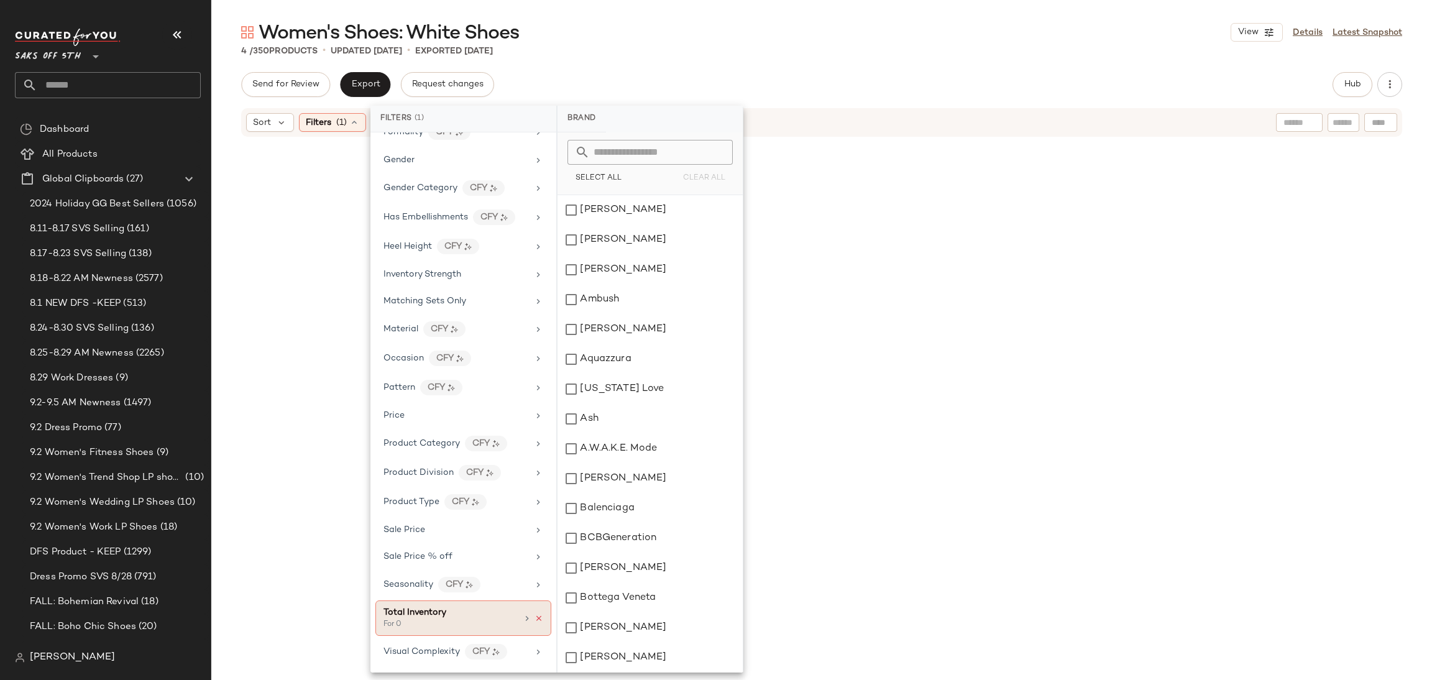
click at [535, 620] on icon at bounding box center [539, 618] width 9 height 9
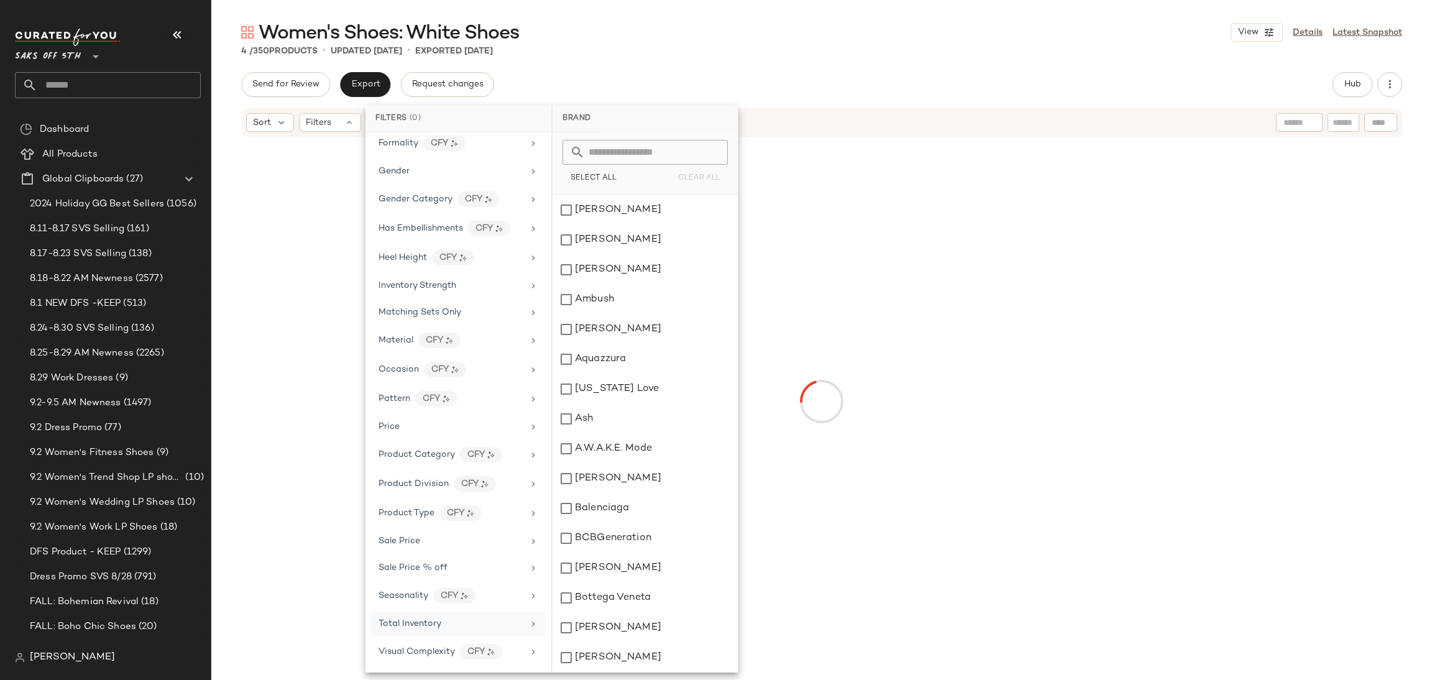
scroll to position [340, 0]
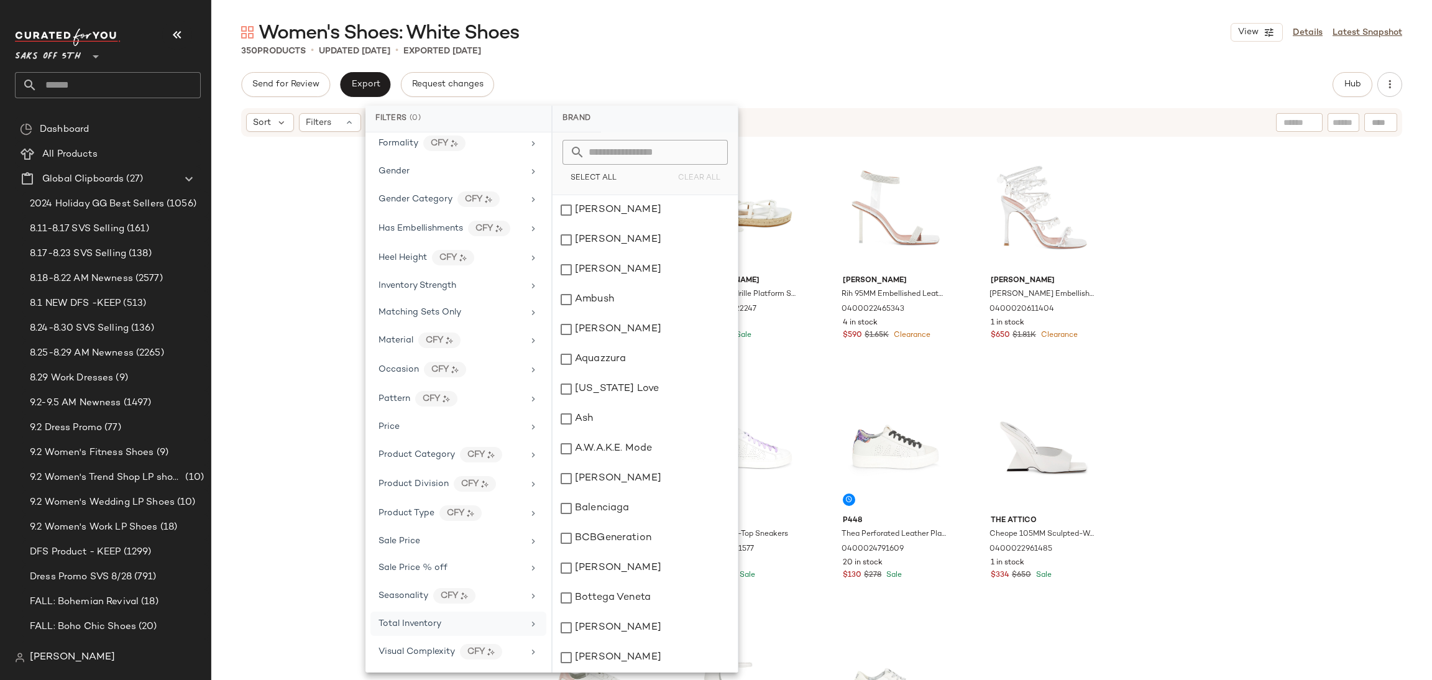
click at [834, 53] on div "350 Products • updated Sep 4th • Exported Sep 2nd" at bounding box center [821, 51] width 1221 height 12
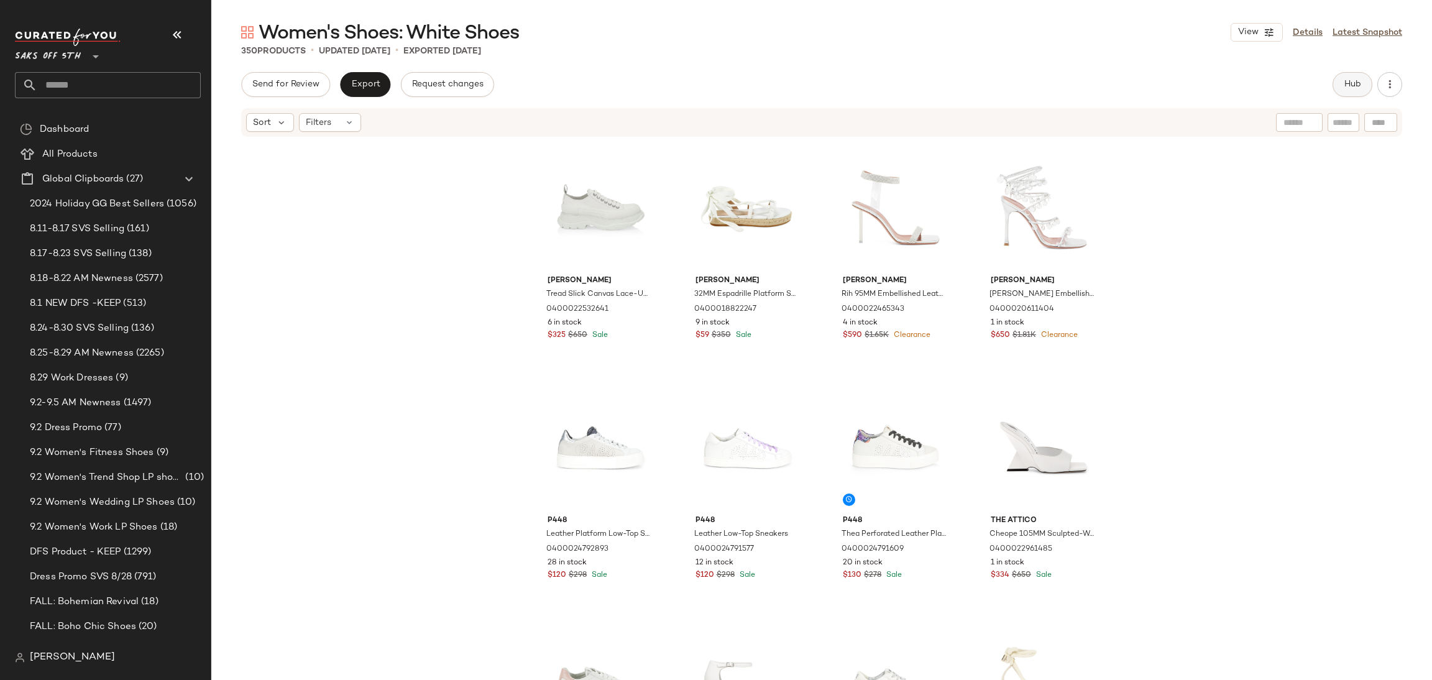
click at [1349, 90] on span "Hub" at bounding box center [1352, 85] width 17 height 10
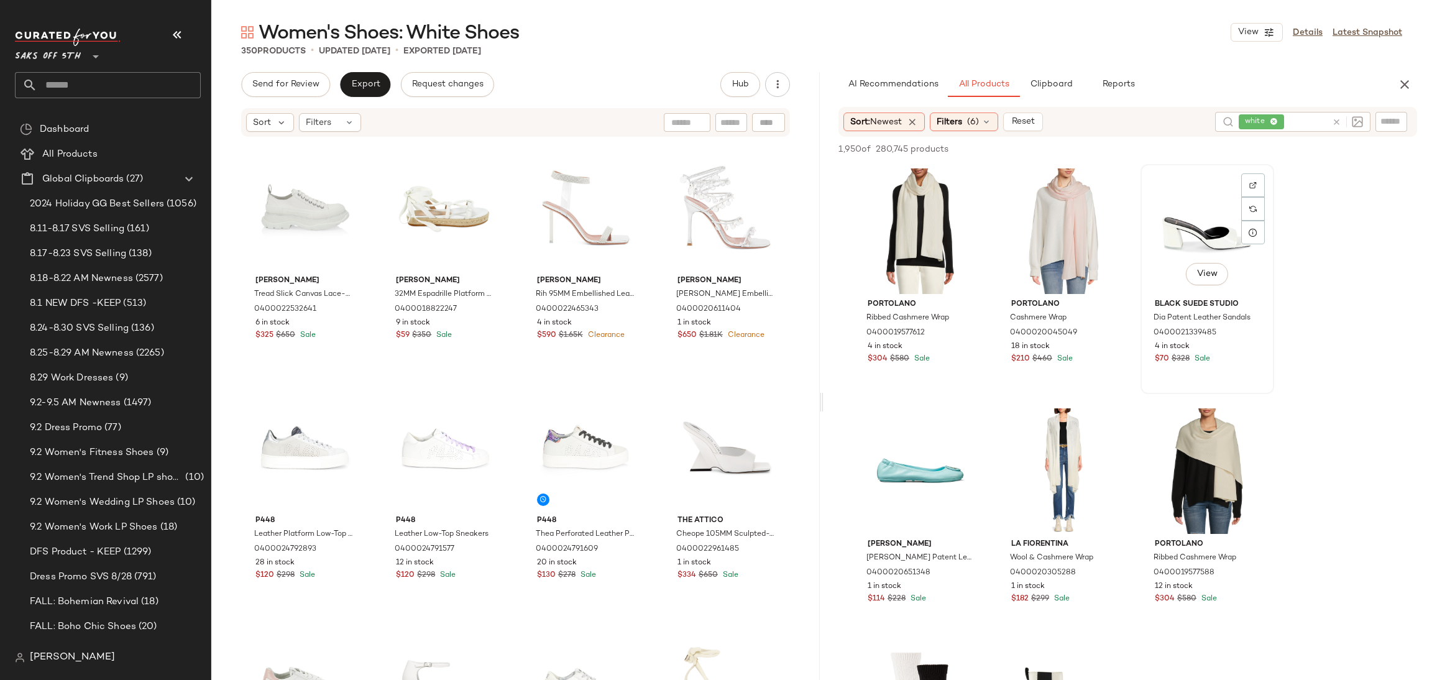
click at [1211, 233] on div "View" at bounding box center [1207, 231] width 125 height 126
click at [1232, 160] on div "1,950 of 280,745 products • 1 selected Add to Top Add to Bottom Deselect All" at bounding box center [1128, 150] width 609 height 27
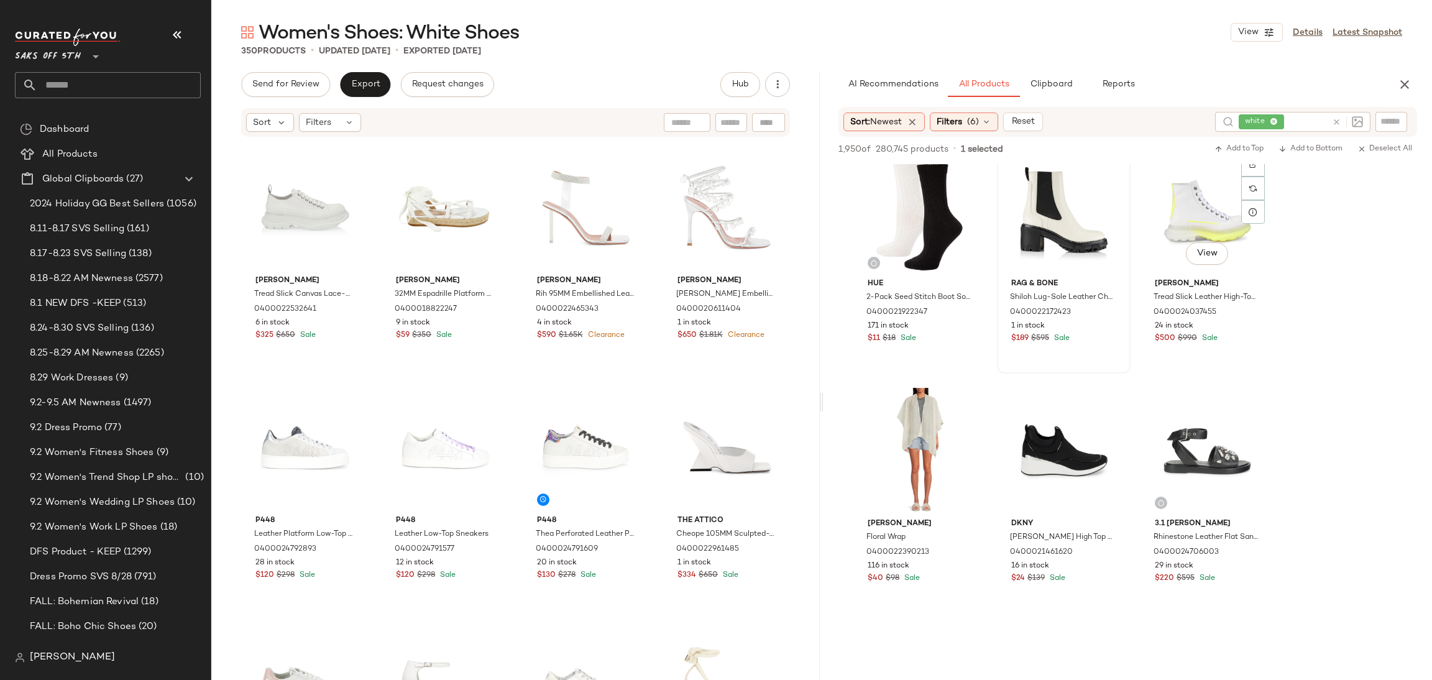
scroll to position [502, 0]
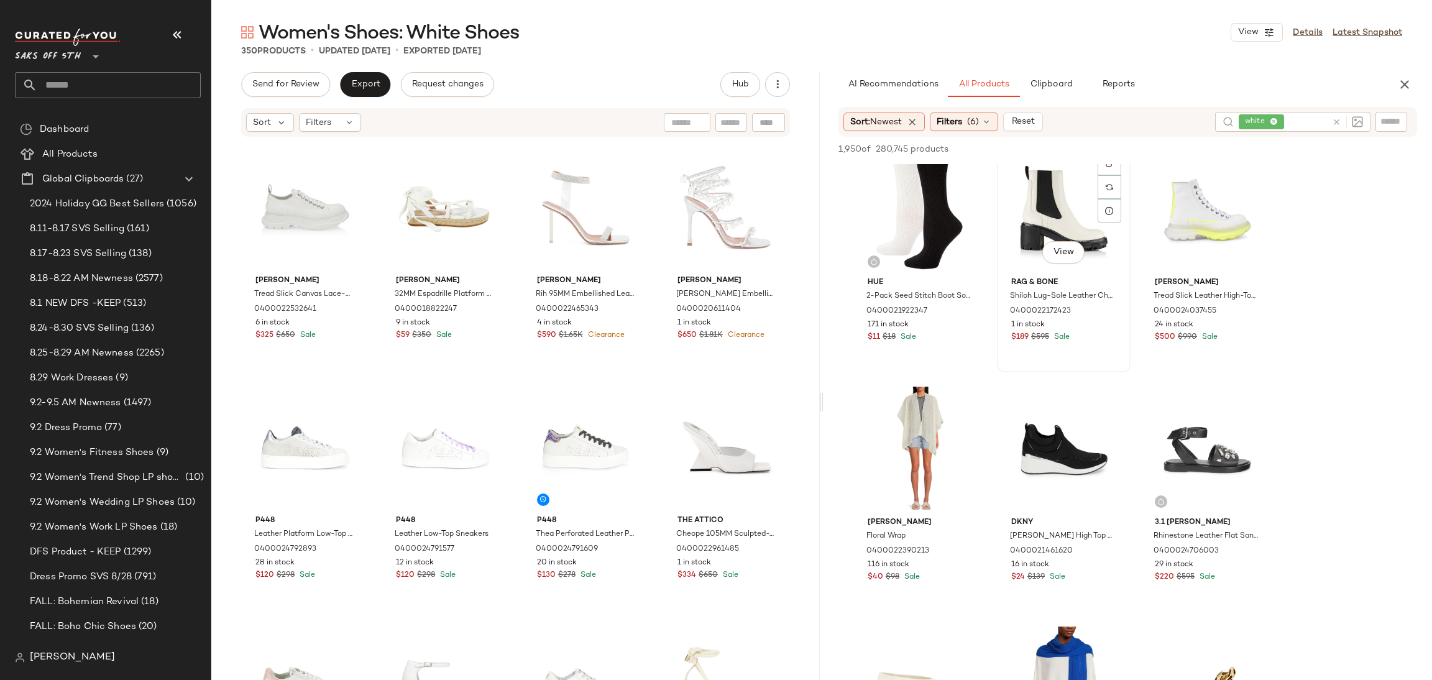
click at [1072, 221] on div "View" at bounding box center [1064, 210] width 125 height 126
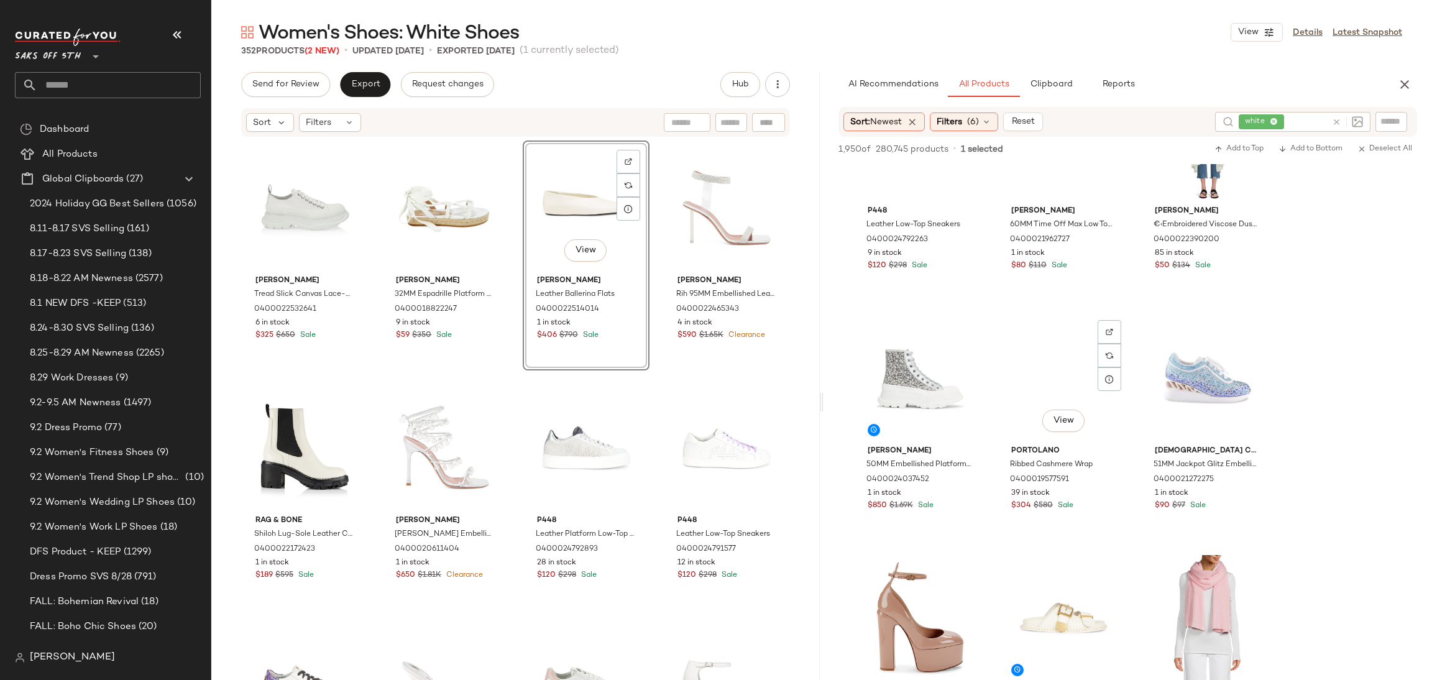
scroll to position [1530, 0]
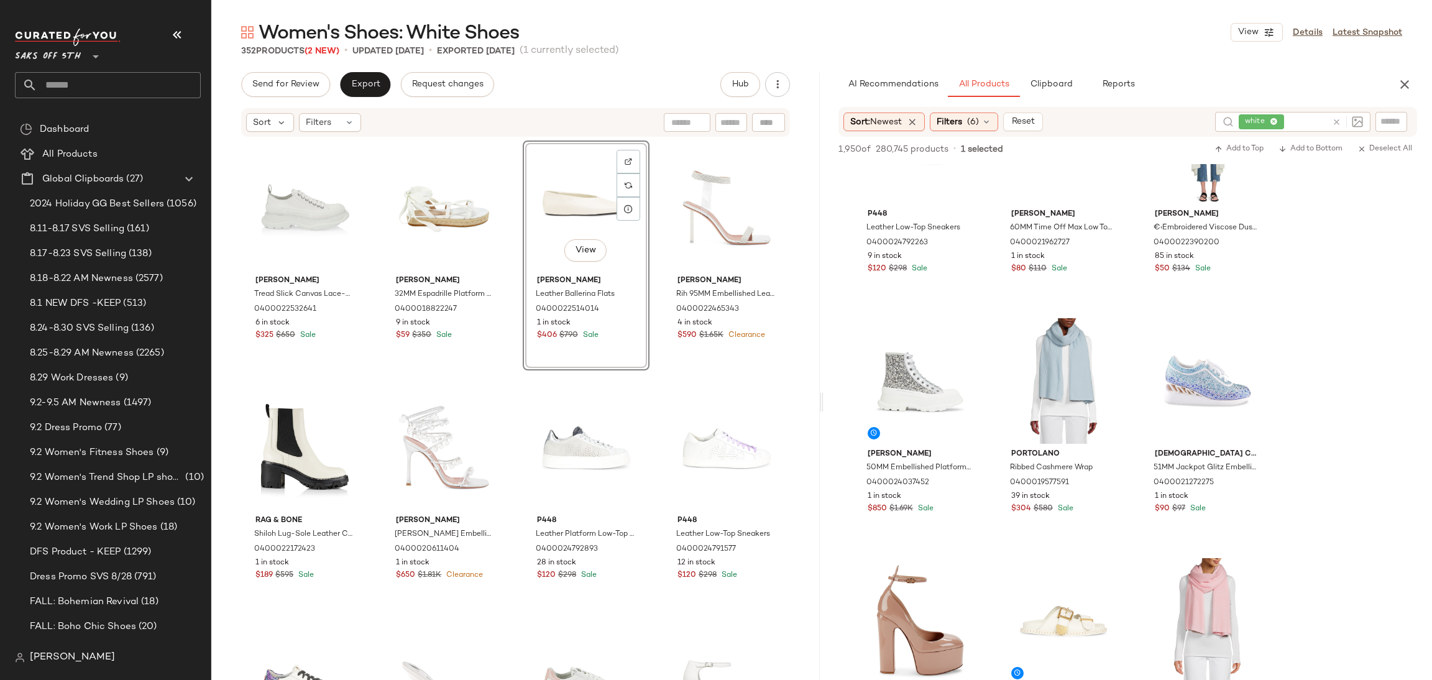
click at [298, 99] on div "Send for Review Export Request changes Hub Sort Filters McQueen Tread Slick Can…" at bounding box center [515, 402] width 609 height 660
click at [318, 87] on span "Send for Review" at bounding box center [286, 85] width 68 height 10
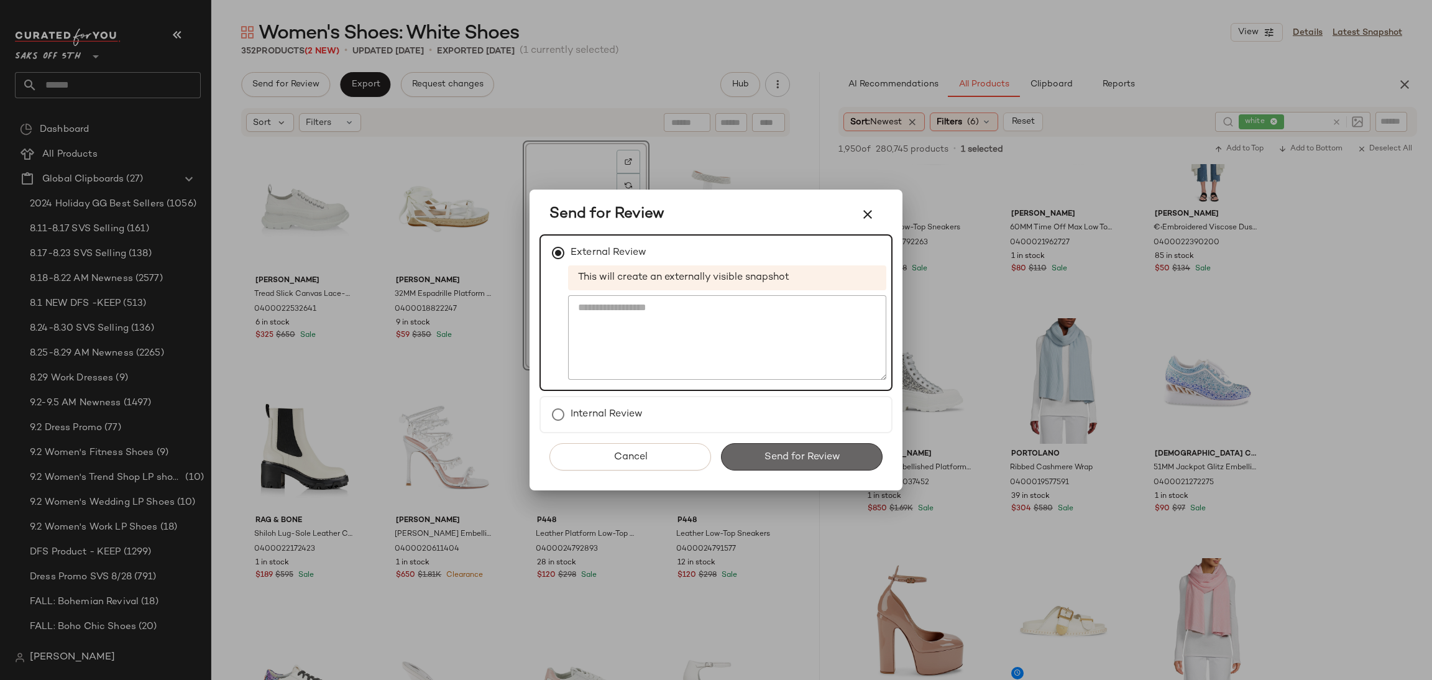
click at [749, 449] on button "Send for Review" at bounding box center [802, 456] width 162 height 27
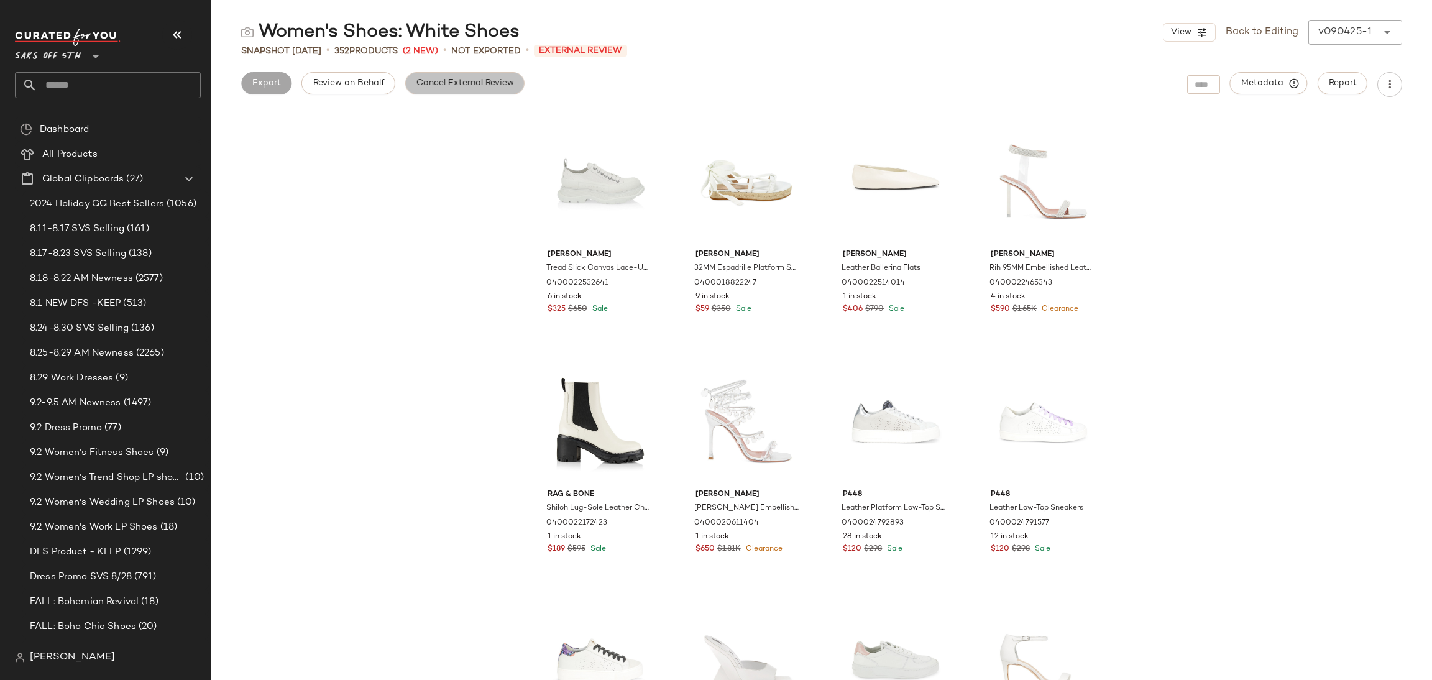
click at [475, 84] on span "Cancel External Review" at bounding box center [465, 83] width 98 height 10
click at [357, 79] on span "Export" at bounding box center [365, 83] width 29 height 10
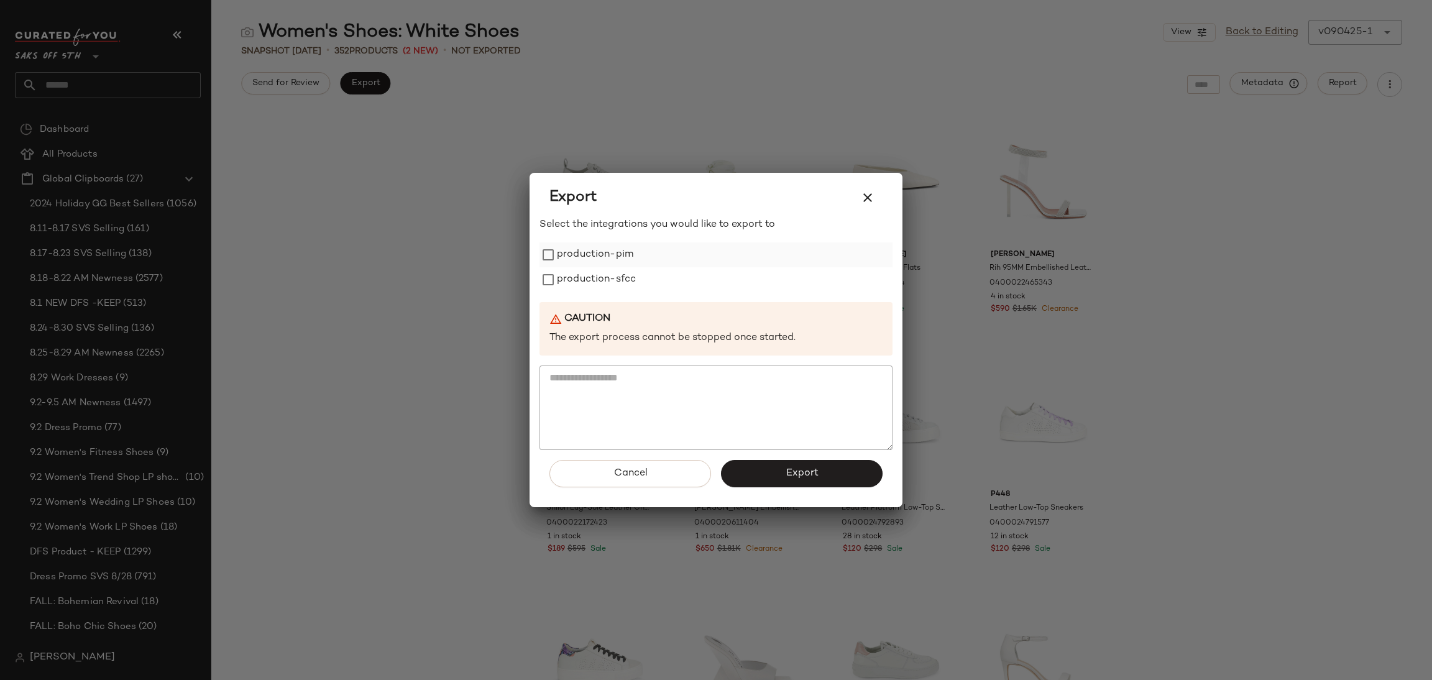
click at [585, 250] on label "production-pim" at bounding box center [595, 254] width 76 height 25
click at [586, 282] on label "production-sfcc" at bounding box center [596, 279] width 79 height 25
click at [778, 467] on button "Export" at bounding box center [802, 473] width 162 height 27
